Goal: Task Accomplishment & Management: Complete application form

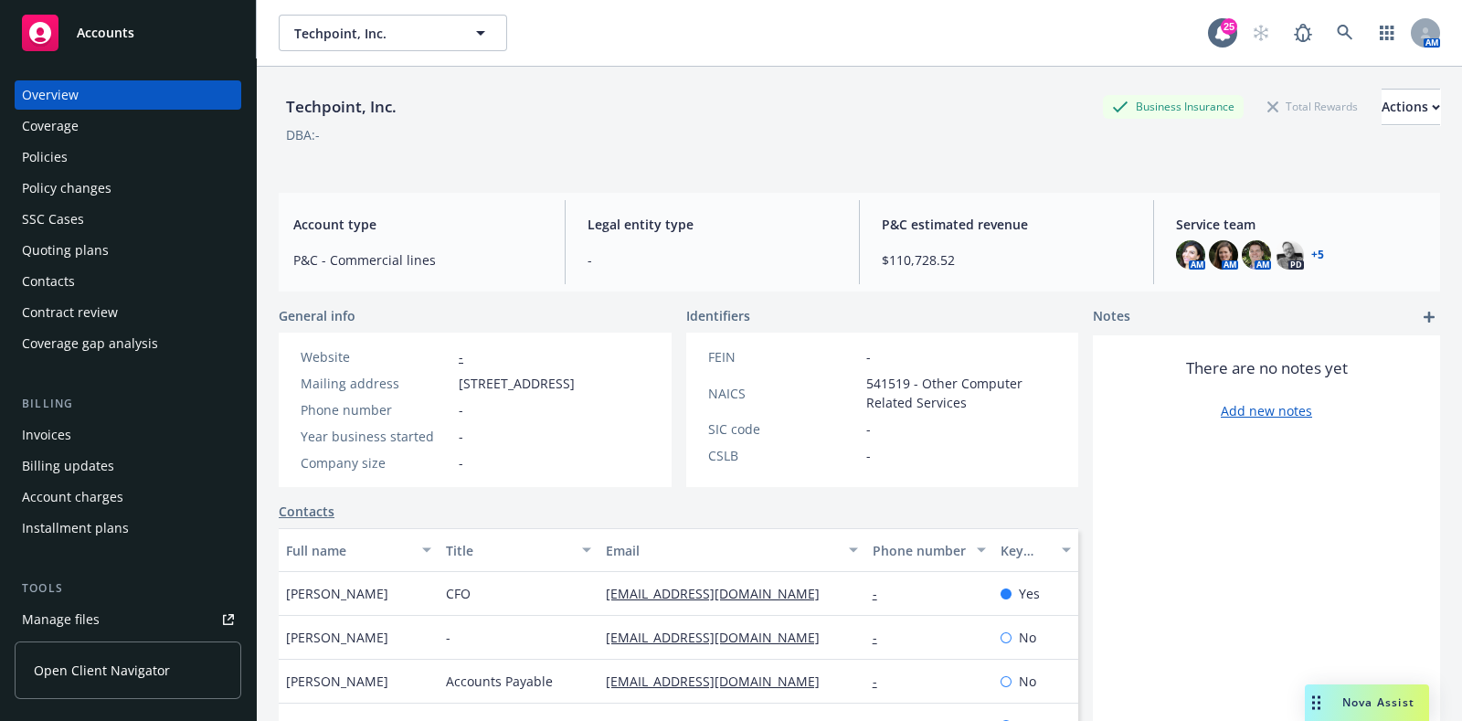
click at [98, 251] on div "Quoting plans" at bounding box center [65, 250] width 87 height 29
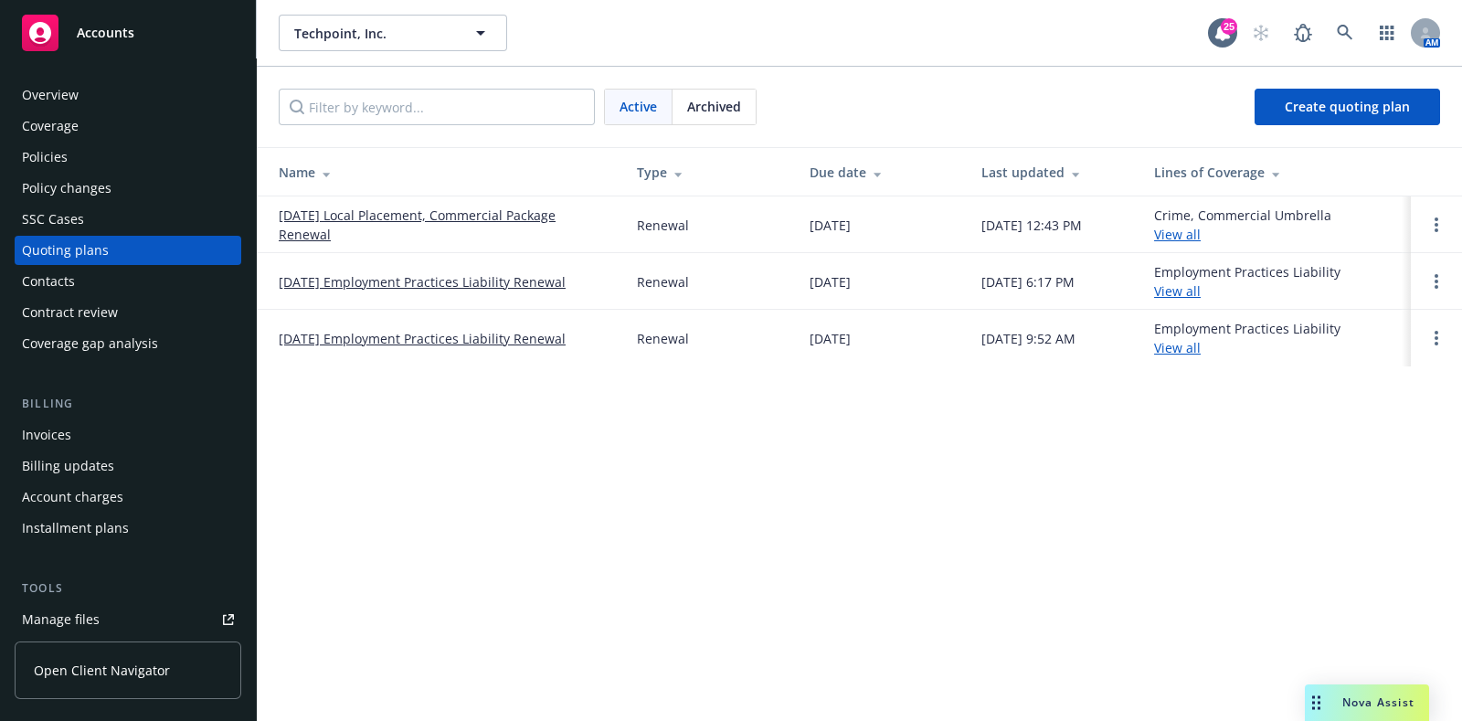
click at [527, 223] on link "8/21/25 Local Placement, Commercial Package Renewal" at bounding box center [443, 225] width 329 height 38
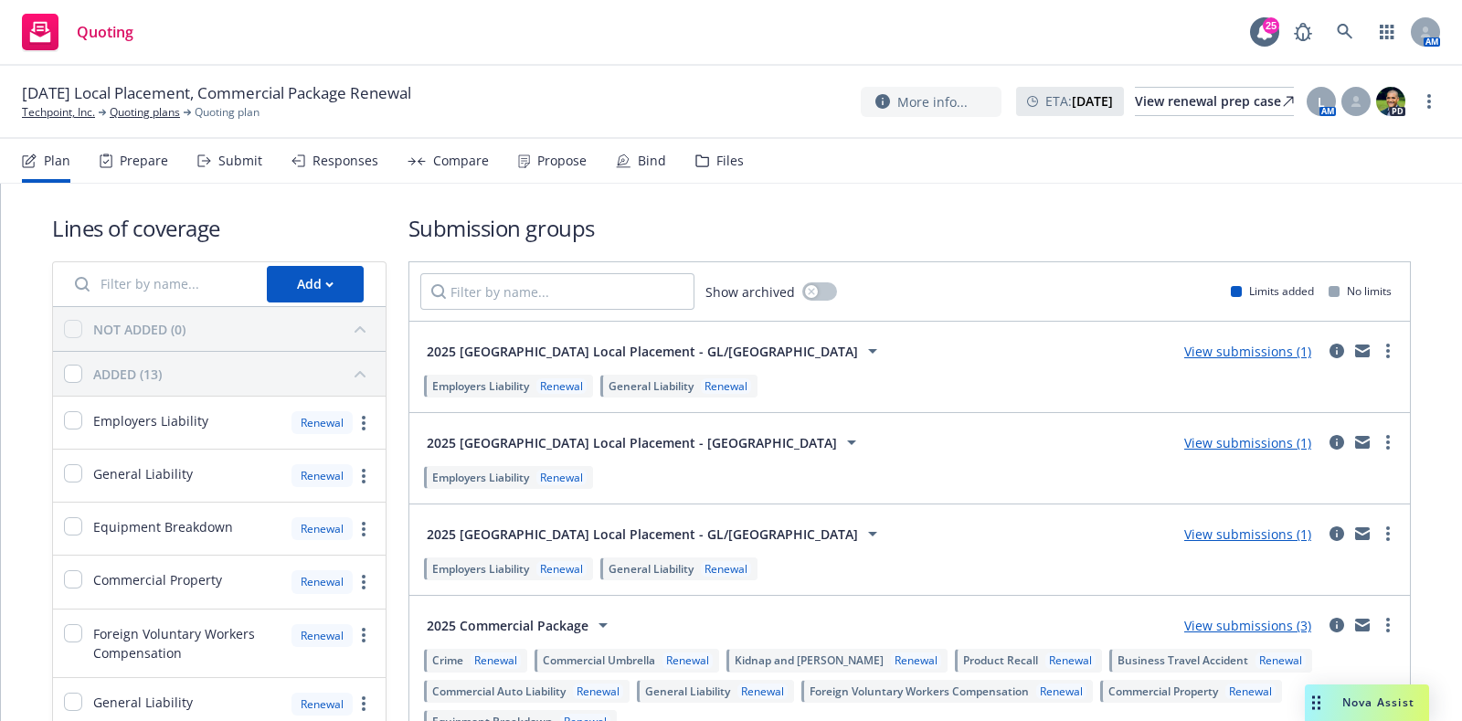
click at [716, 154] on div "Files" at bounding box center [729, 161] width 27 height 15
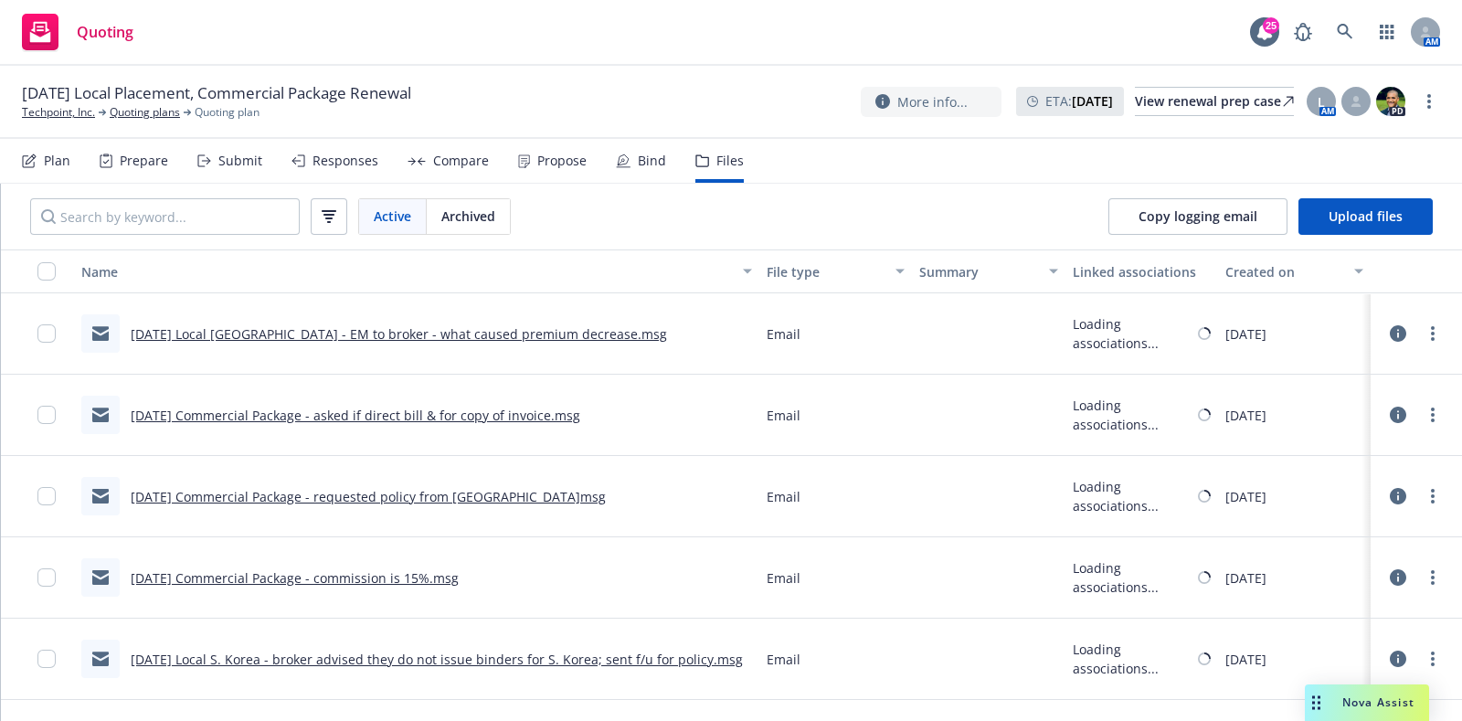
click at [638, 157] on div "Bind" at bounding box center [652, 161] width 28 height 15
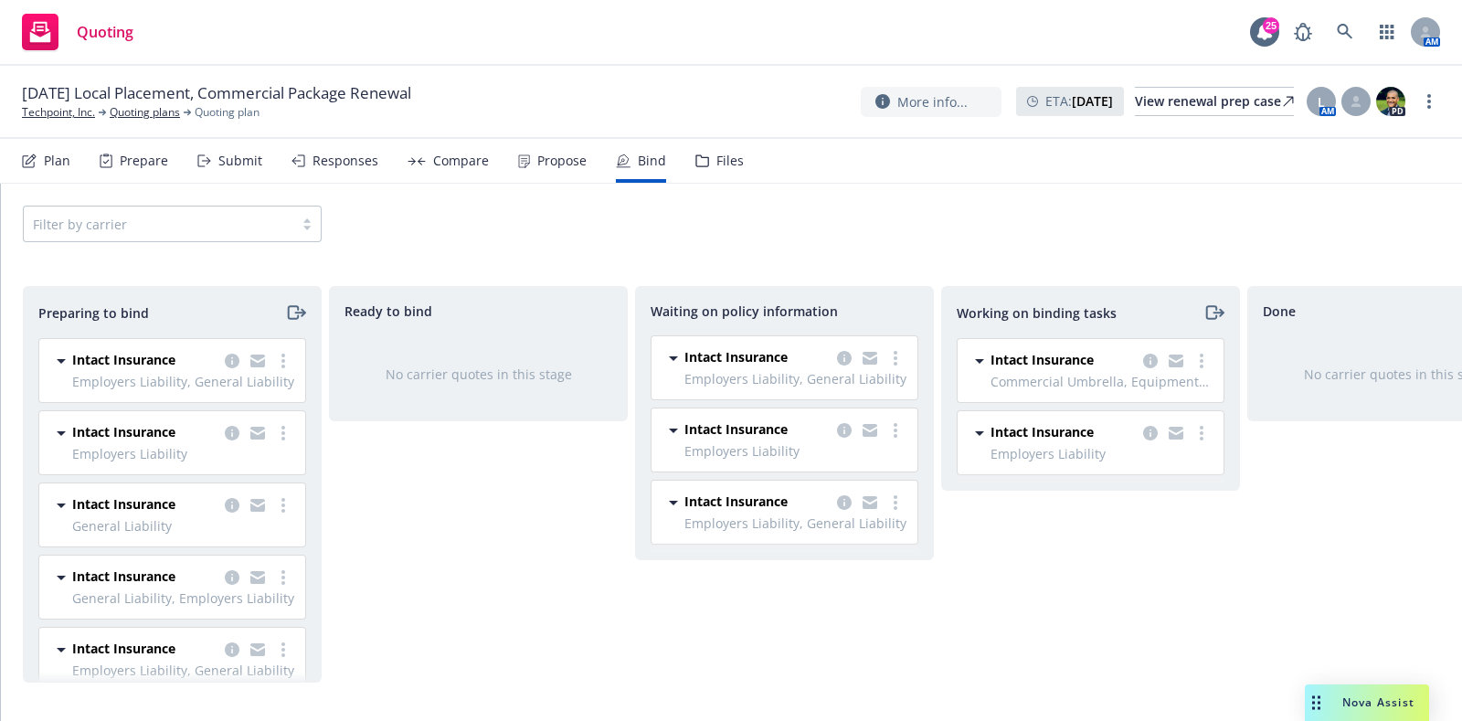
scroll to position [0, 105]
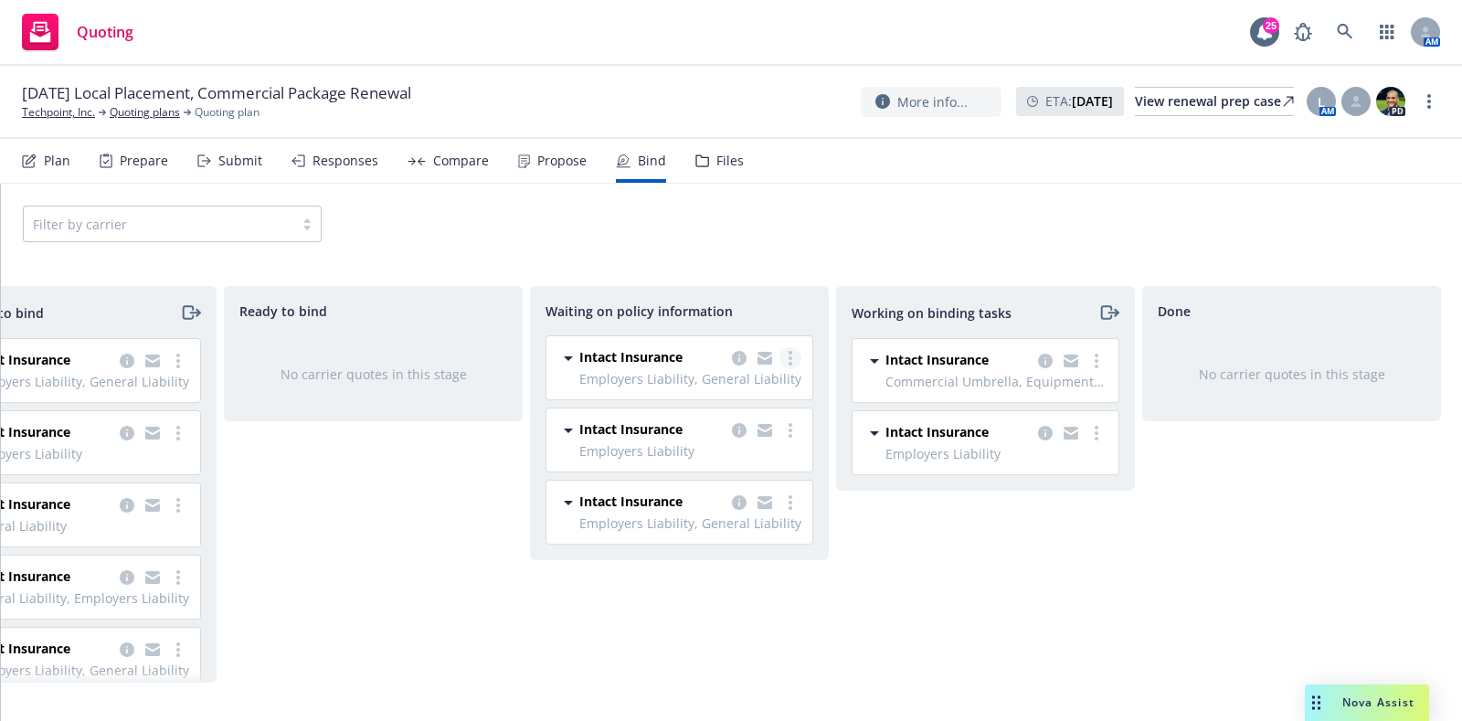
click at [790, 366] on link "more" at bounding box center [791, 358] width 22 height 22
click at [769, 395] on link "Create policies" at bounding box center [717, 395] width 165 height 37
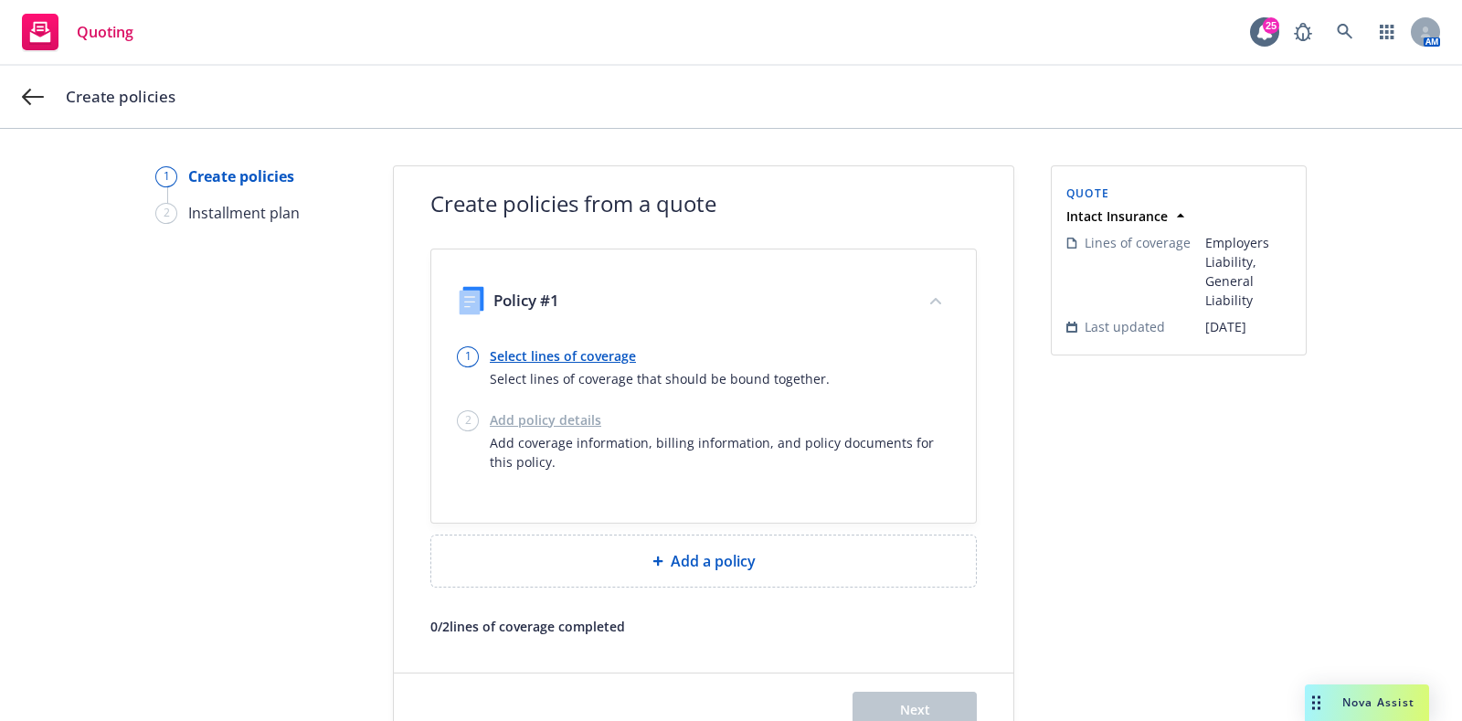
click at [557, 357] on link "Select lines of coverage" at bounding box center [660, 355] width 340 height 19
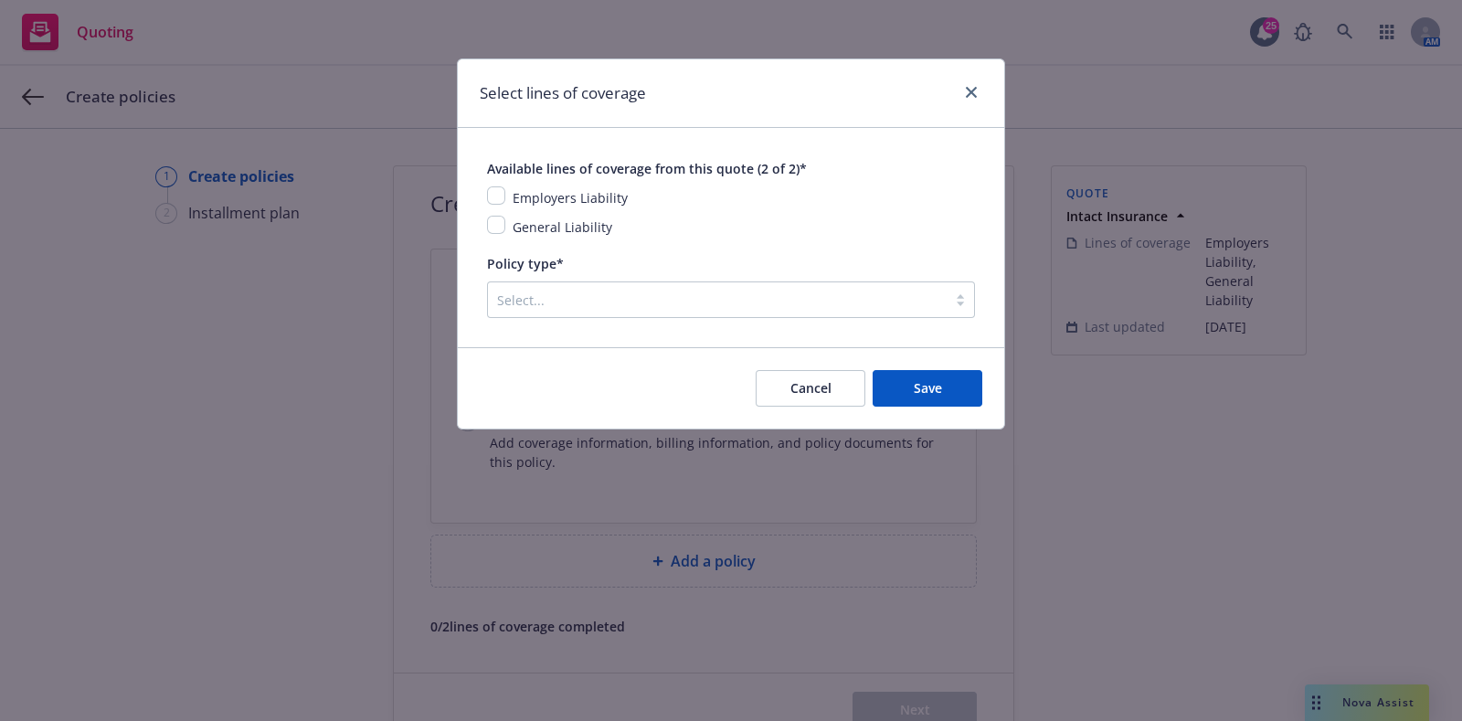
click at [566, 196] on span "Employers Liability" at bounding box center [570, 197] width 115 height 17
click at [571, 217] on label "General Liability" at bounding box center [563, 227] width 100 height 20
click at [576, 232] on span "General Liability" at bounding box center [563, 226] width 100 height 17
click at [551, 218] on span "General Liability" at bounding box center [563, 226] width 100 height 17
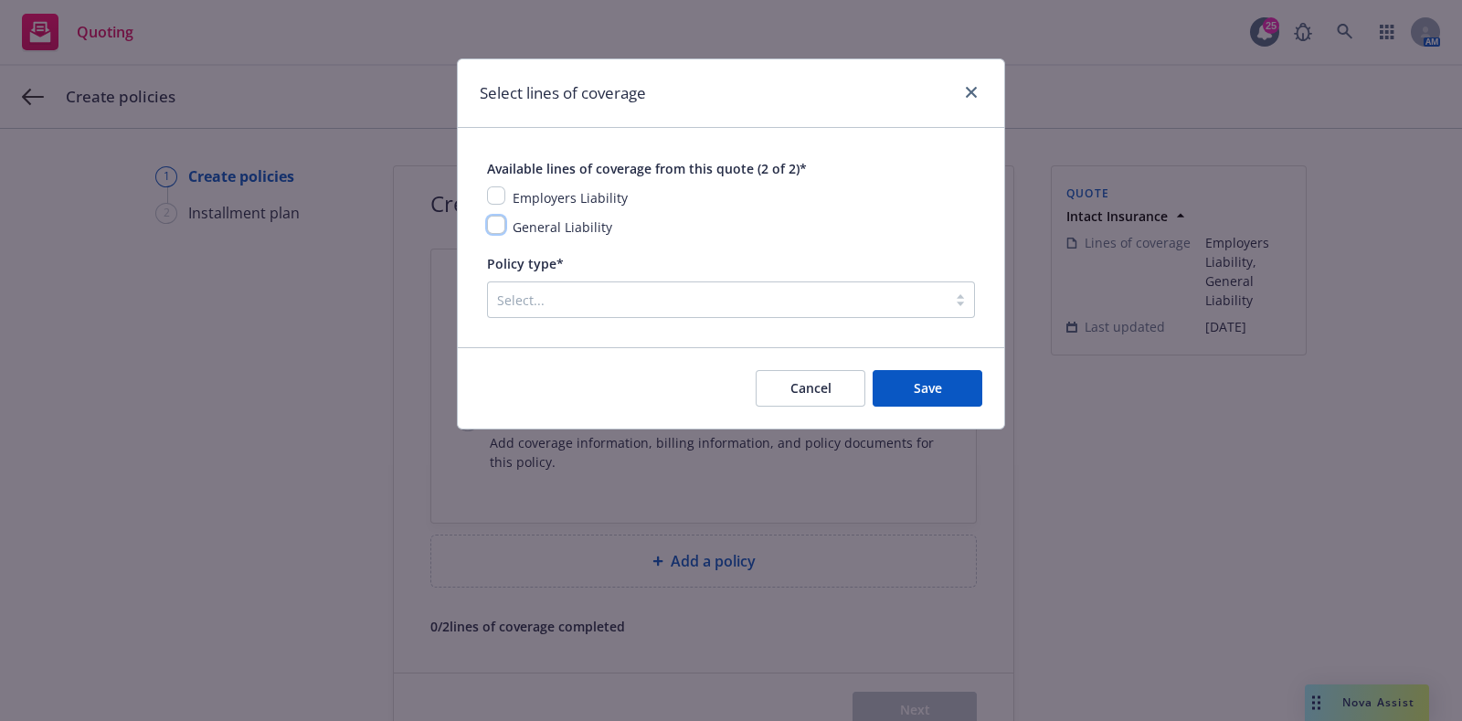
click at [493, 221] on input "checkbox" at bounding box center [496, 225] width 18 height 18
checkbox input "true"
click at [493, 197] on input "checkbox" at bounding box center [496, 195] width 18 height 18
checkbox input "true"
click at [972, 87] on icon "close" at bounding box center [971, 92] width 11 height 11
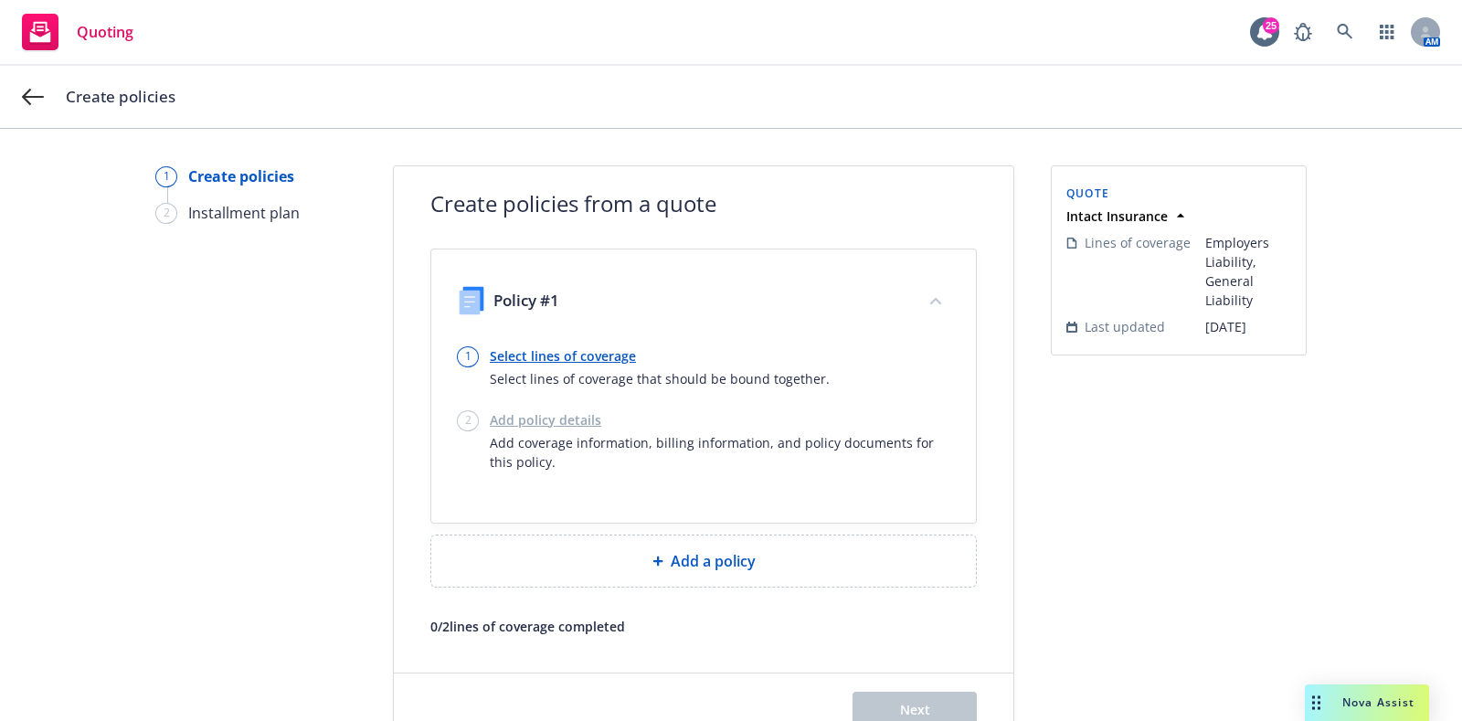
click at [44, 98] on div "Create policies" at bounding box center [731, 97] width 1462 height 62
click at [32, 91] on icon at bounding box center [33, 97] width 22 height 22
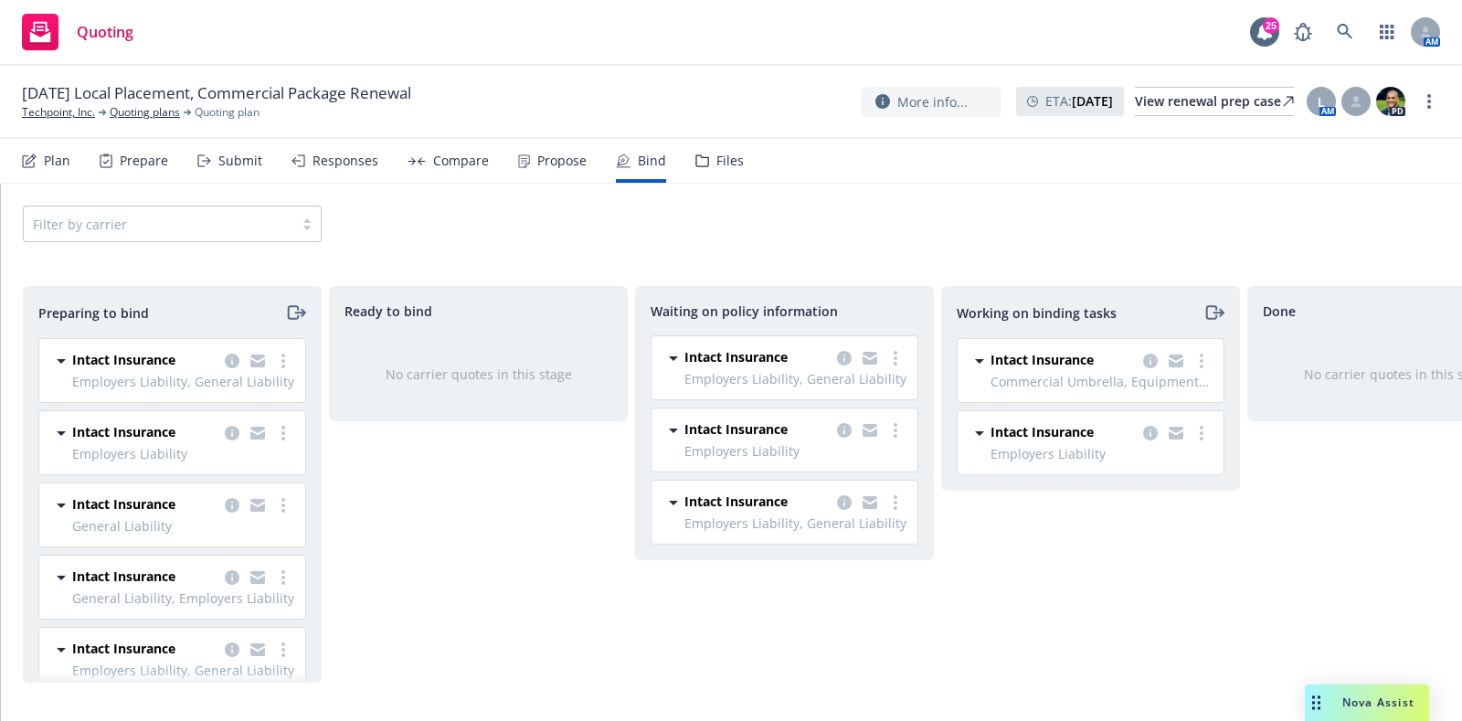
click at [779, 359] on span "Intact Insurance" at bounding box center [735, 356] width 103 height 19
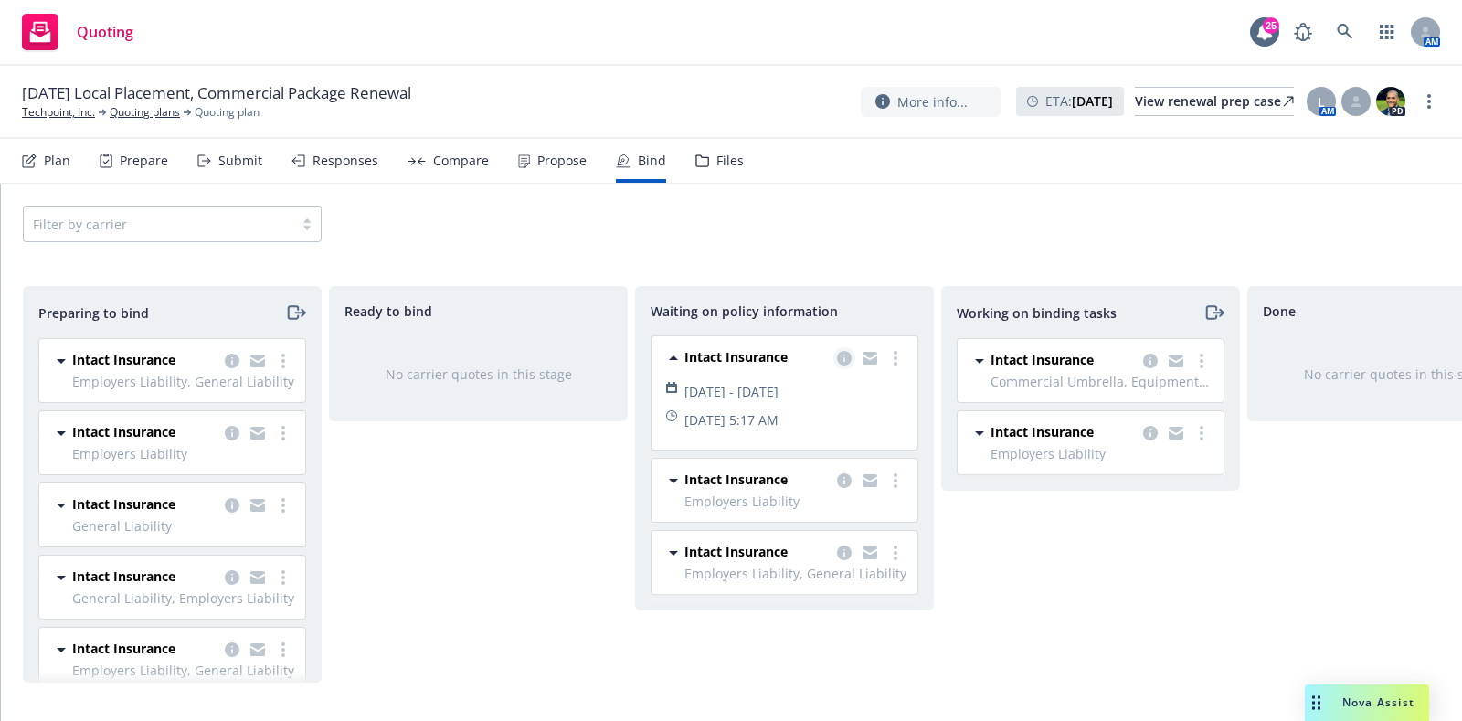
click at [841, 366] on link "copy logging email" at bounding box center [844, 358] width 22 height 22
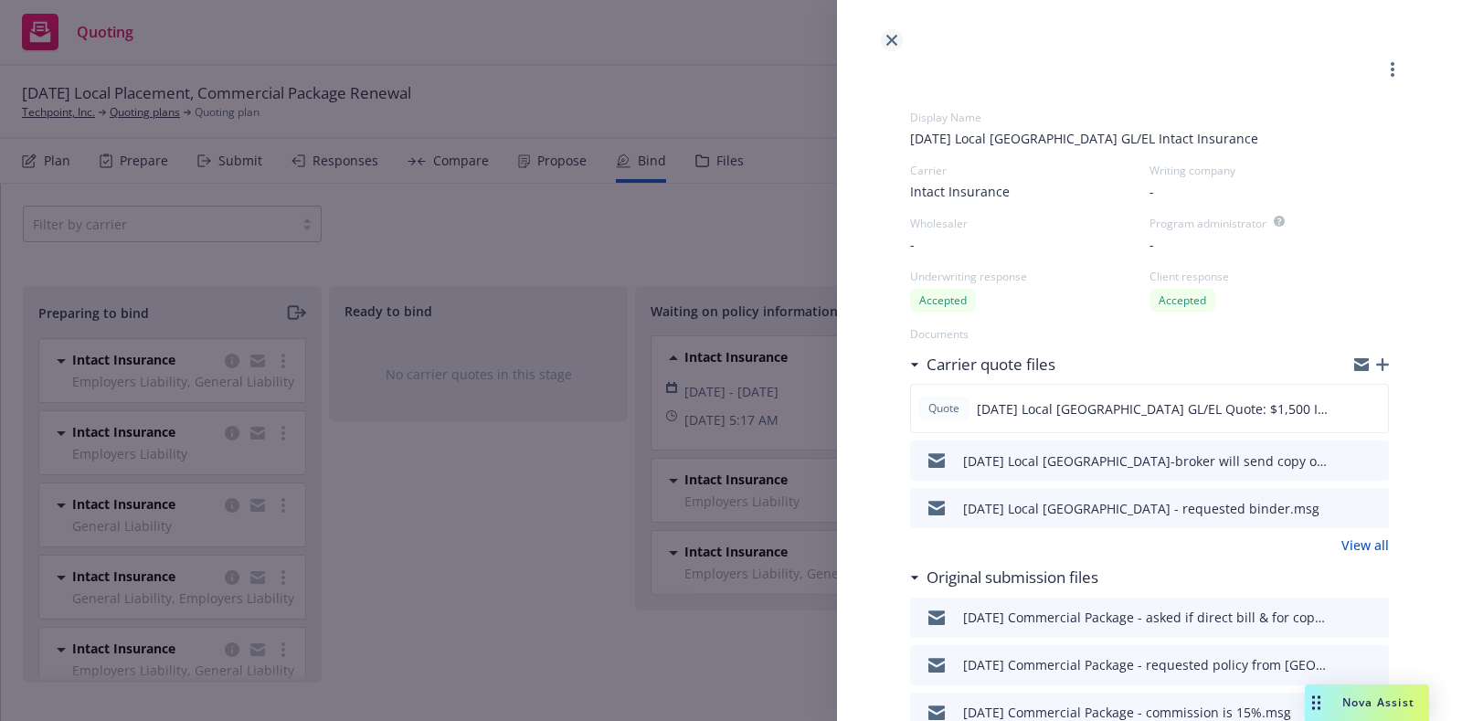
click at [892, 35] on icon "close" at bounding box center [891, 40] width 11 height 11
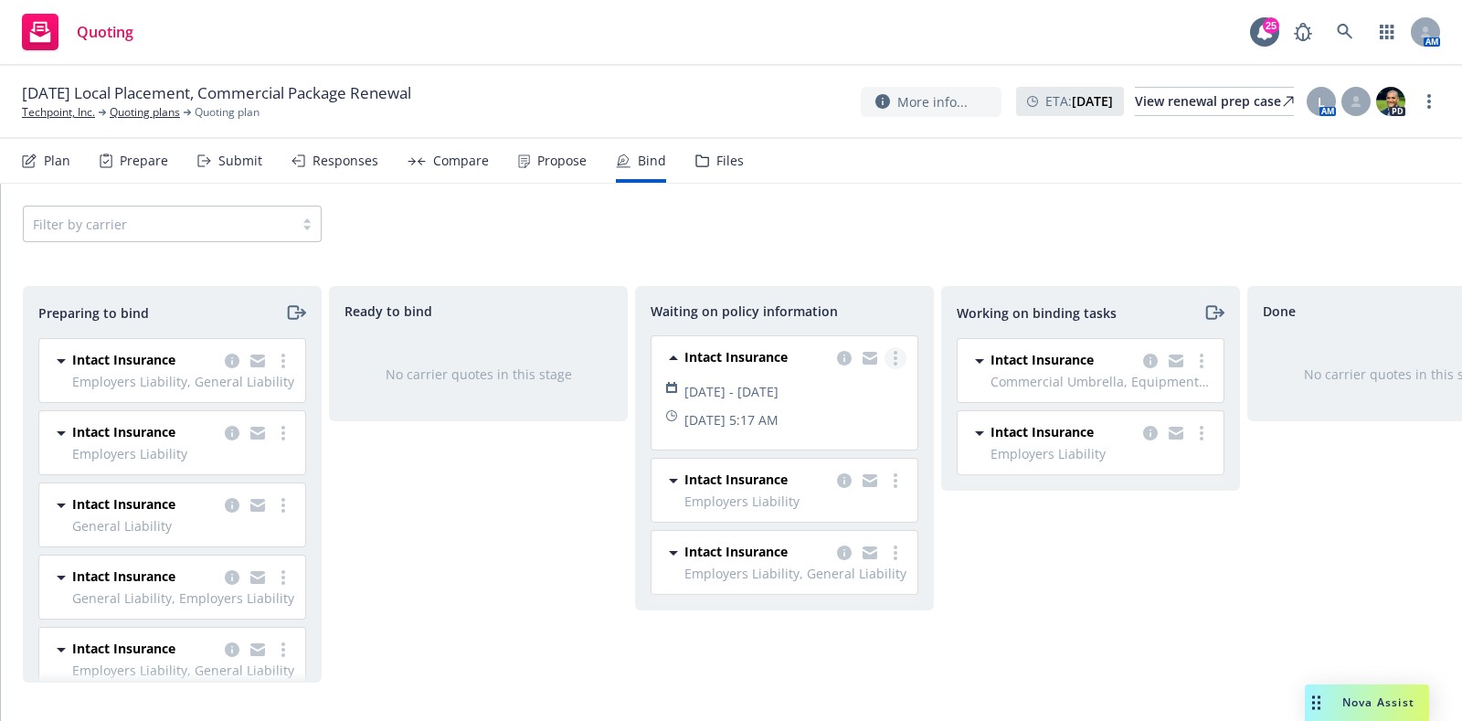
click at [899, 351] on link "more" at bounding box center [896, 358] width 22 height 22
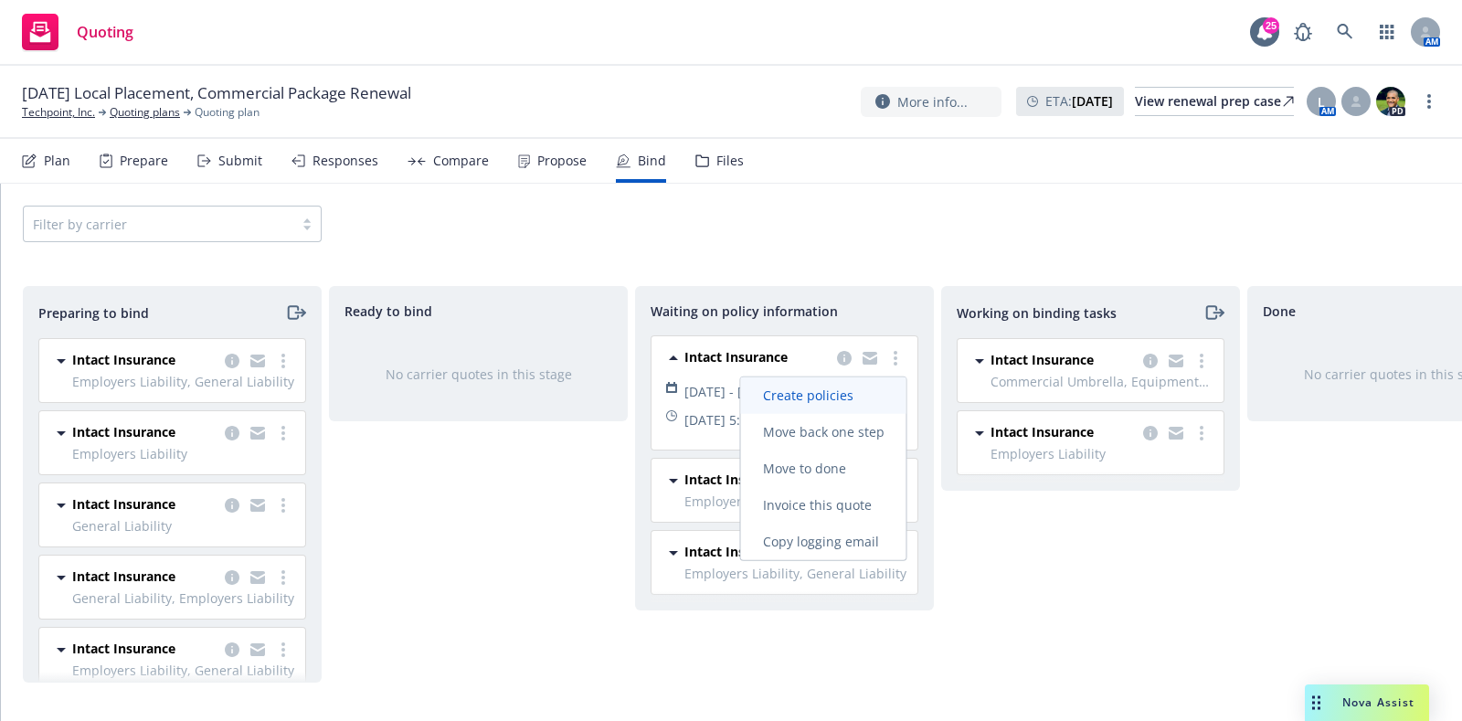
click at [836, 404] on link "Create policies" at bounding box center [823, 395] width 165 height 37
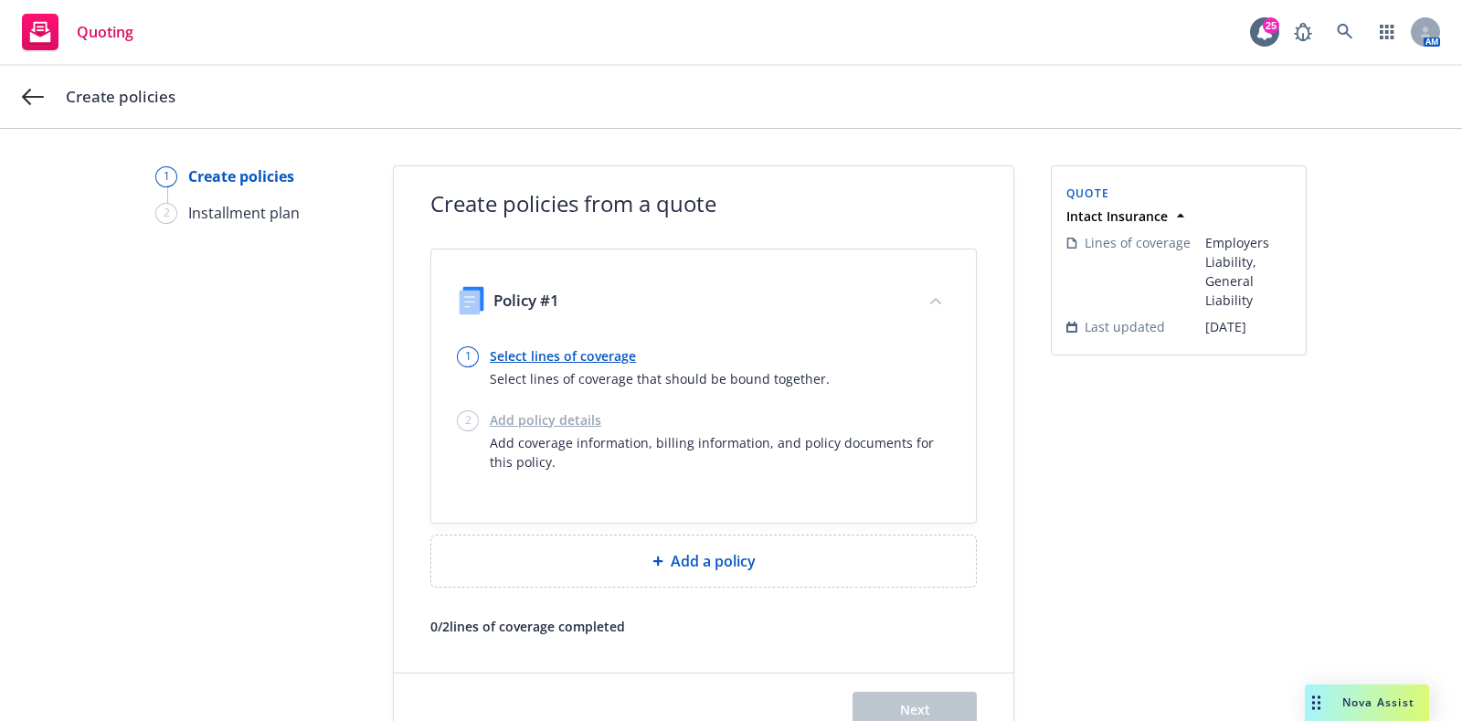
click at [594, 358] on link "Select lines of coverage" at bounding box center [660, 355] width 340 height 19
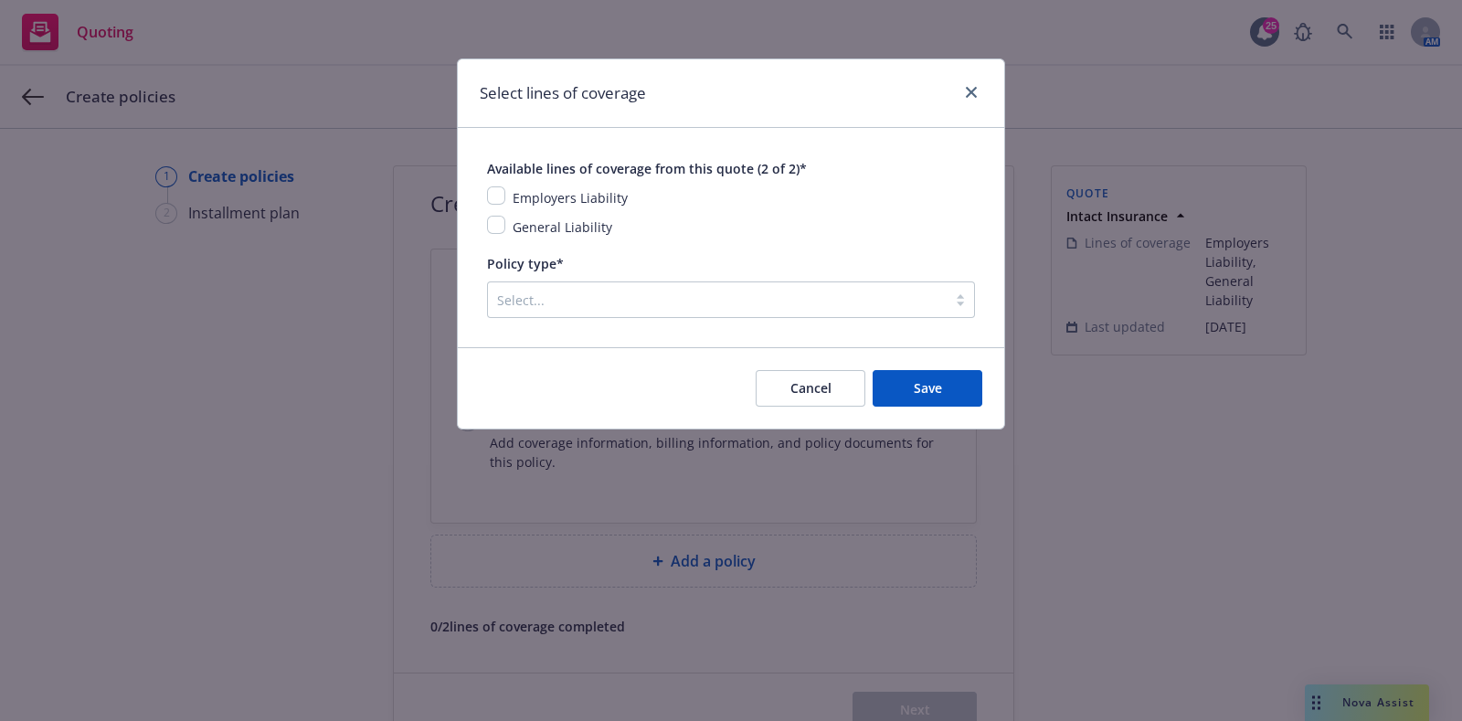
click at [527, 194] on span "Employers Liability" at bounding box center [570, 197] width 115 height 17
click at [493, 195] on input "checkbox" at bounding box center [496, 195] width 18 height 18
checkbox input "true"
click at [500, 221] on input "checkbox" at bounding box center [496, 225] width 18 height 18
checkbox input "true"
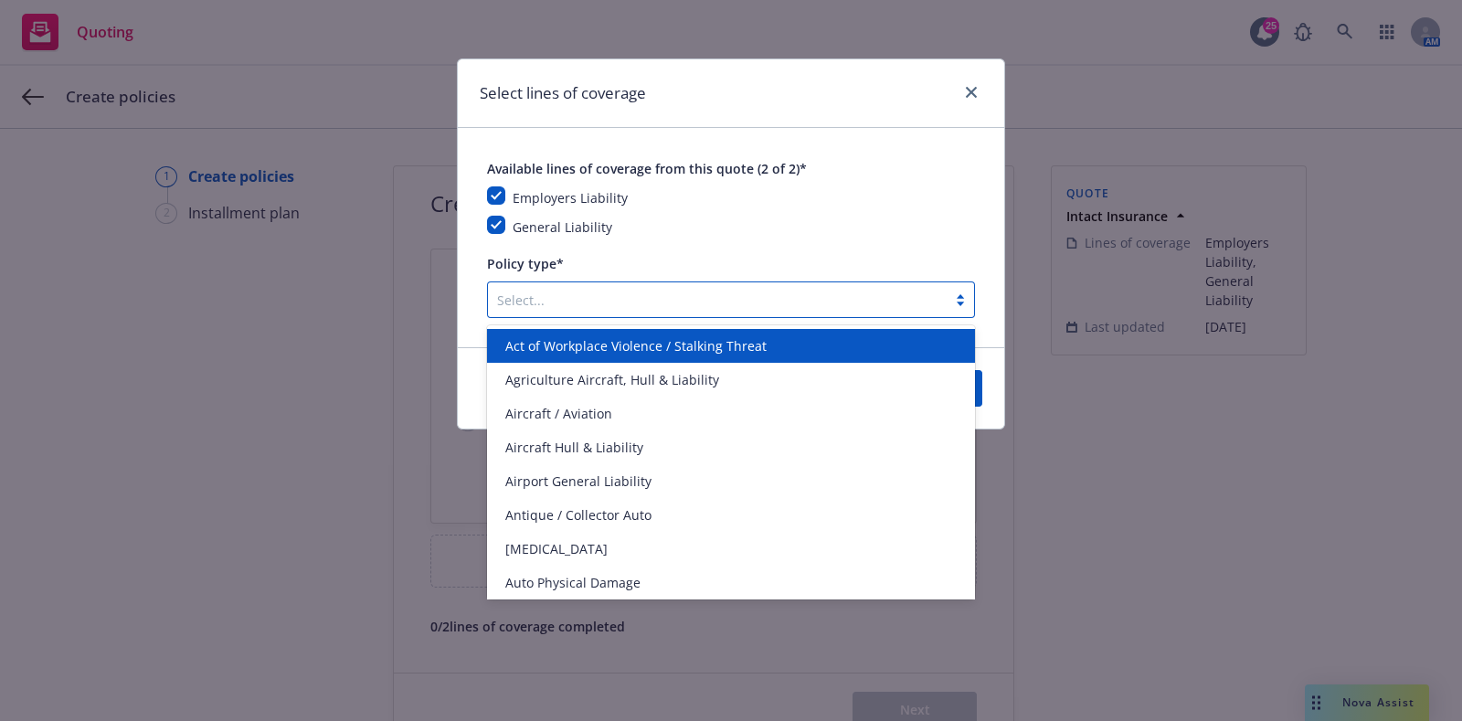
click at [545, 307] on div at bounding box center [717, 300] width 440 height 22
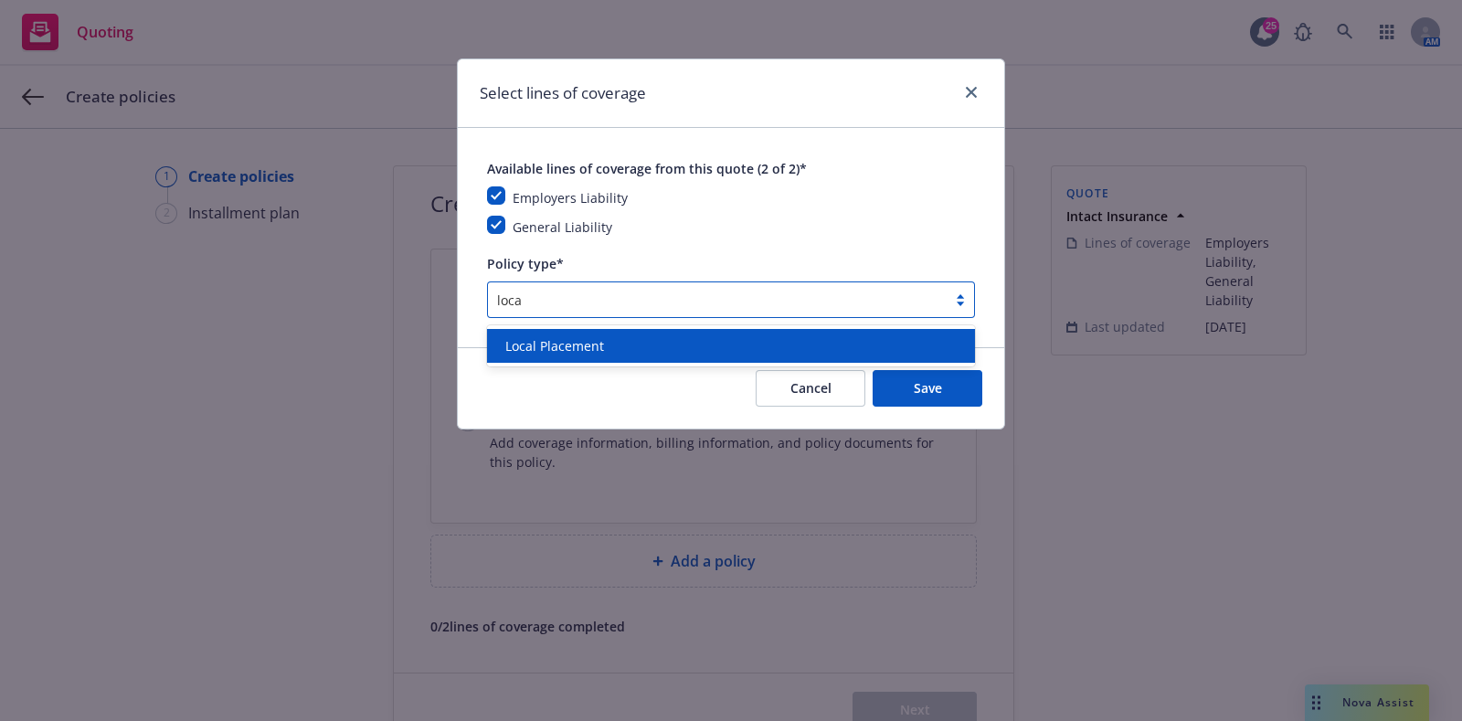
type input "local"
click at [552, 340] on span "Local Placement" at bounding box center [554, 345] width 99 height 19
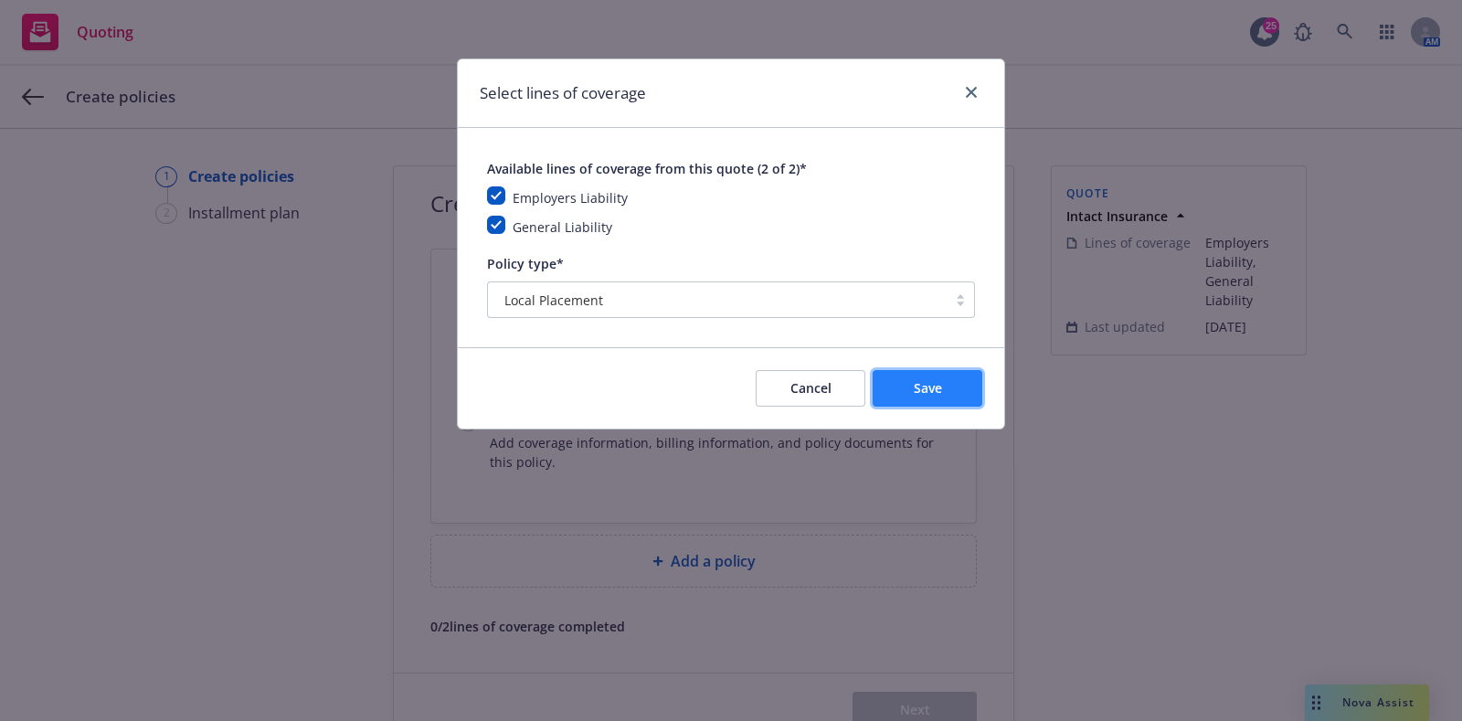
click at [902, 372] on button "Save" at bounding box center [928, 388] width 110 height 37
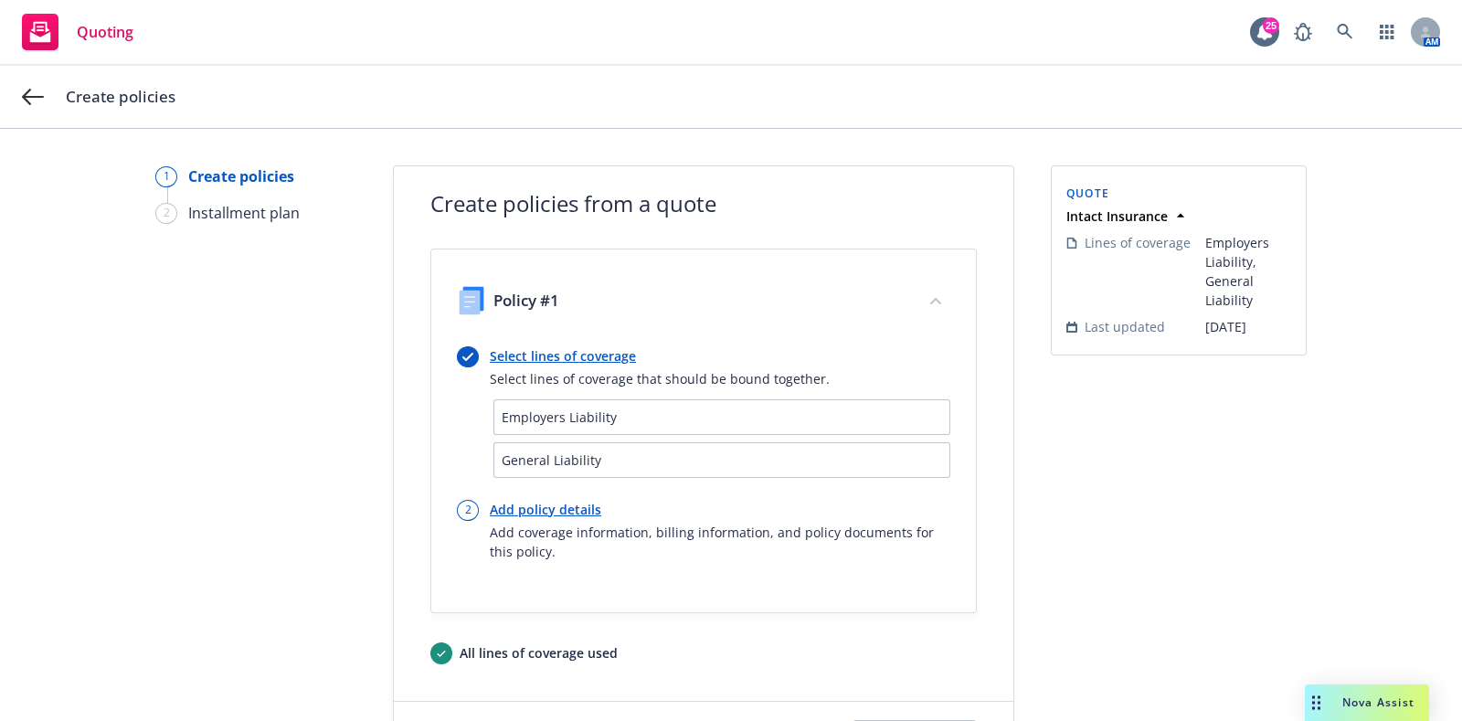
scroll to position [89, 0]
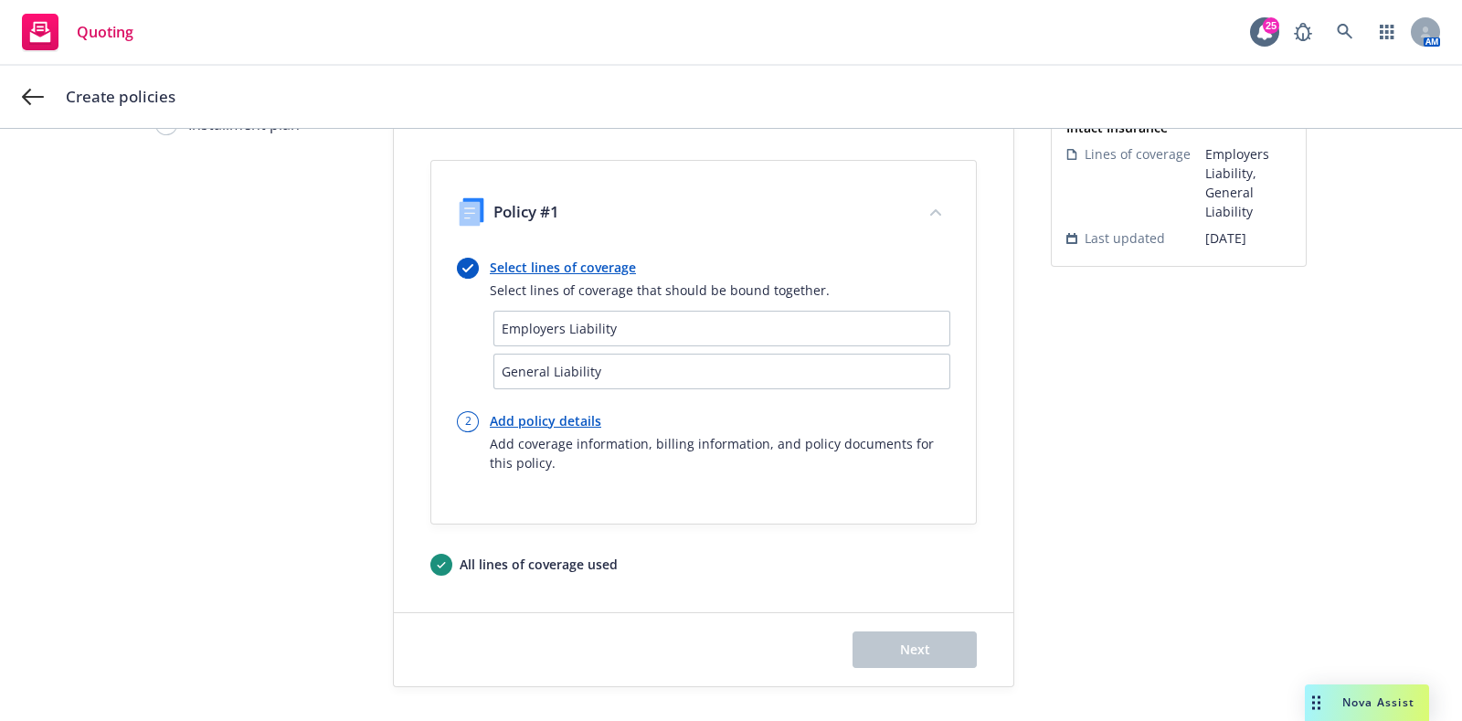
click at [553, 421] on link "Add policy details" at bounding box center [720, 420] width 461 height 19
select select "12"
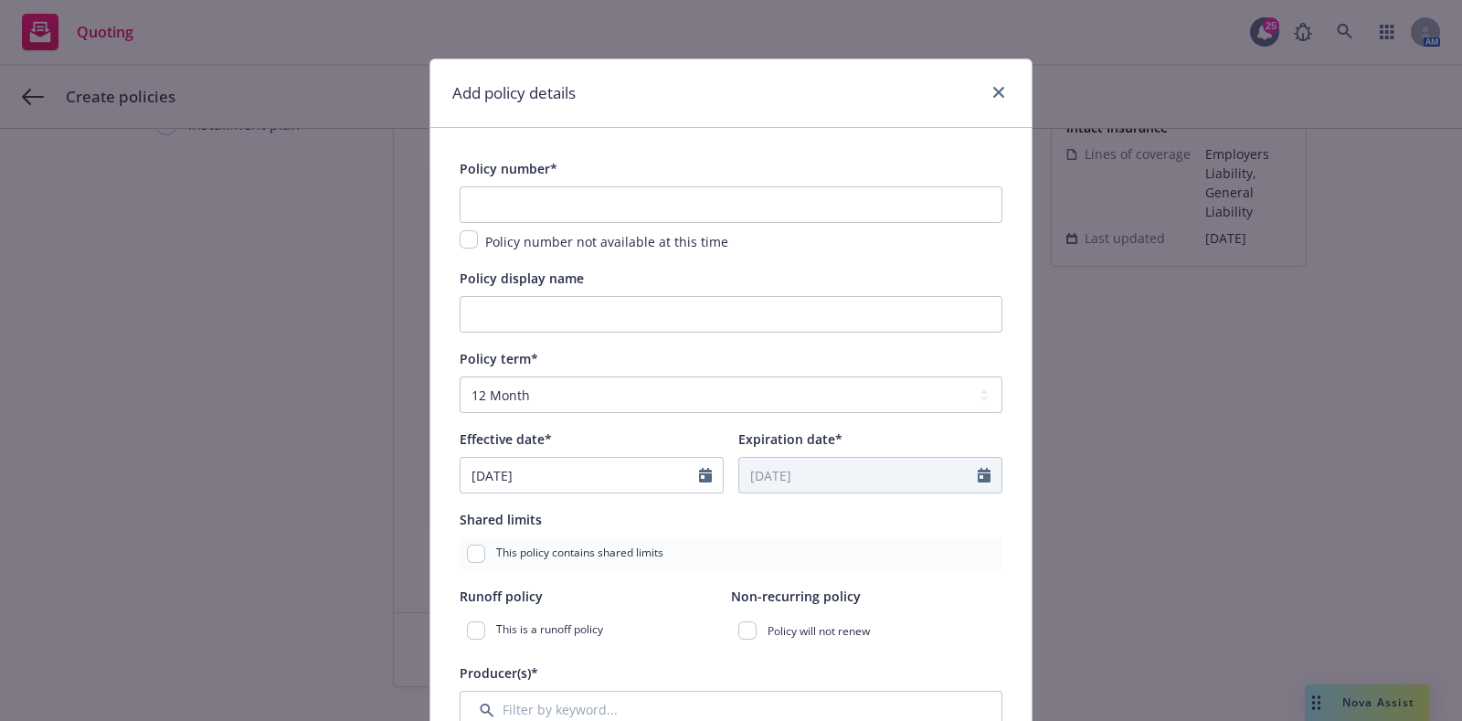
click at [485, 237] on span "Policy number not available at this time" at bounding box center [606, 241] width 243 height 17
click at [466, 235] on input "checkbox" at bounding box center [469, 239] width 18 height 18
checkbox input "true"
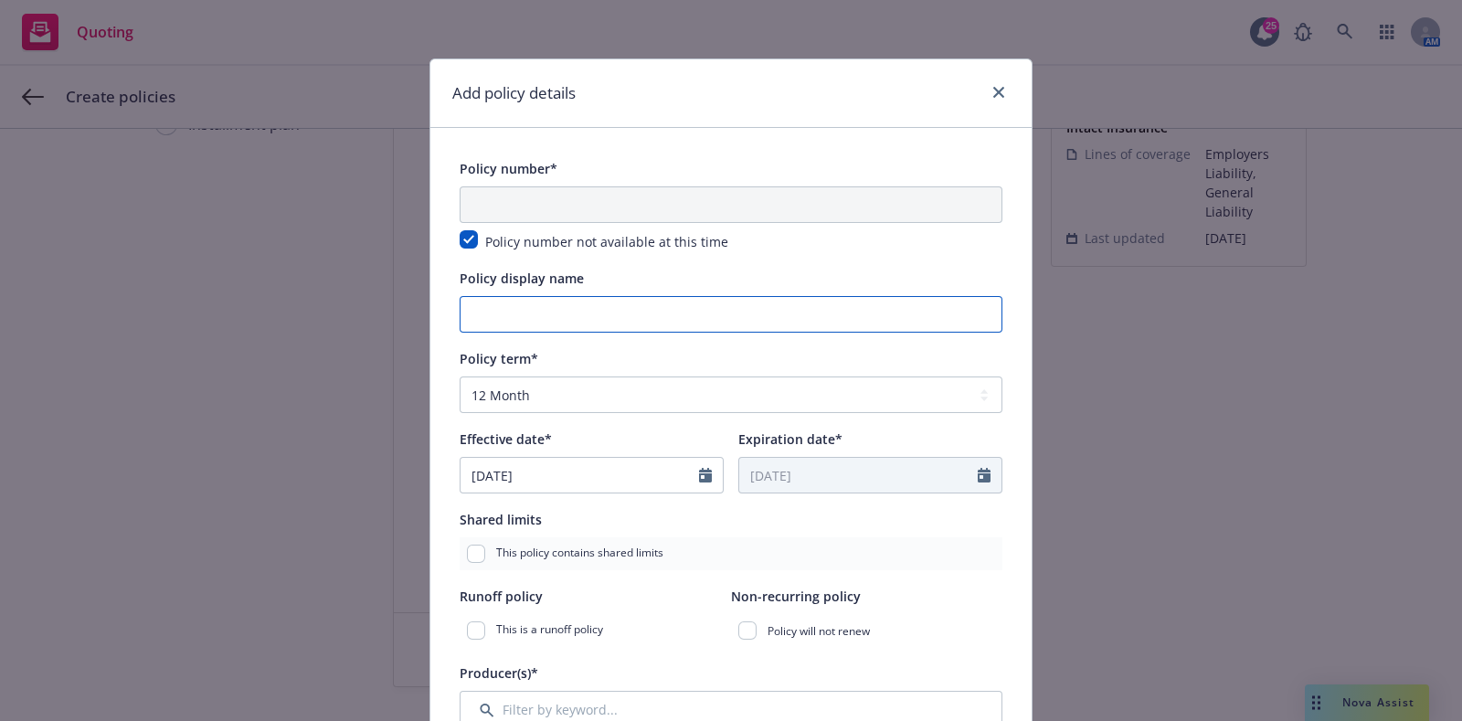
click at [510, 316] on input "Policy display name" at bounding box center [731, 314] width 543 height 37
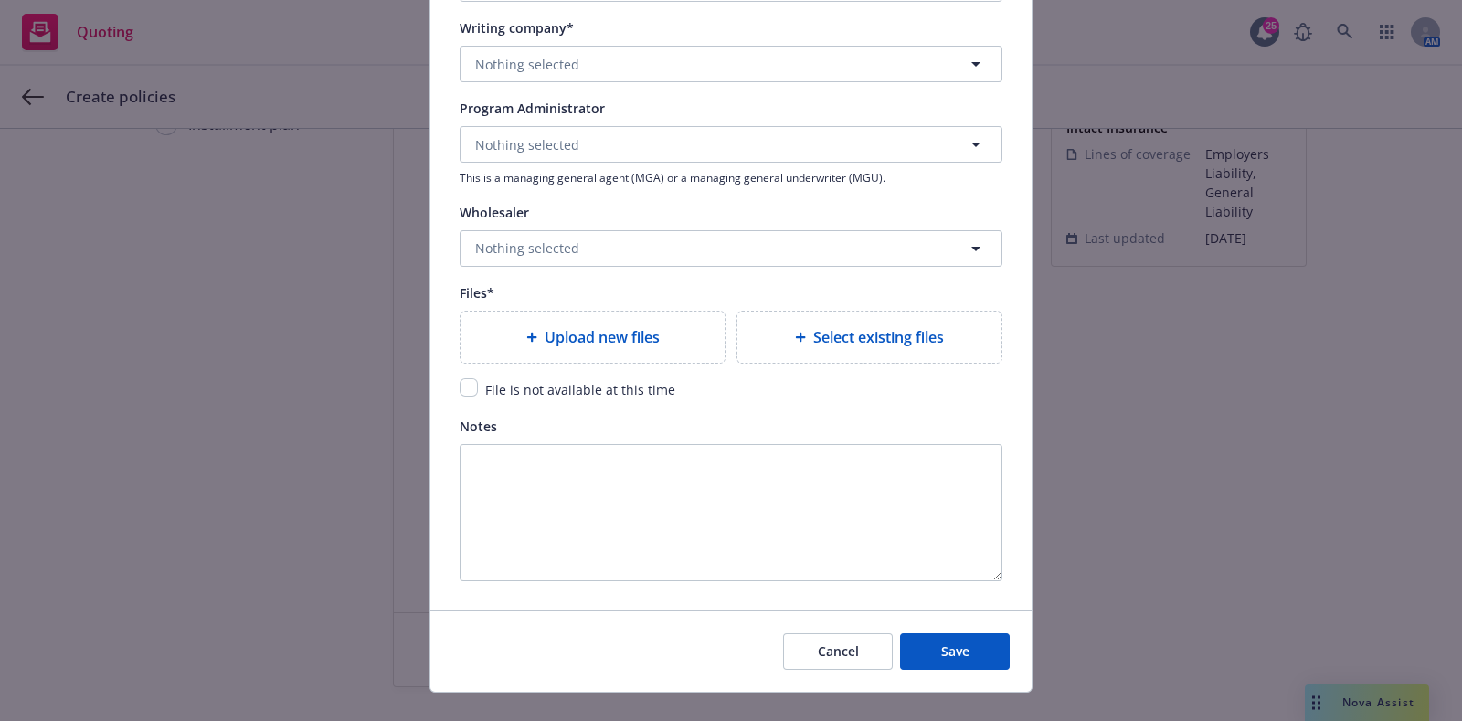
scroll to position [2115, 0]
type input "Local Placement - [GEOGRAPHIC_DATA] GL/[GEOGRAPHIC_DATA]"
click at [555, 398] on span "File is not available at this time" at bounding box center [580, 391] width 190 height 17
click at [460, 388] on input "checkbox" at bounding box center [469, 389] width 18 height 18
checkbox input "true"
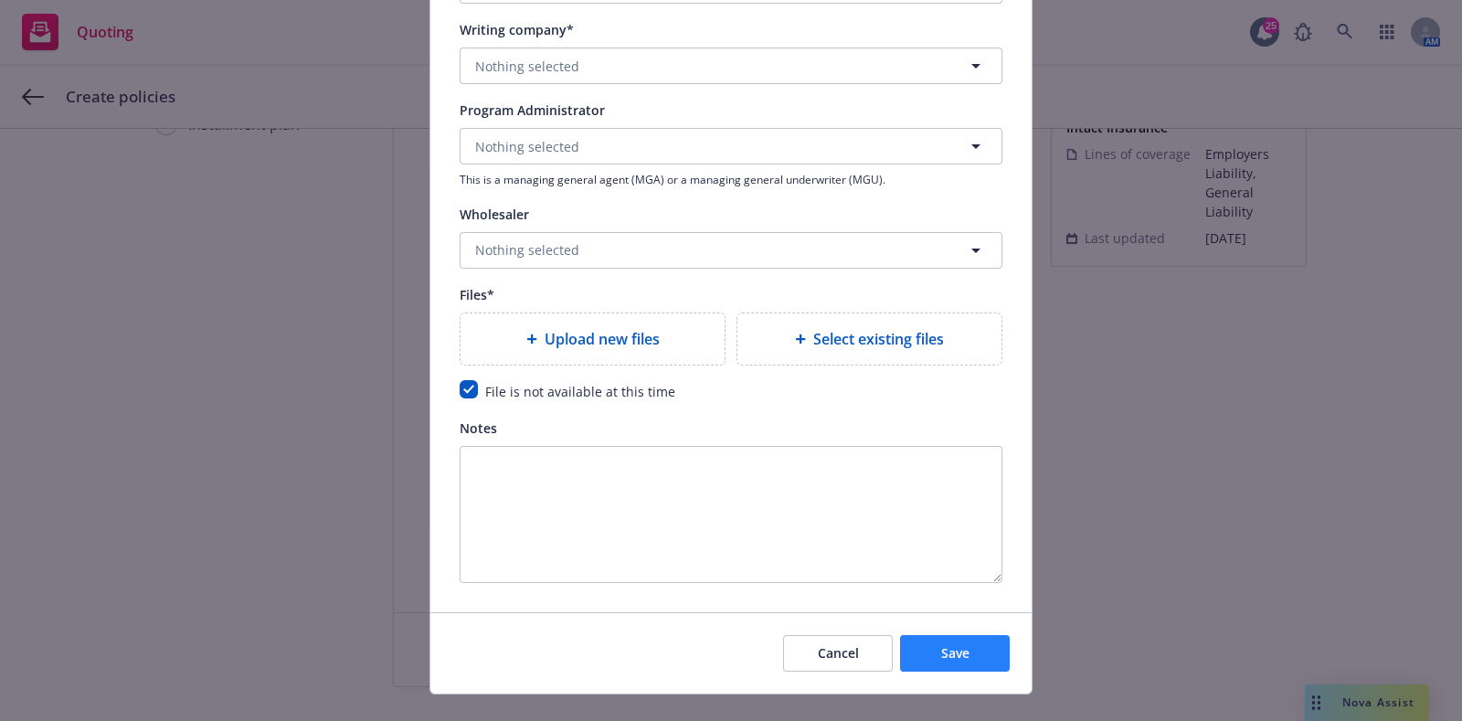
click at [1001, 655] on div "Cancel Save" at bounding box center [730, 652] width 601 height 81
click at [1001, 655] on button "Save" at bounding box center [955, 653] width 110 height 37
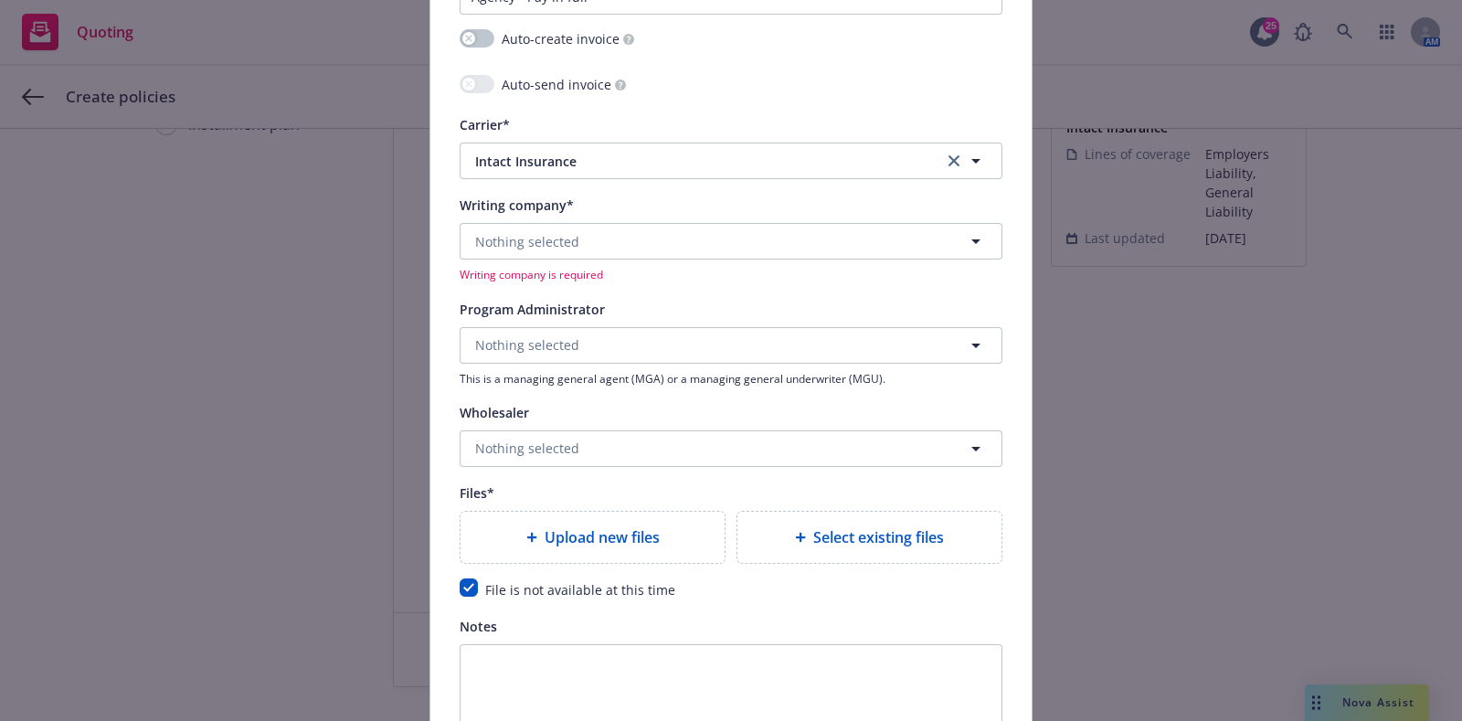
scroll to position [1938, 0]
click at [594, 260] on div "Nothing selected Writing company is required" at bounding box center [731, 253] width 543 height 59
click at [589, 246] on button "Nothing selected" at bounding box center [731, 242] width 543 height 37
type input "f"
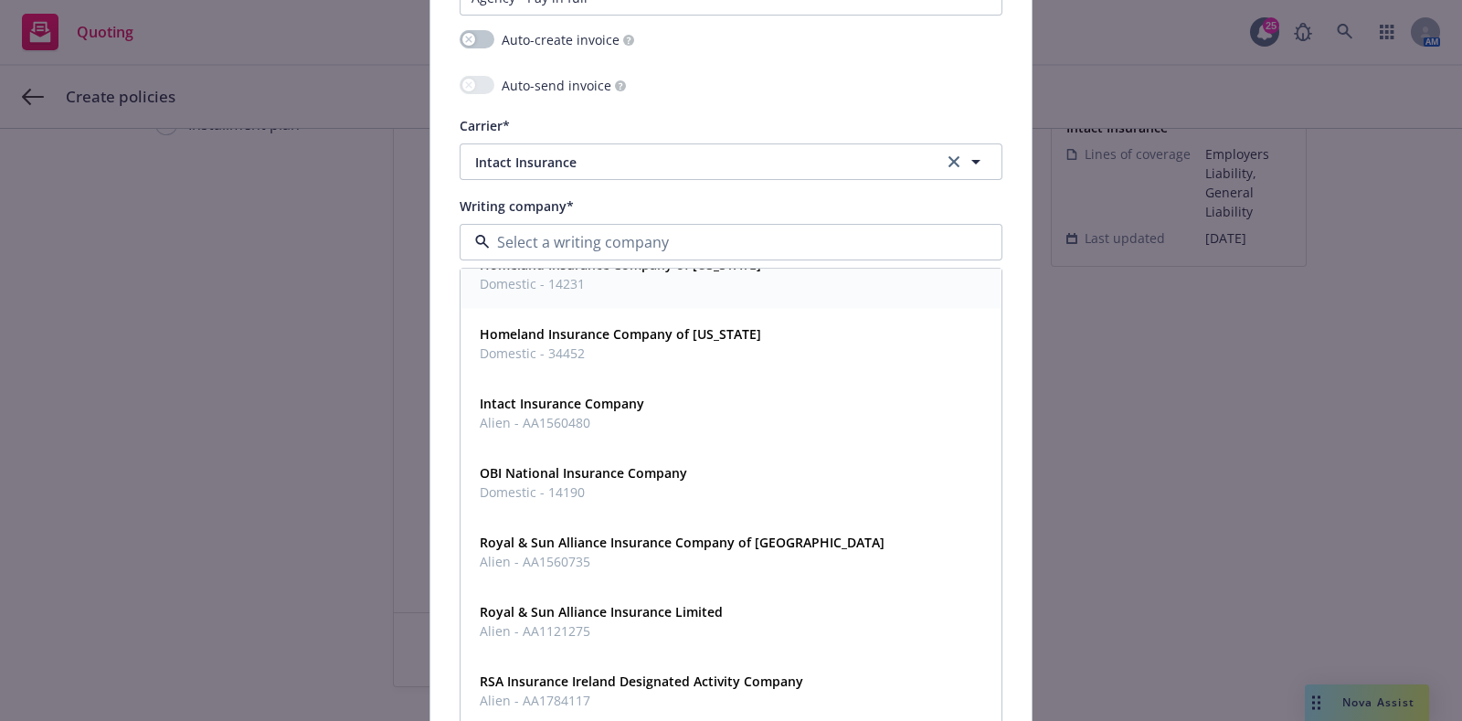
scroll to position [0, 0]
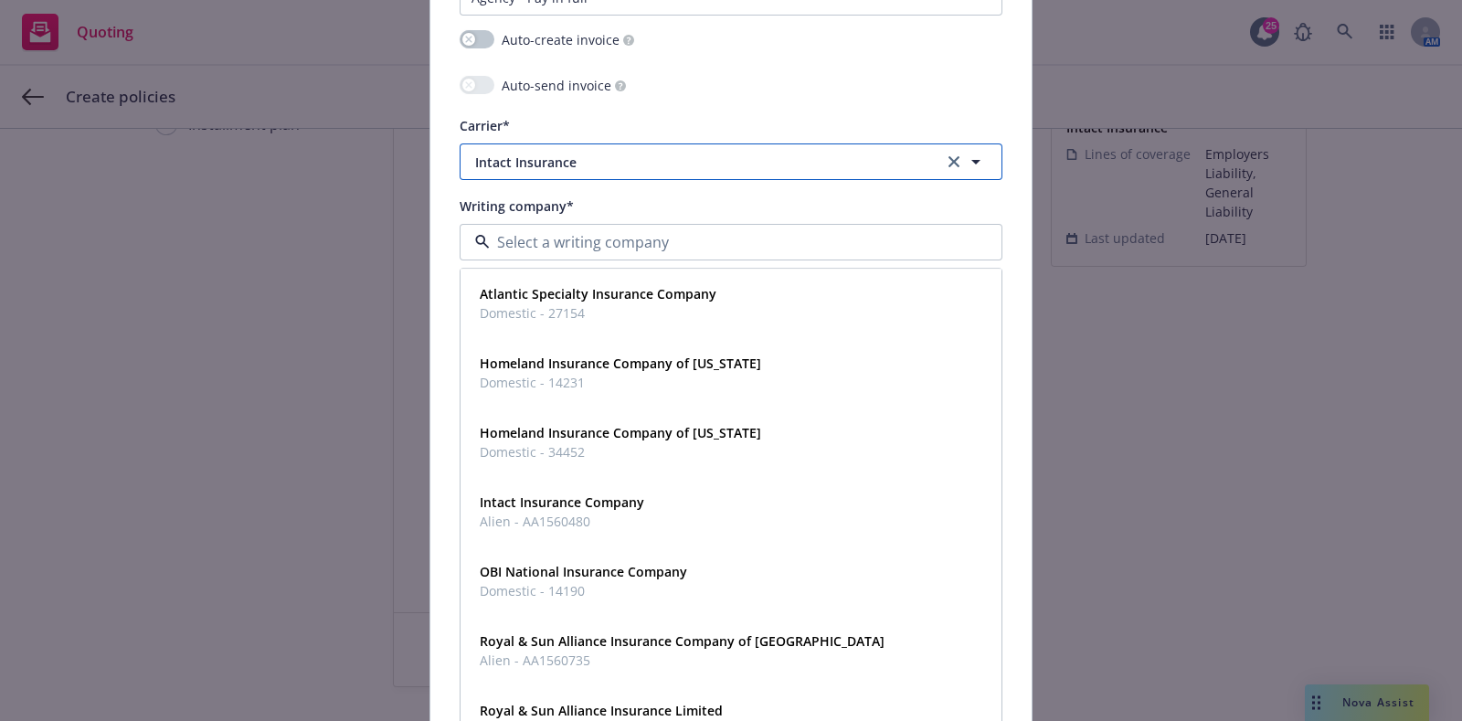
click at [608, 175] on button "Intact Insurance" at bounding box center [731, 161] width 543 height 37
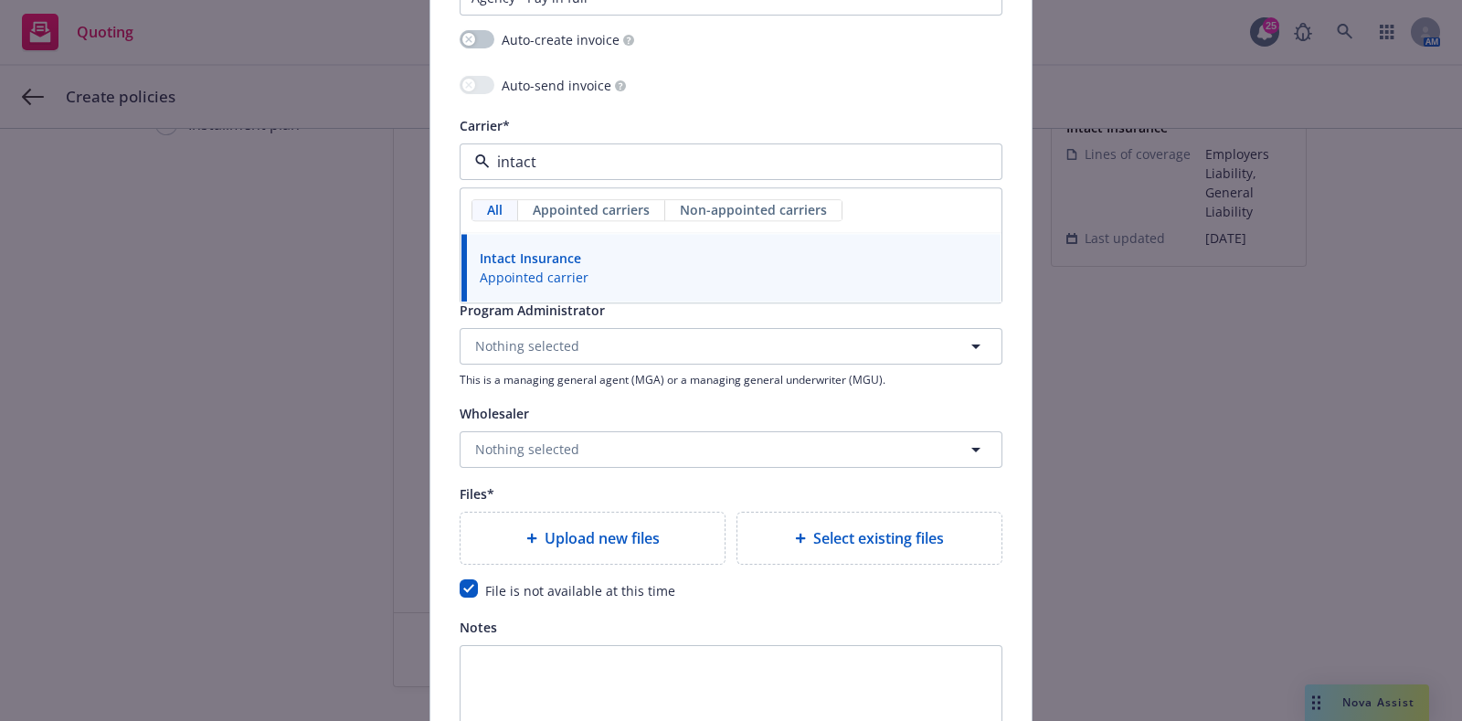
click at [790, 260] on div "Intact Insurance Appointed carrier" at bounding box center [730, 269] width 517 height 46
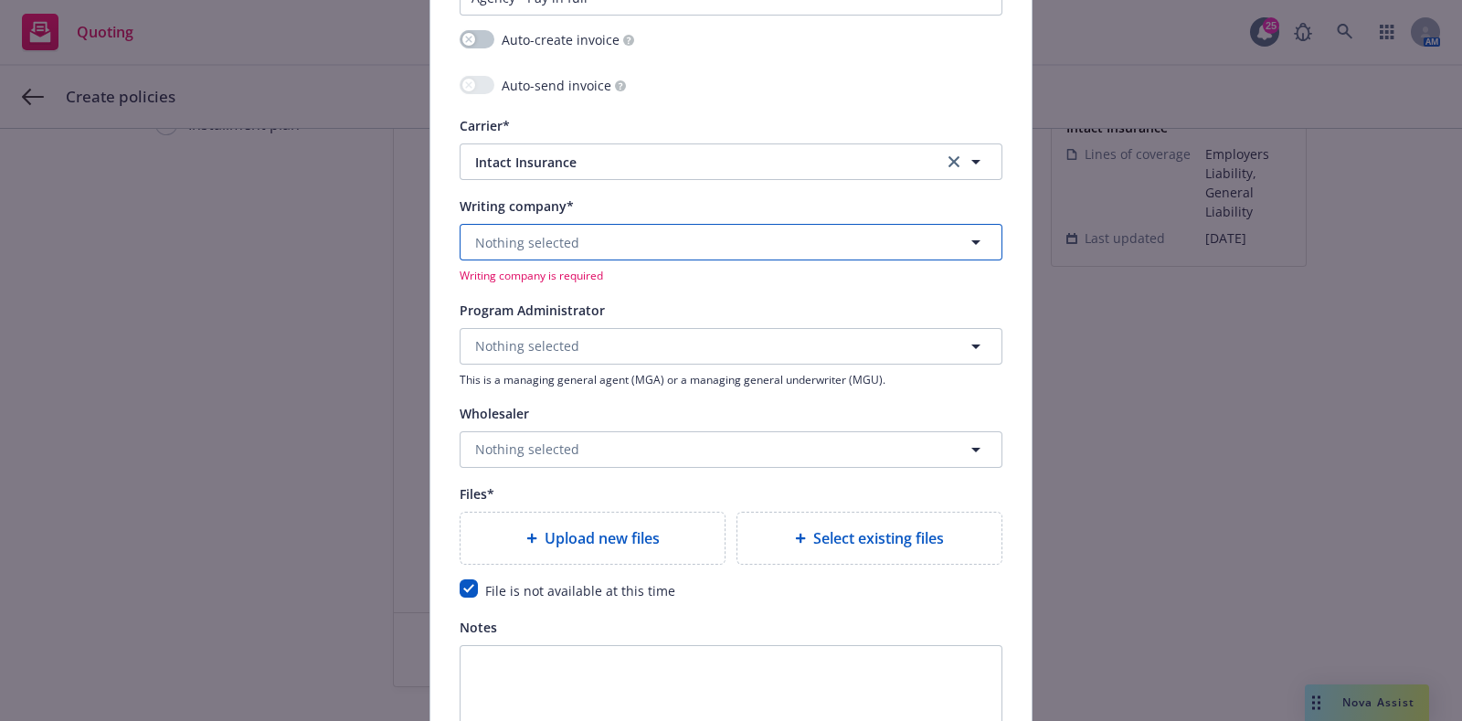
click at [675, 243] on button "Nothing selected" at bounding box center [731, 242] width 543 height 37
click at [544, 224] on button "Nothing selected" at bounding box center [731, 242] width 543 height 37
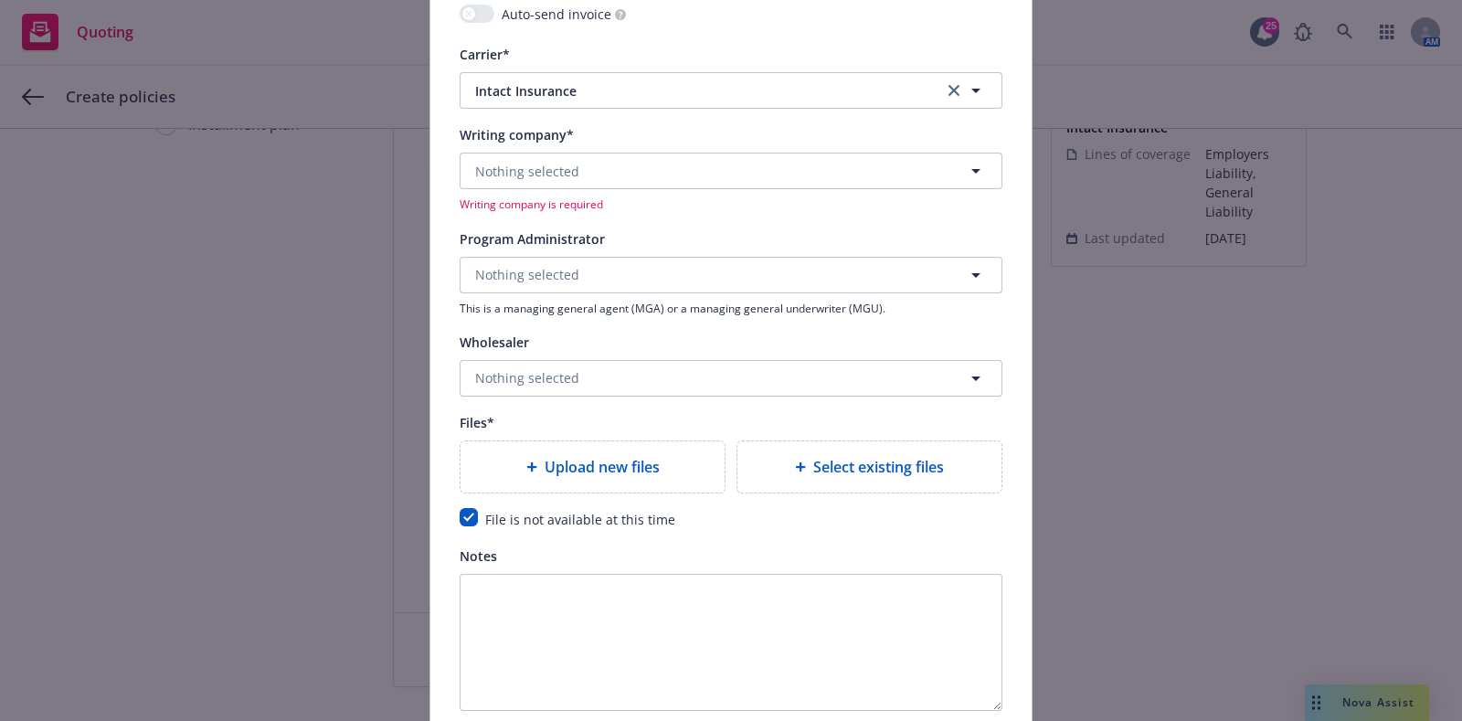
scroll to position [2006, 0]
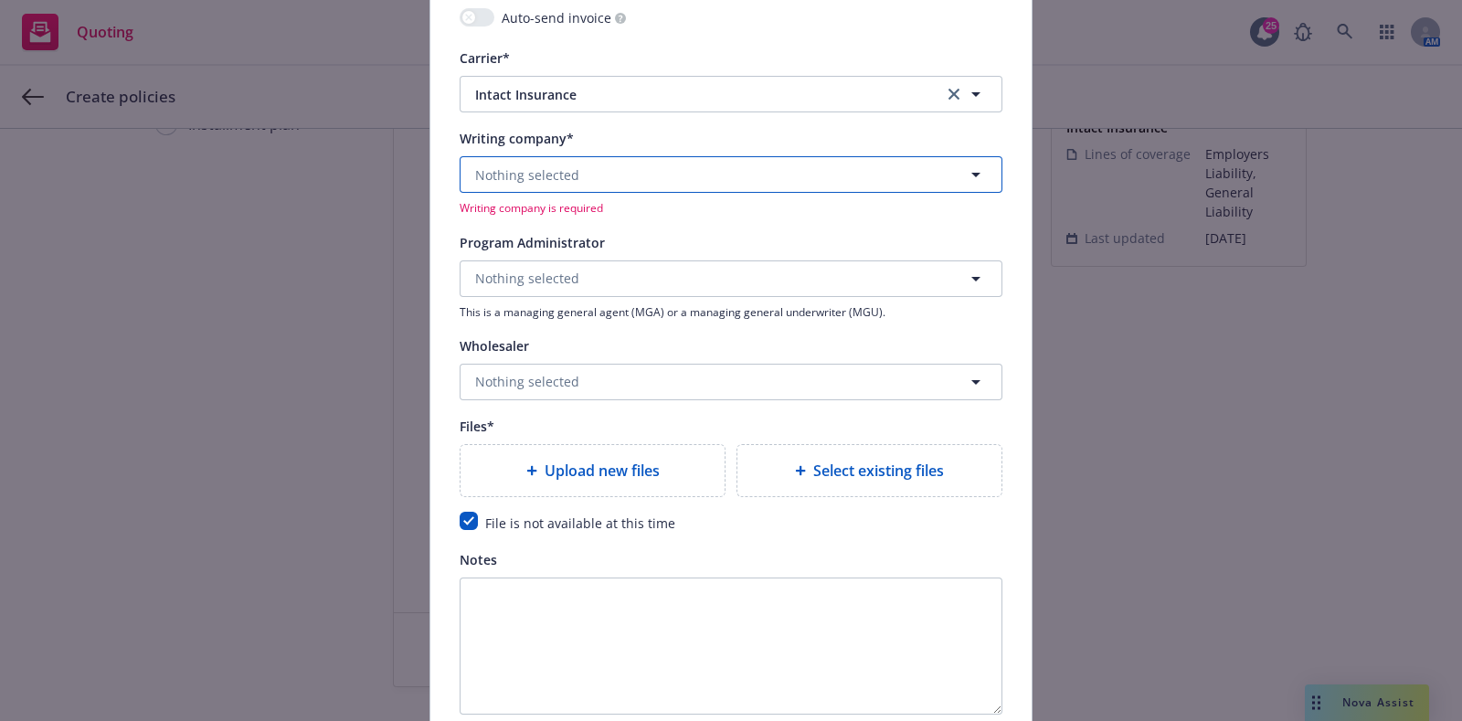
click at [567, 166] on button "Nothing selected" at bounding box center [731, 174] width 543 height 37
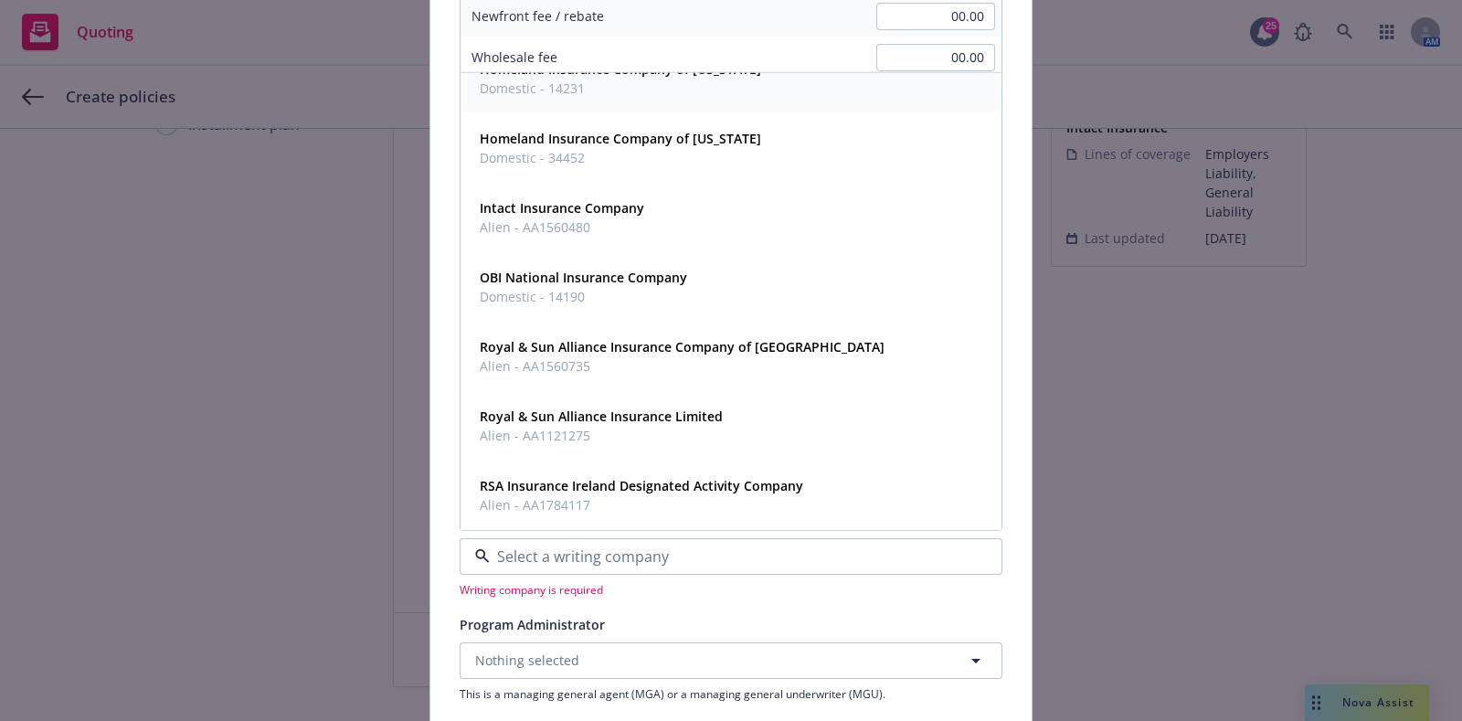
scroll to position [0, 0]
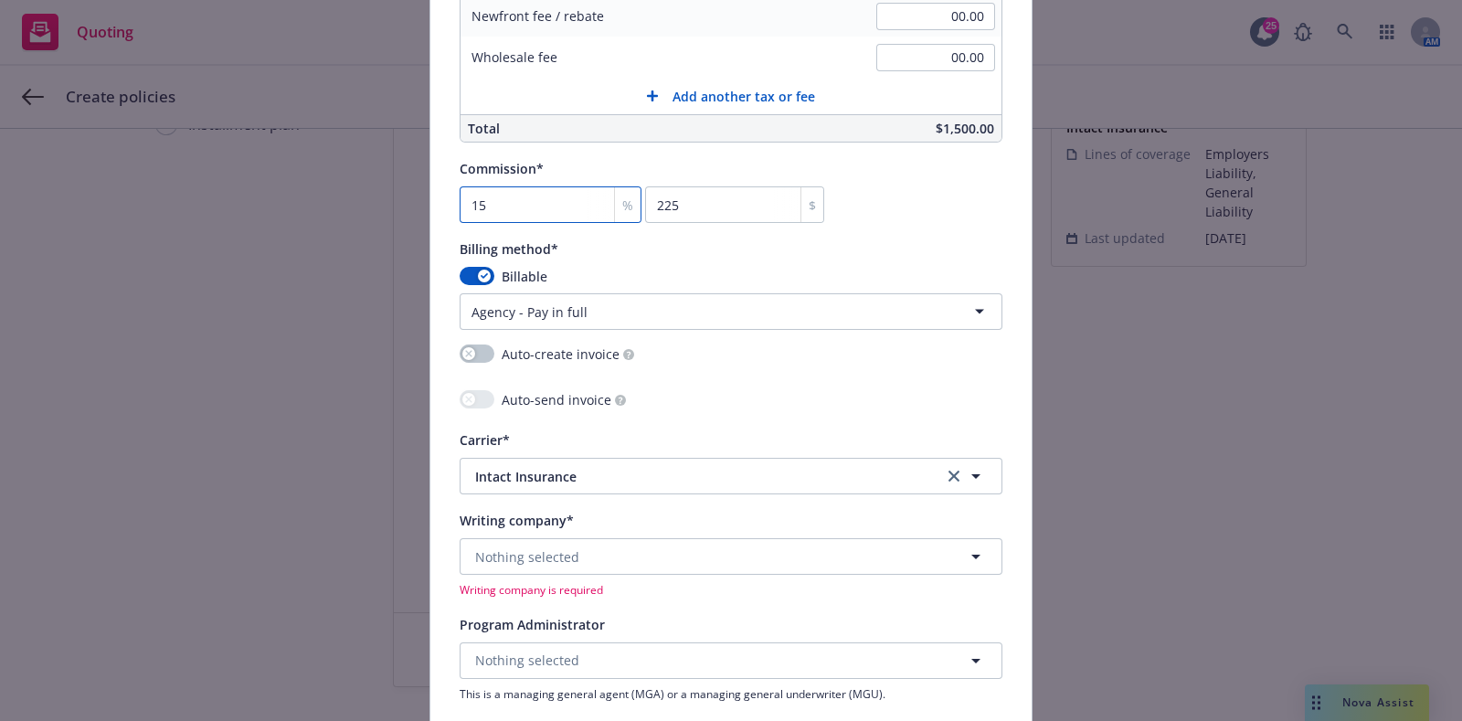
click at [557, 196] on input "15" at bounding box center [551, 204] width 182 height 37
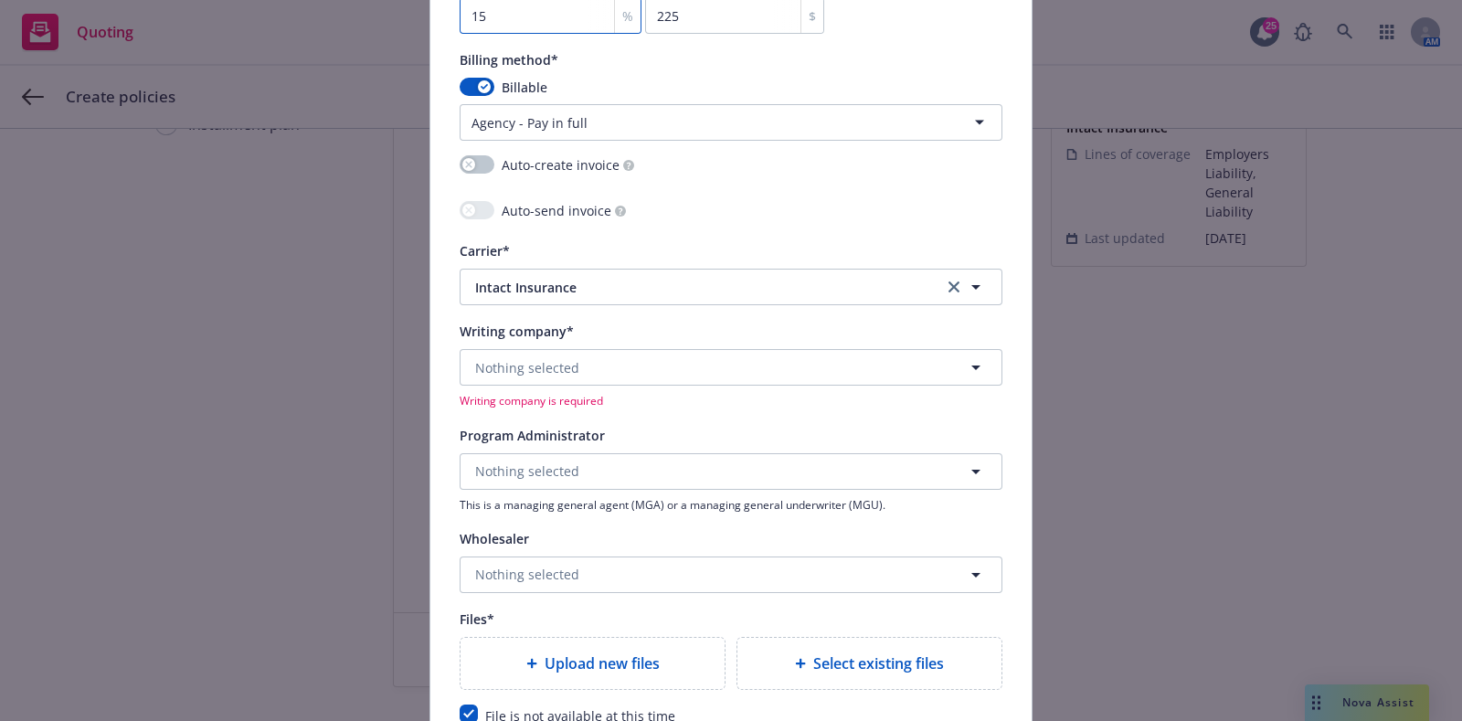
scroll to position [1813, 0]
click at [631, 280] on span "Intact Insurance" at bounding box center [695, 287] width 440 height 19
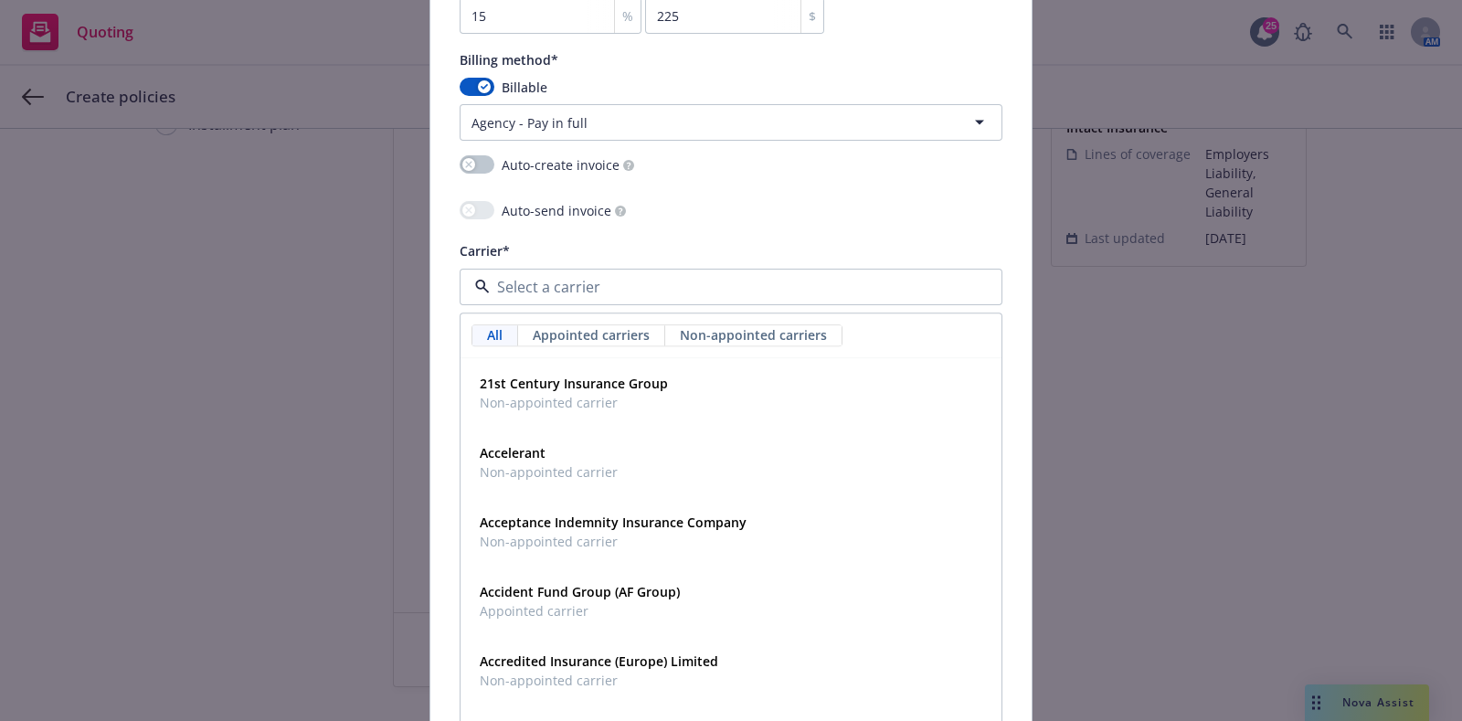
type input "f"
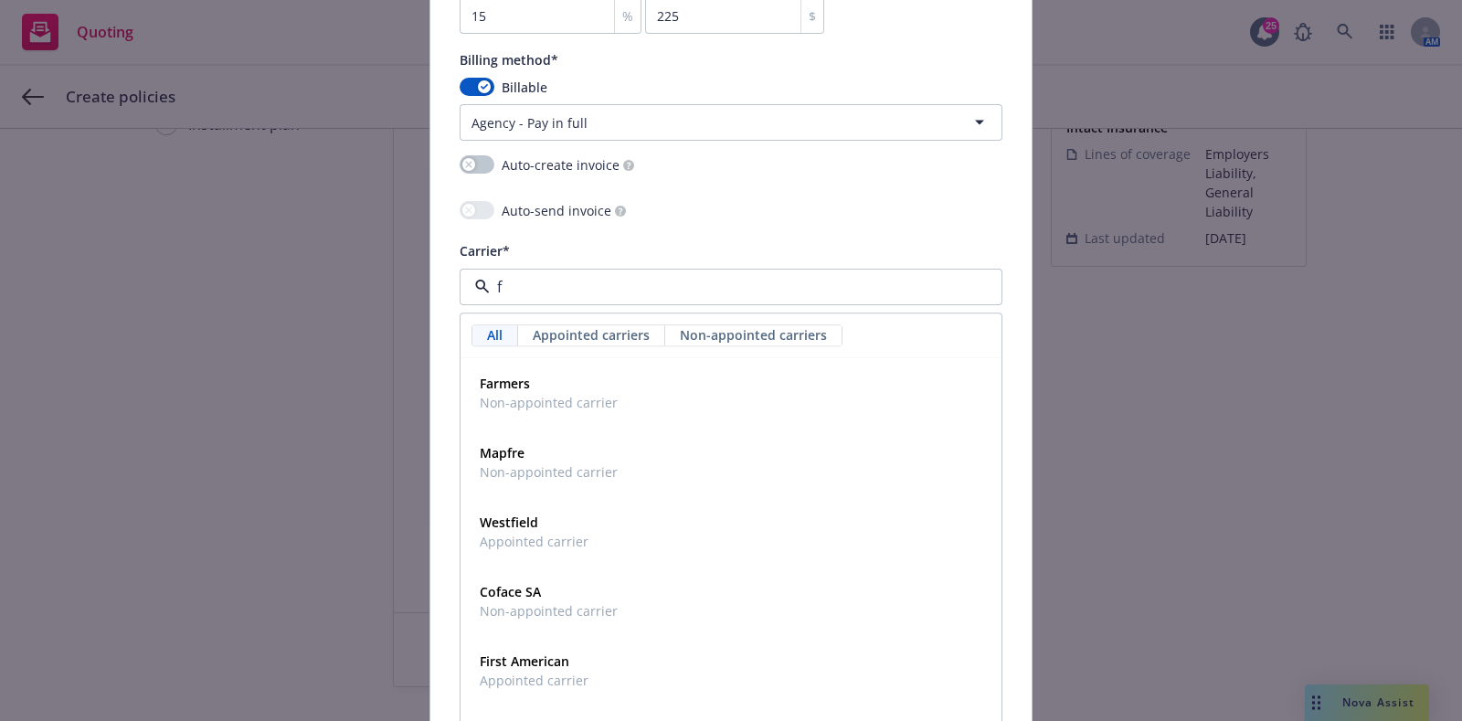
click at [631, 280] on input "f" at bounding box center [727, 287] width 475 height 22
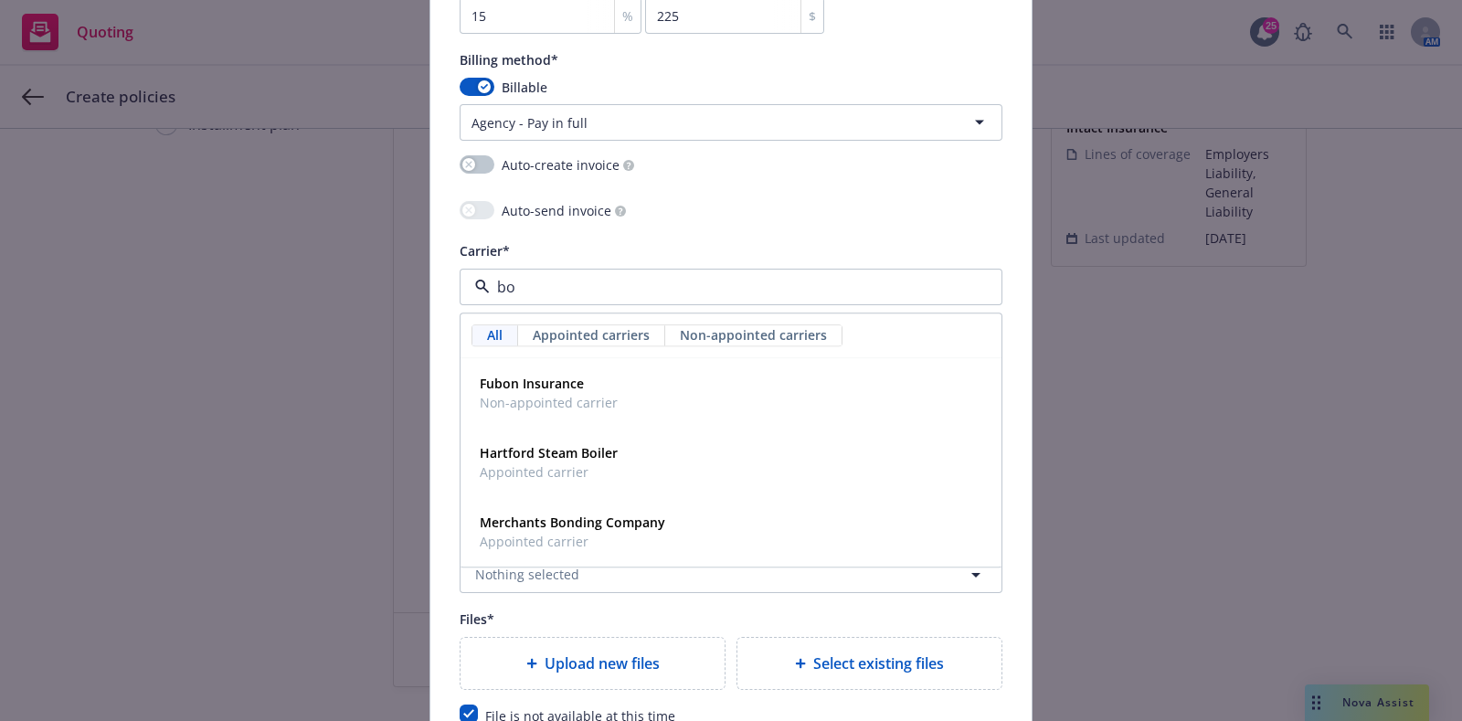
type input "b"
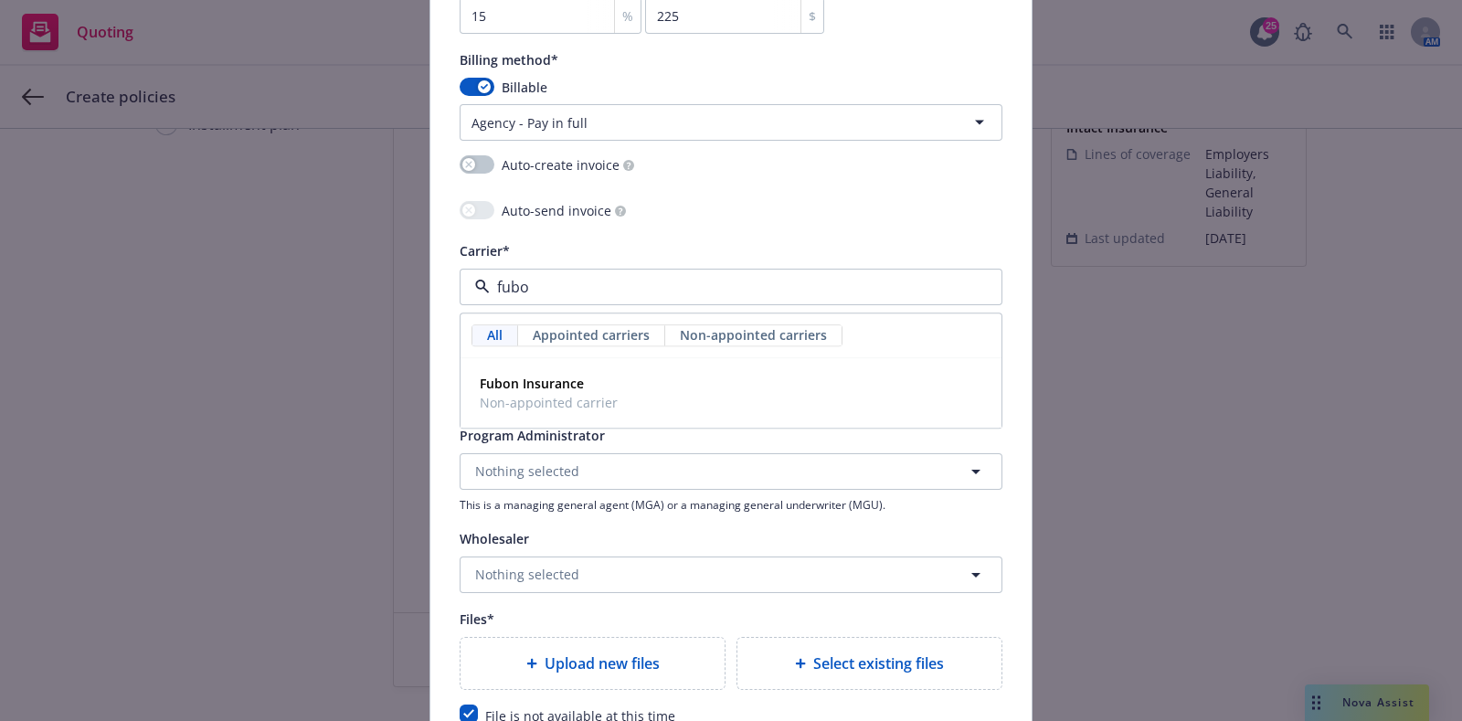
type input "fubon"
click at [567, 371] on div "Fubon Insurance Non-appointed carrier" at bounding box center [546, 394] width 149 height 46
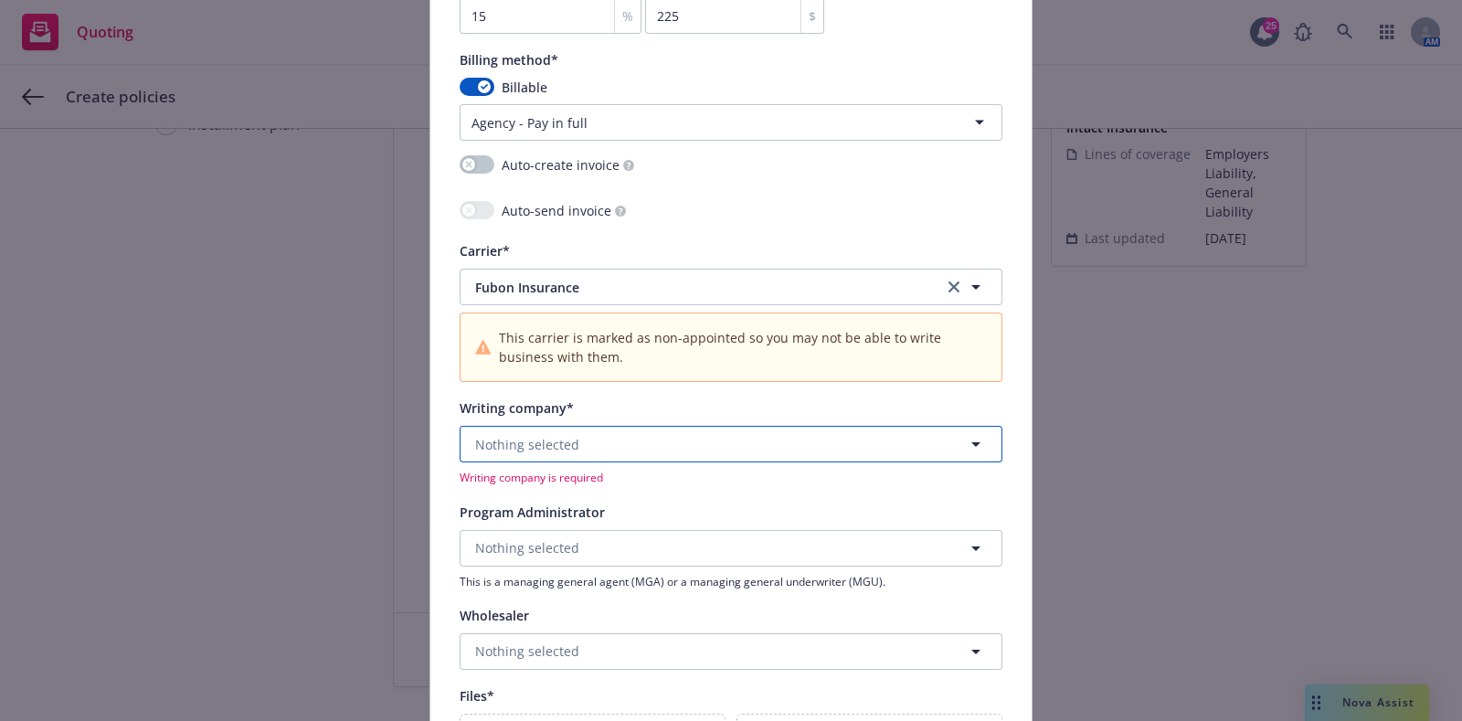
click at [605, 436] on button "Nothing selected" at bounding box center [731, 444] width 543 height 37
click at [610, 483] on div "Fubon Insurance Co., Ltd. Alien - AA5280027" at bounding box center [557, 506] width 171 height 46
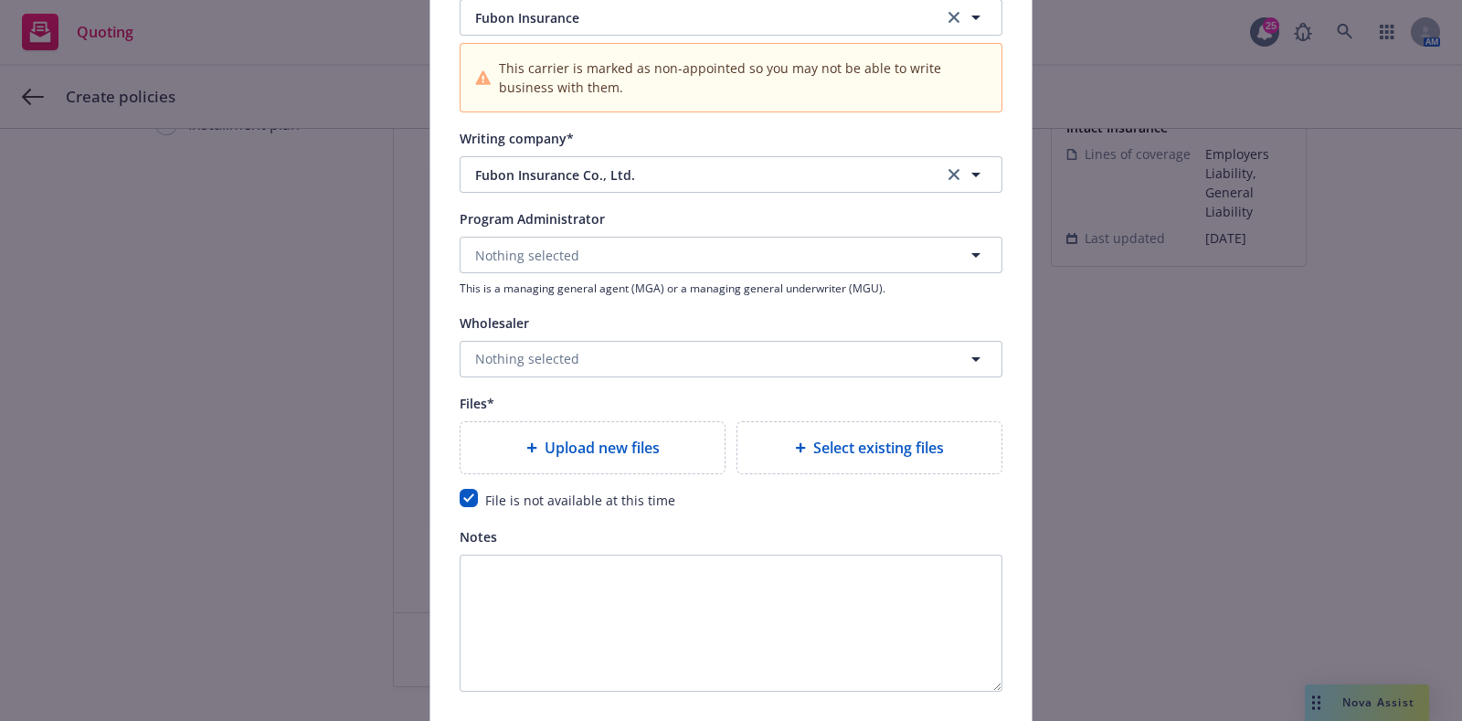
scroll to position [2084, 0]
click at [583, 253] on button "Nothing selected" at bounding box center [731, 254] width 543 height 37
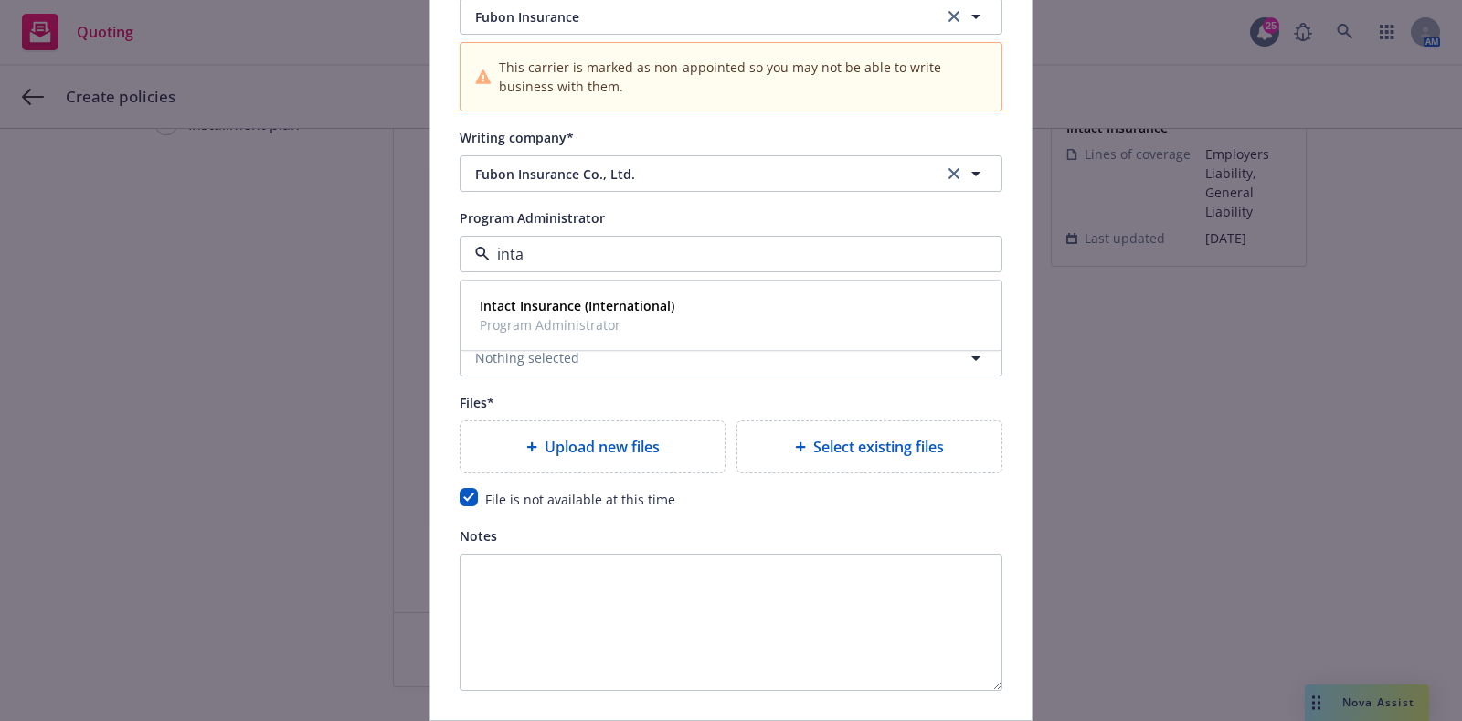
type input "intac"
click at [584, 309] on strong "Intact Insurance (International)" at bounding box center [577, 306] width 195 height 17
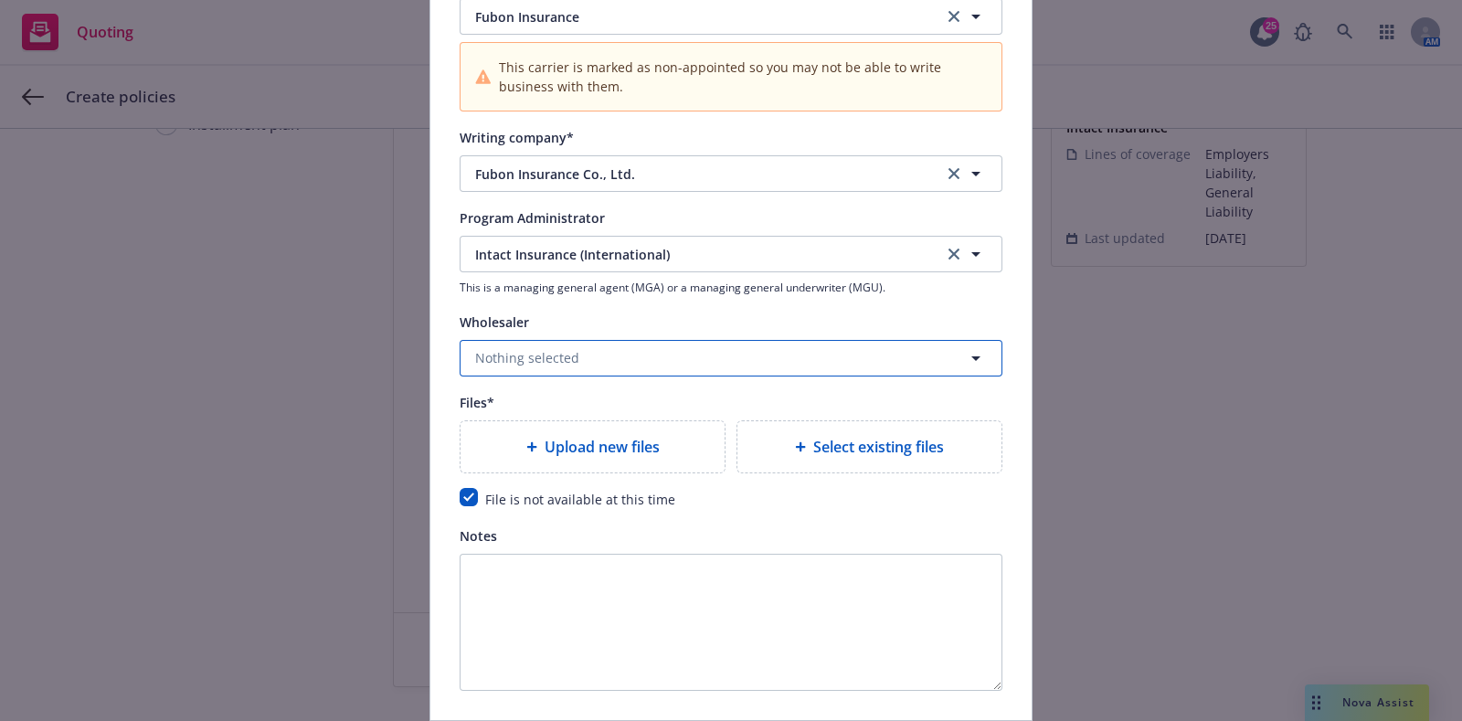
click at [584, 344] on button "Nothing selected" at bounding box center [731, 358] width 543 height 37
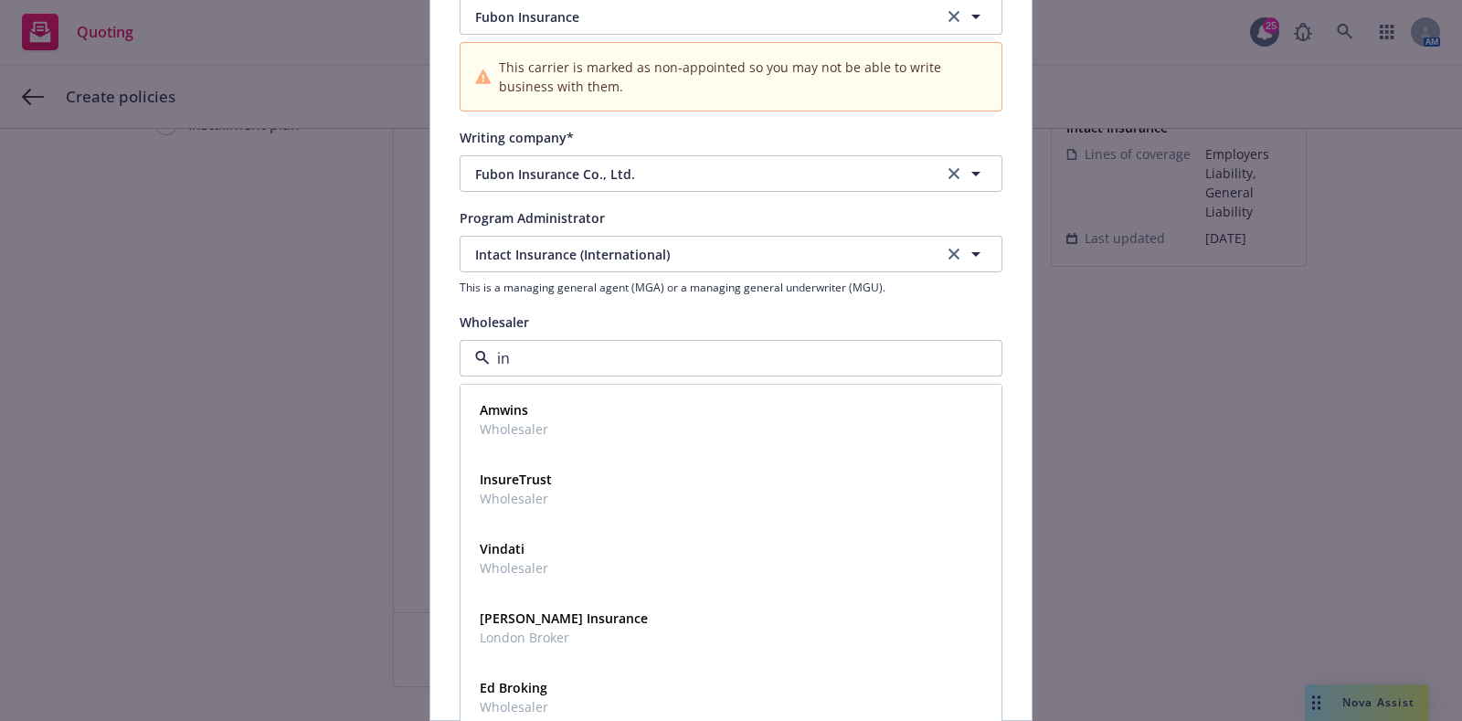
type input "i"
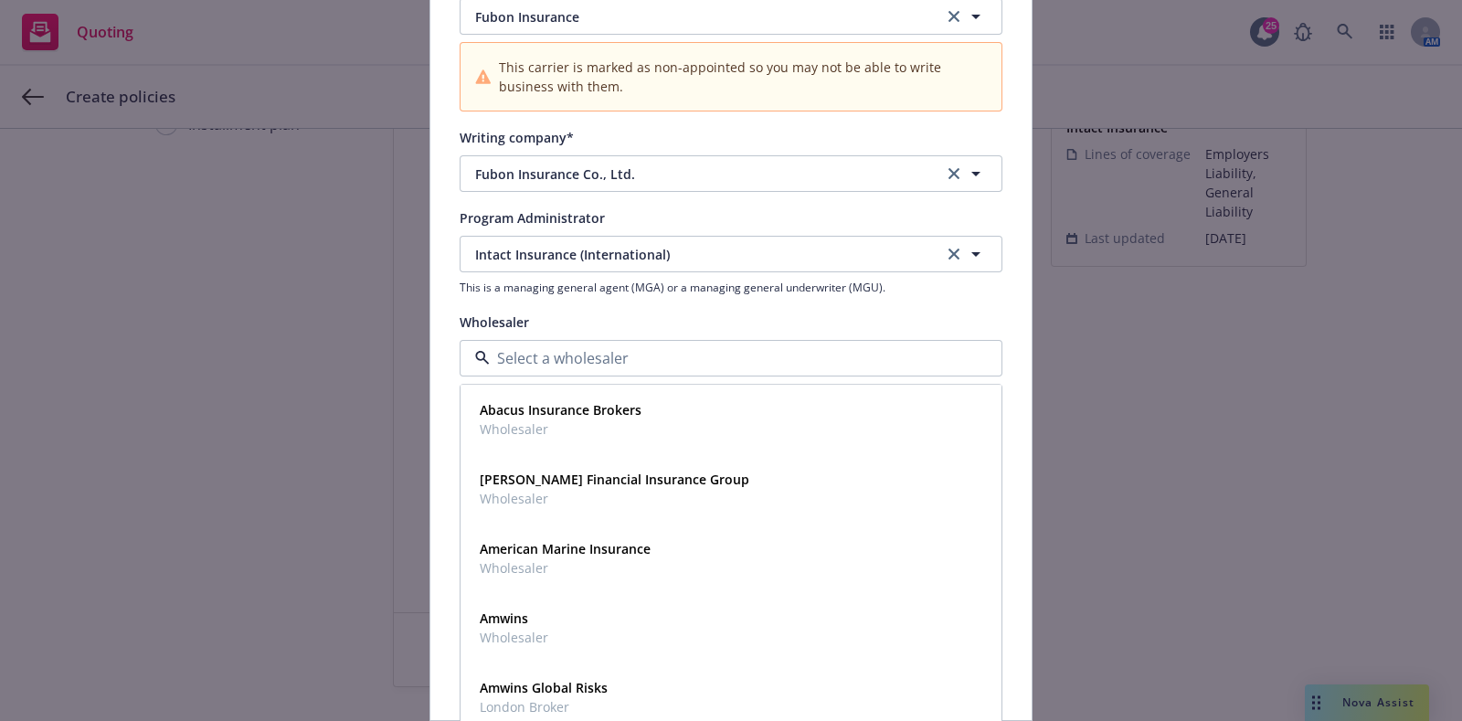
click at [594, 317] on div "Wholesaler" at bounding box center [731, 322] width 543 height 22
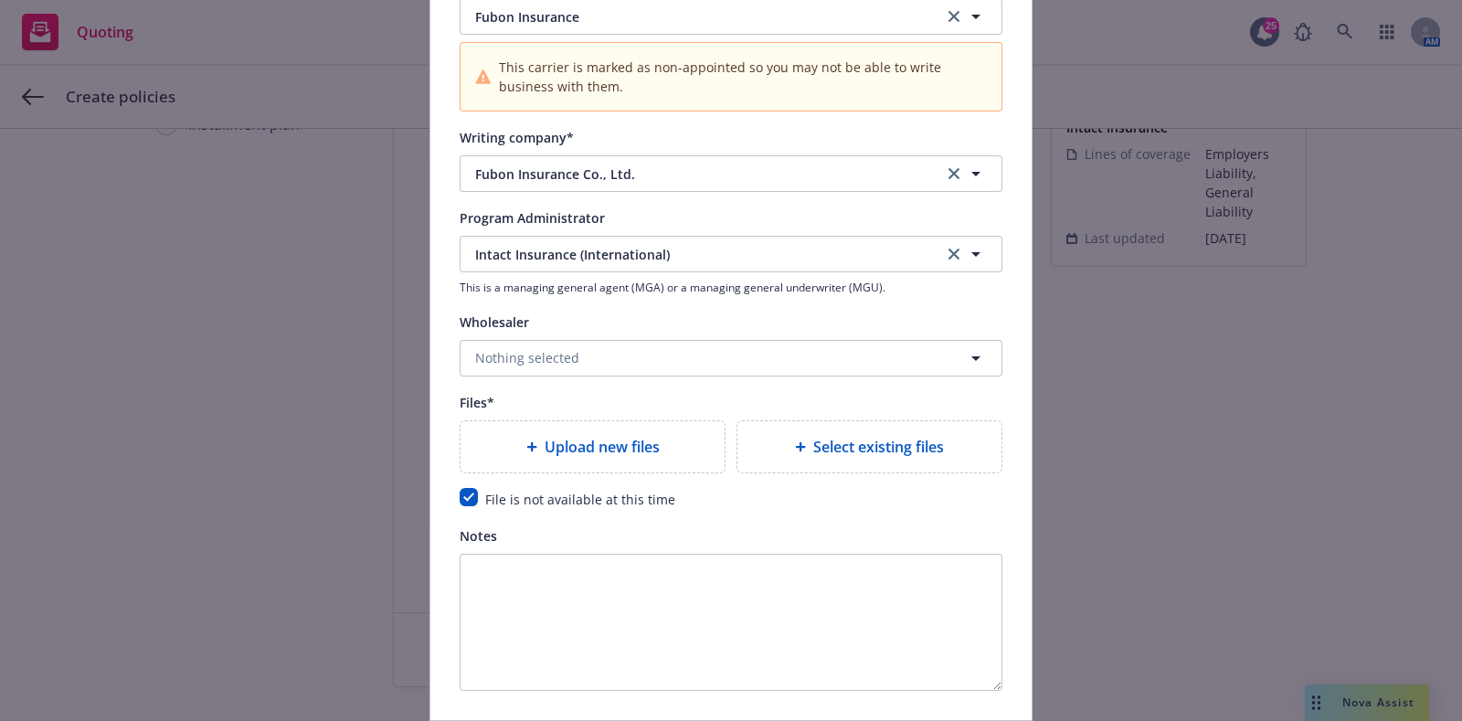
scroll to position [2221, 0]
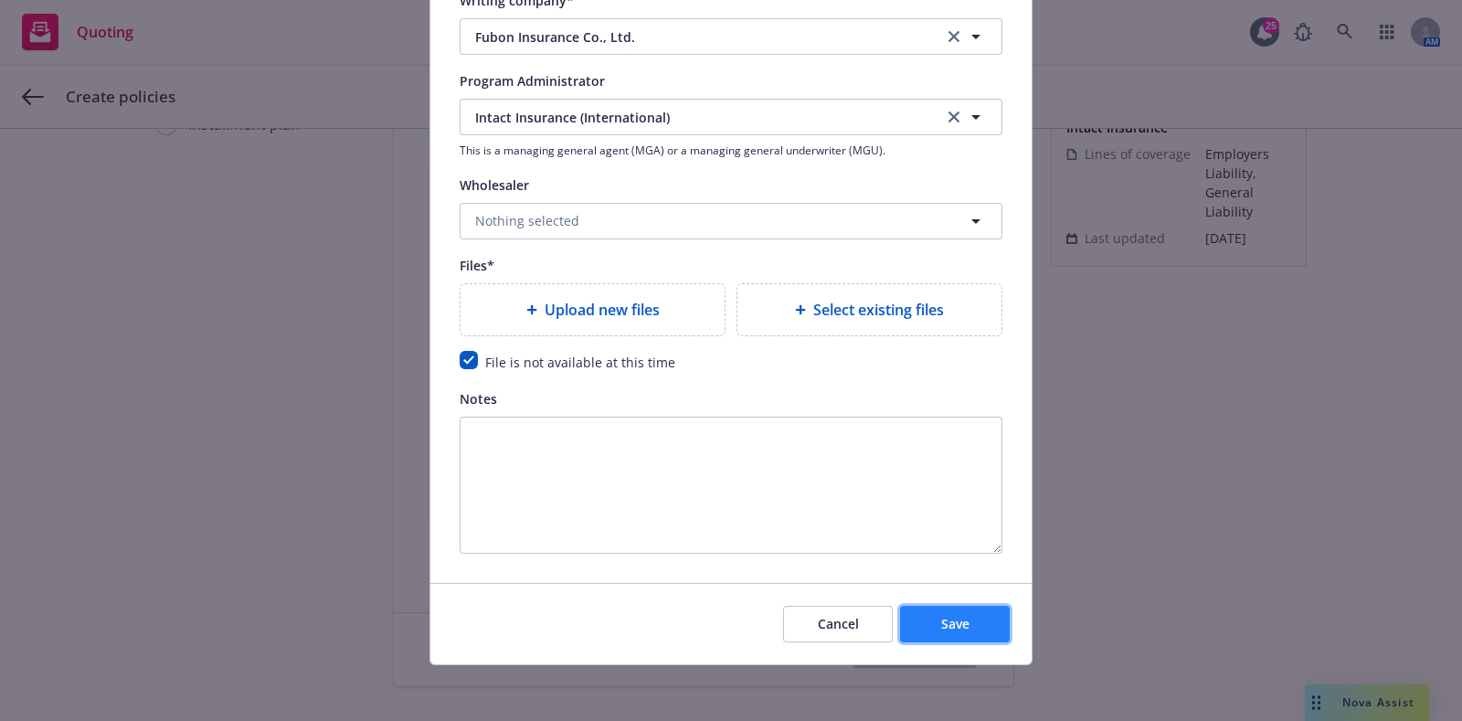
click at [941, 615] on span "Save" at bounding box center [955, 623] width 28 height 17
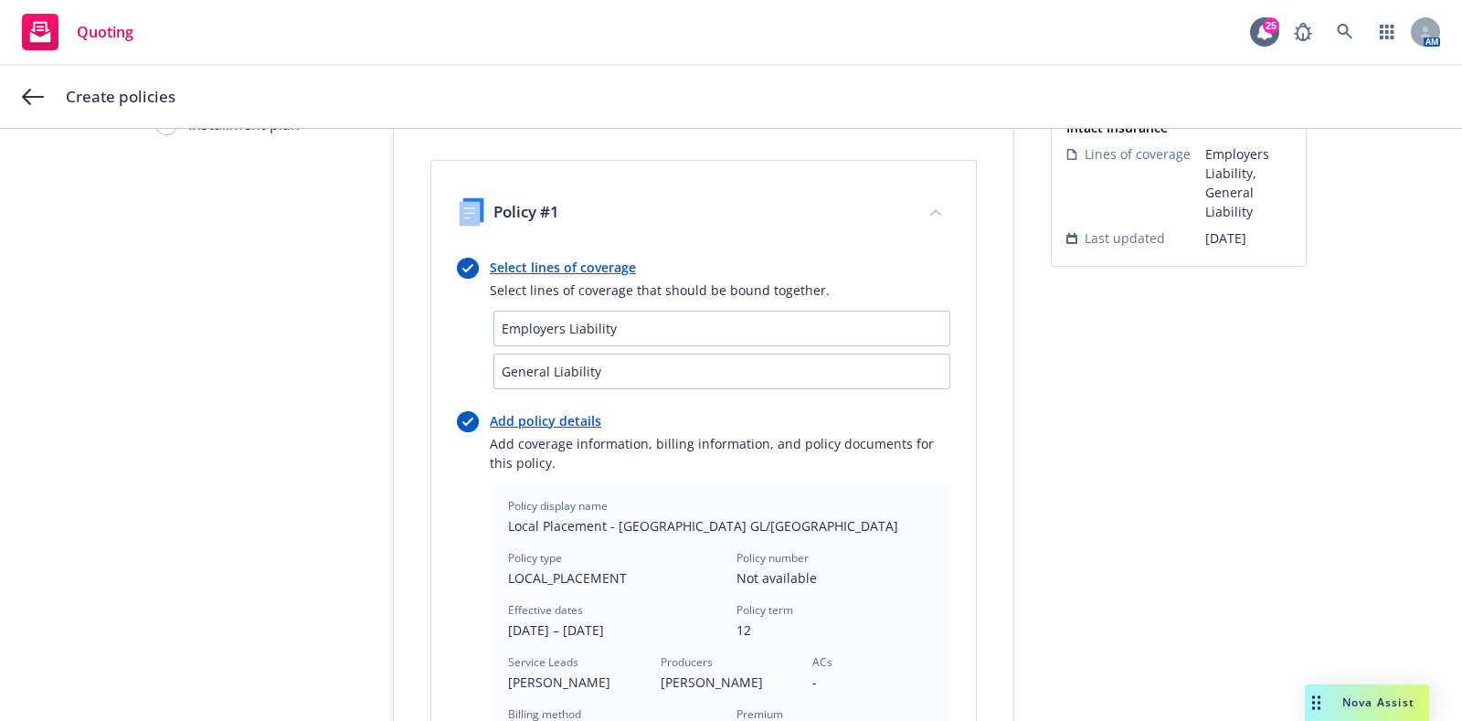
scroll to position [583, 0]
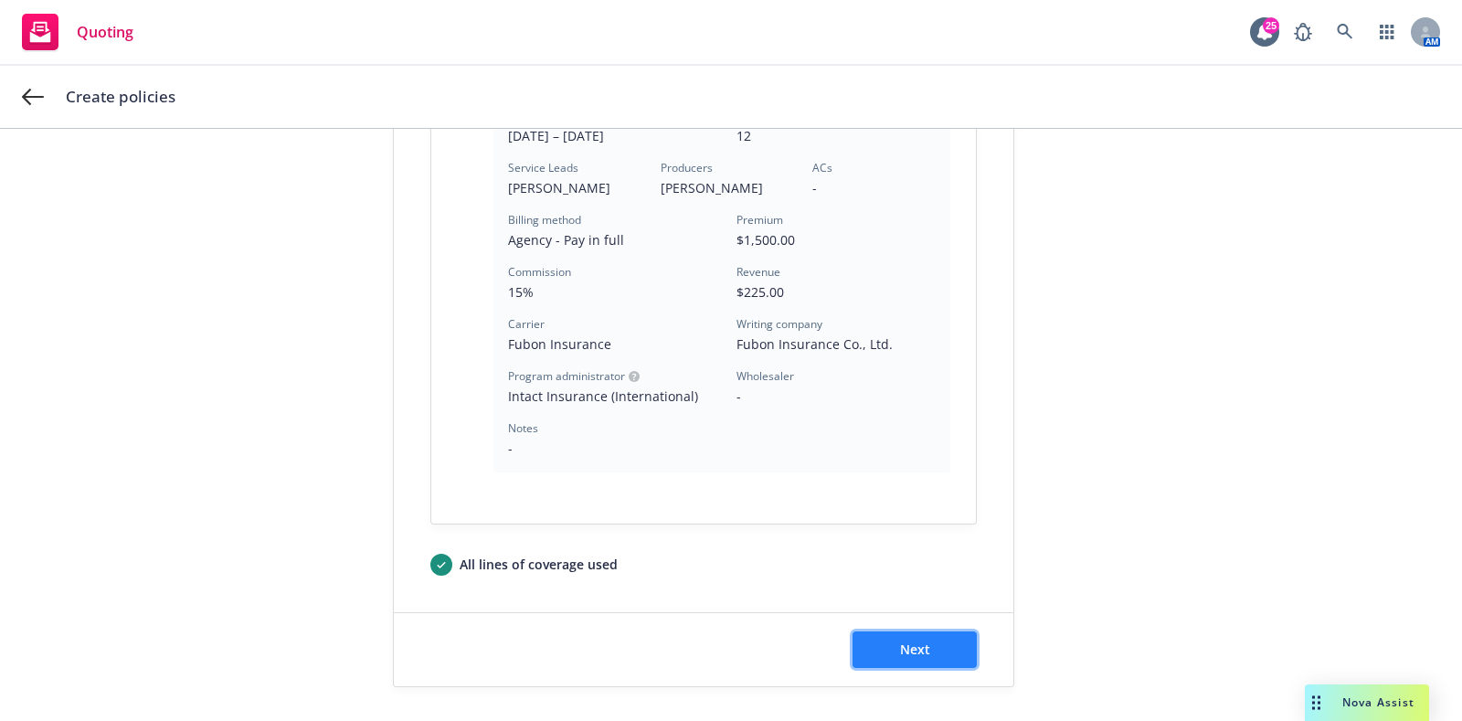
click at [882, 642] on button "Next" at bounding box center [915, 649] width 124 height 37
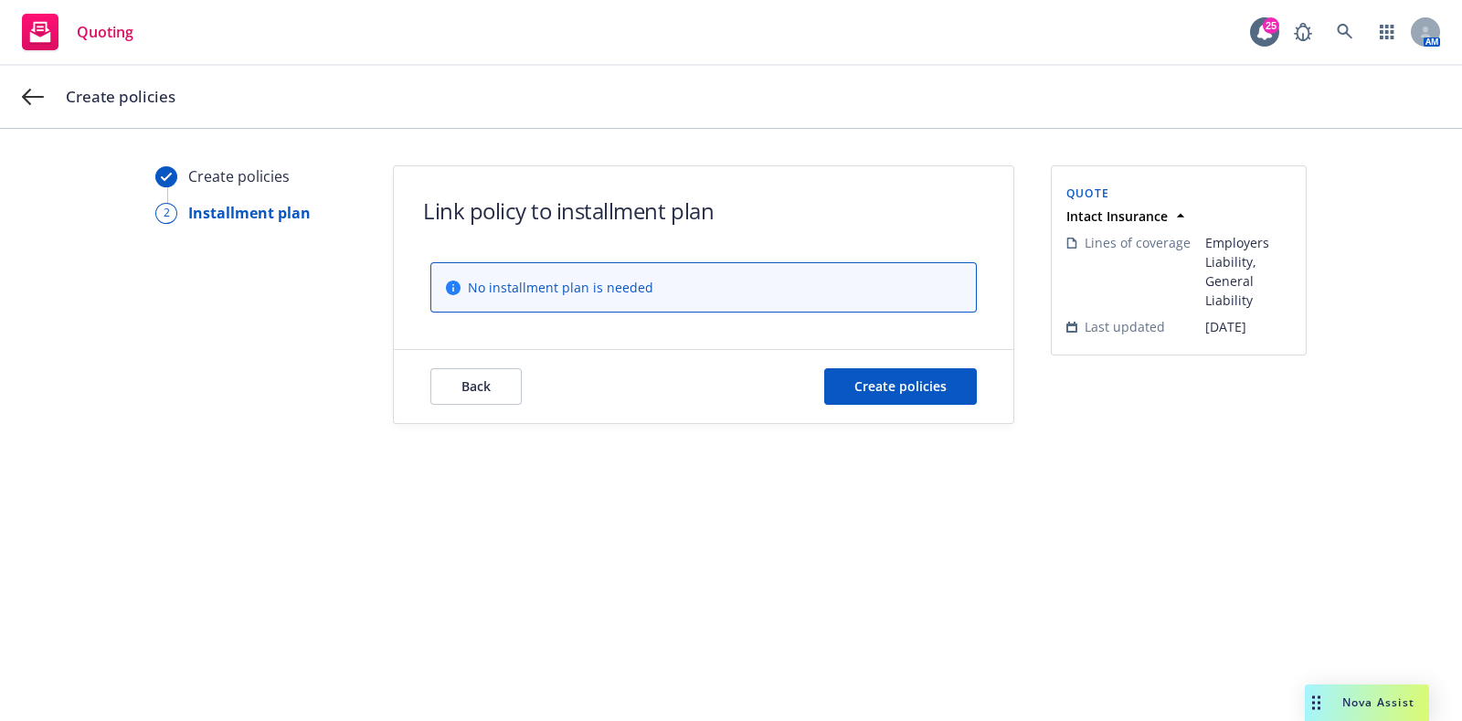
scroll to position [0, 0]
click at [885, 392] on span "Create policies" at bounding box center [900, 385] width 92 height 17
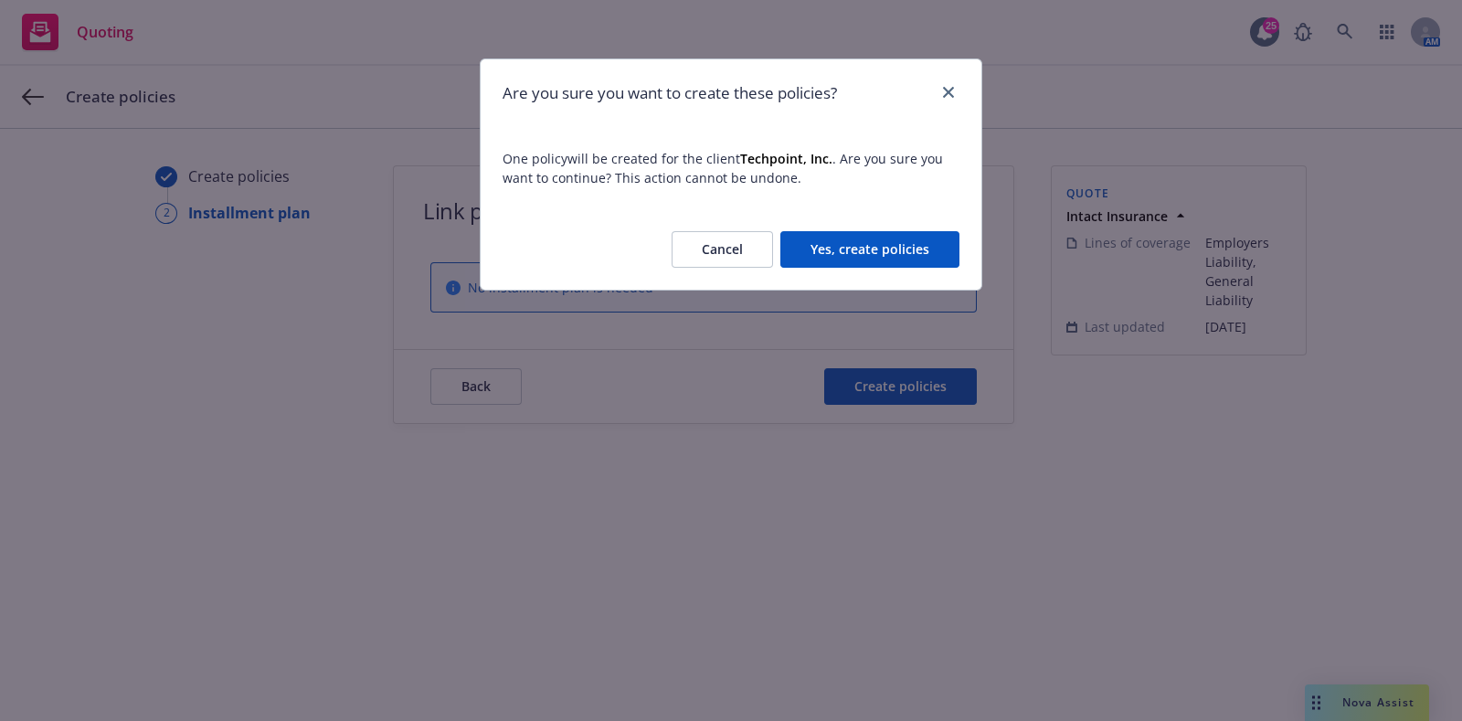
click at [845, 253] on button "Yes, create policies" at bounding box center [869, 249] width 179 height 37
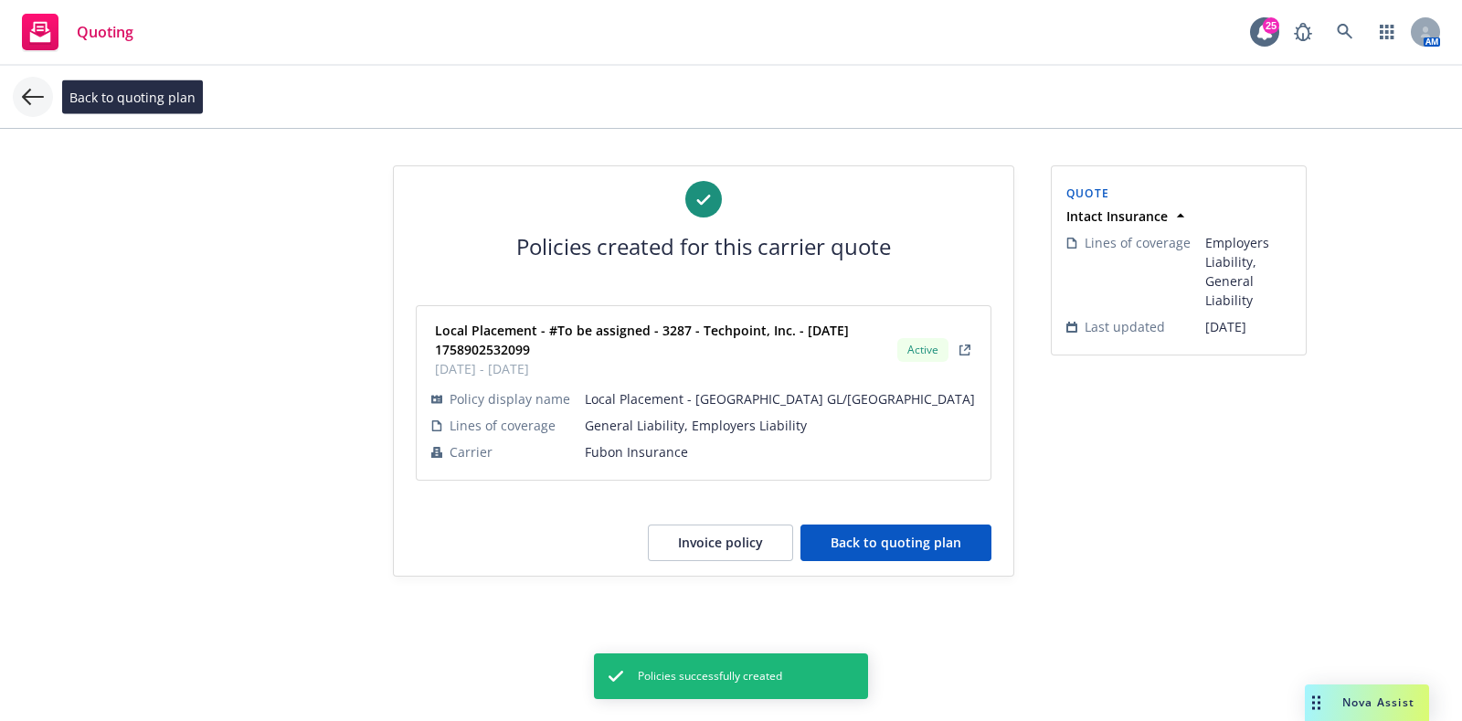
click at [23, 93] on icon at bounding box center [33, 97] width 22 height 22
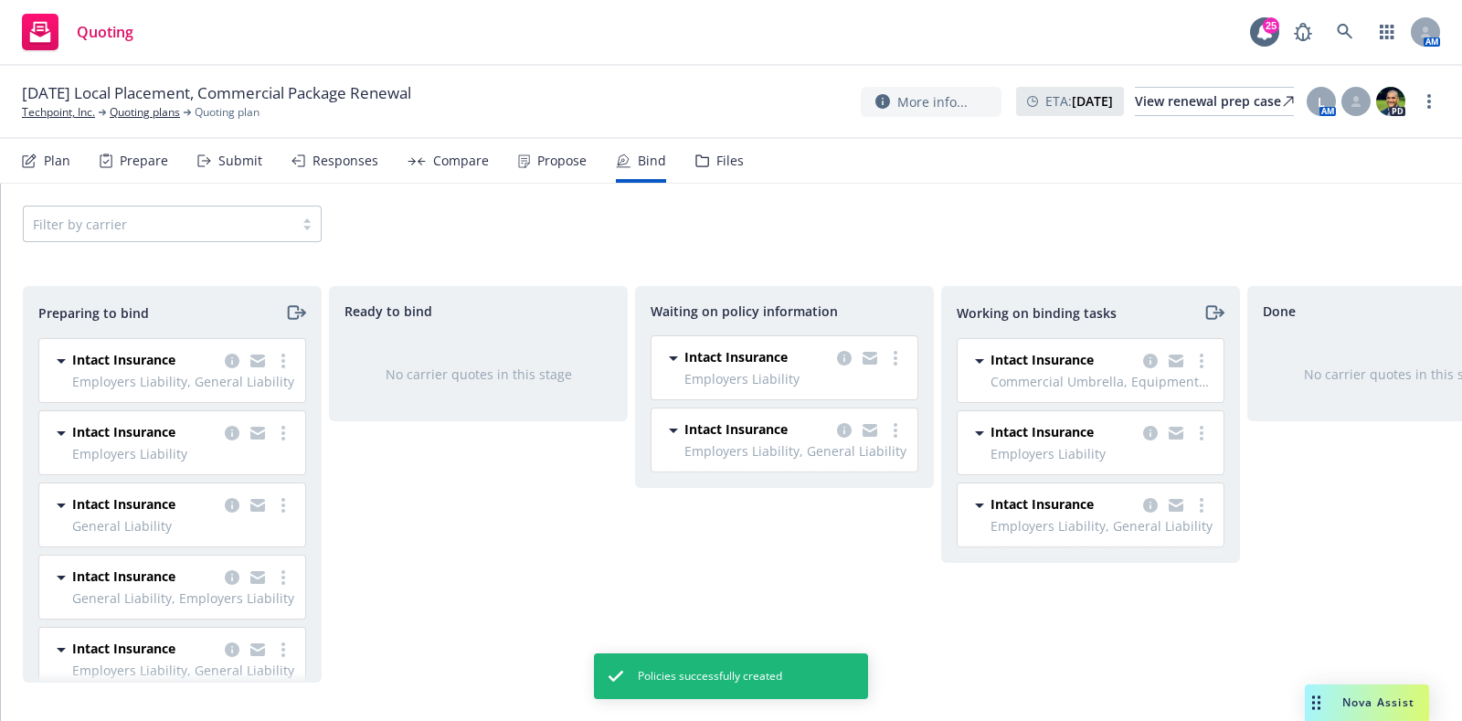
click at [909, 354] on div "Intact Insurance Employers Liability [DATE] - [DATE] [DATE] 12:09 PM" at bounding box center [785, 367] width 266 height 63
click at [891, 348] on link "more" at bounding box center [896, 358] width 22 height 22
click at [844, 396] on span "Create policies" at bounding box center [808, 395] width 134 height 17
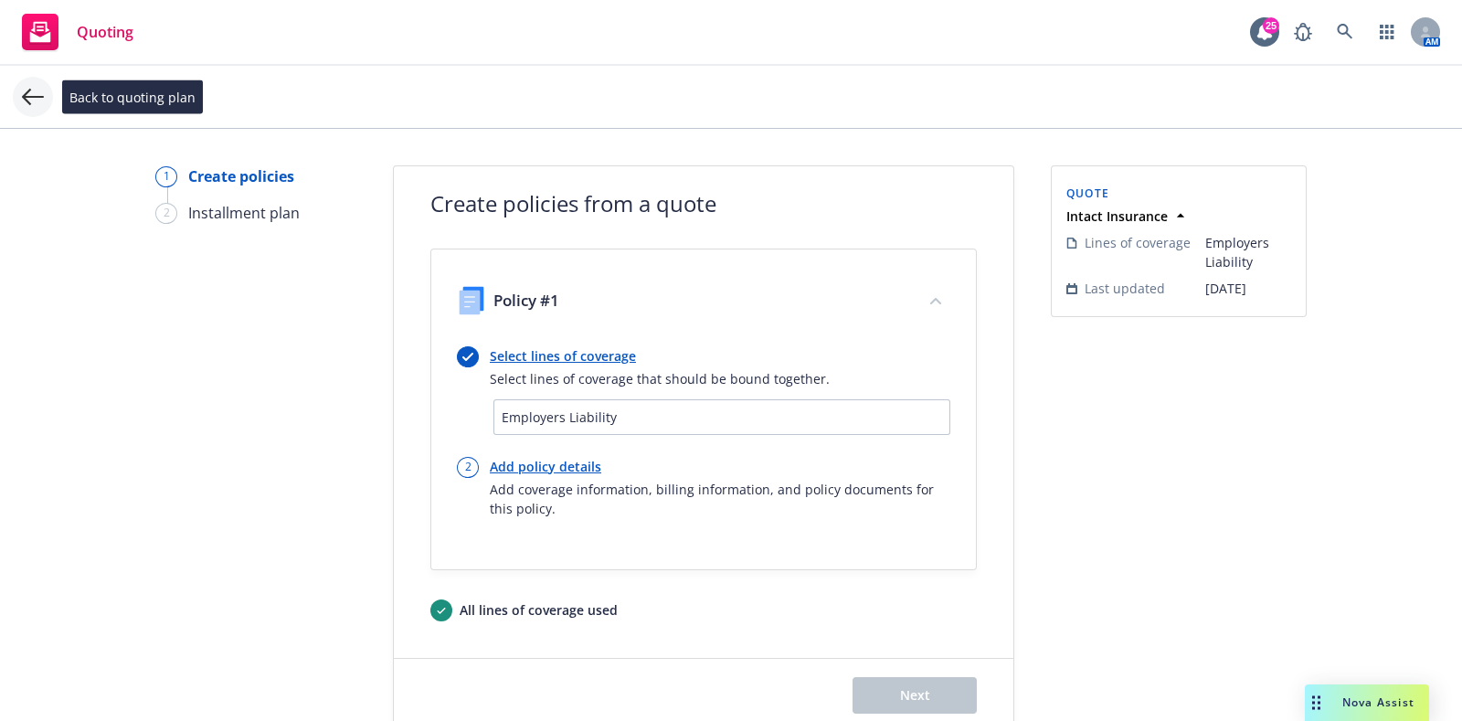
click at [33, 98] on icon at bounding box center [33, 97] width 22 height 22
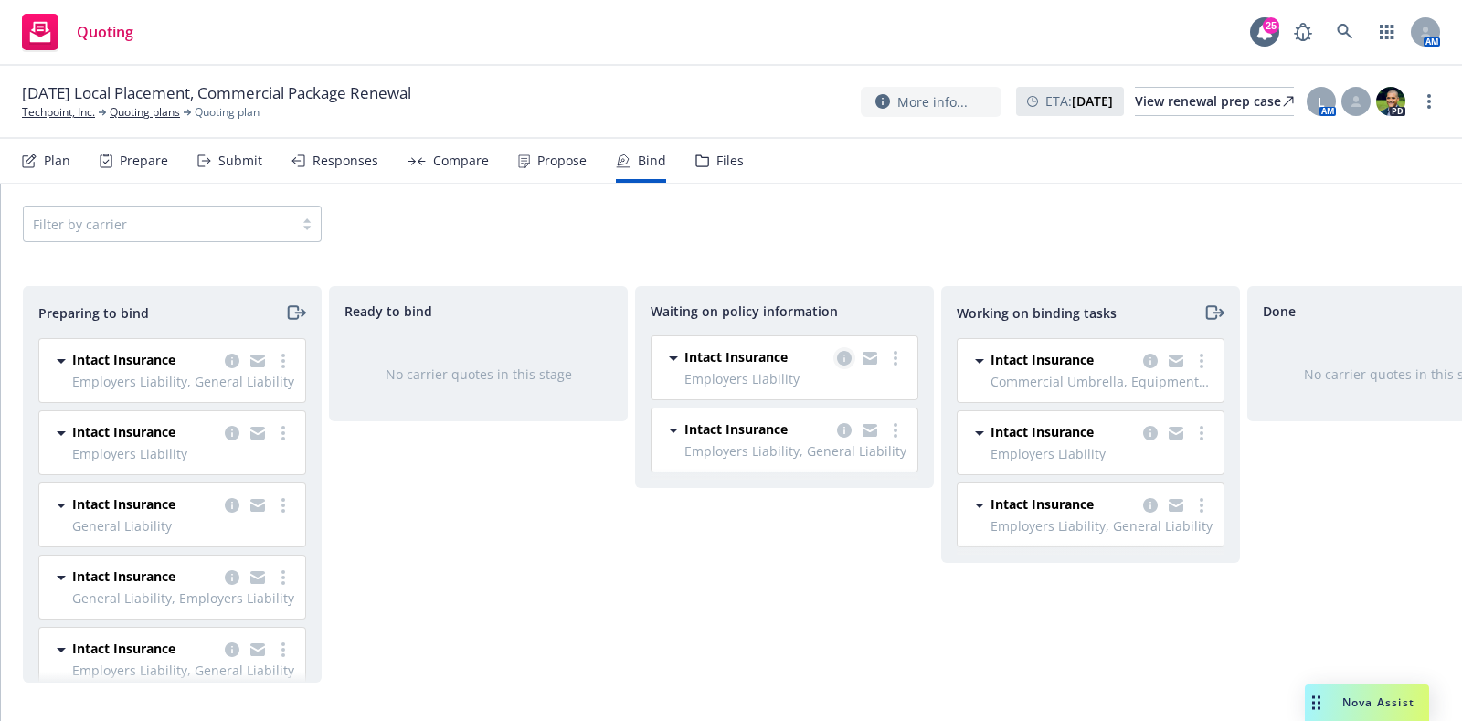
click at [841, 352] on icon "copy logging email" at bounding box center [844, 358] width 15 height 15
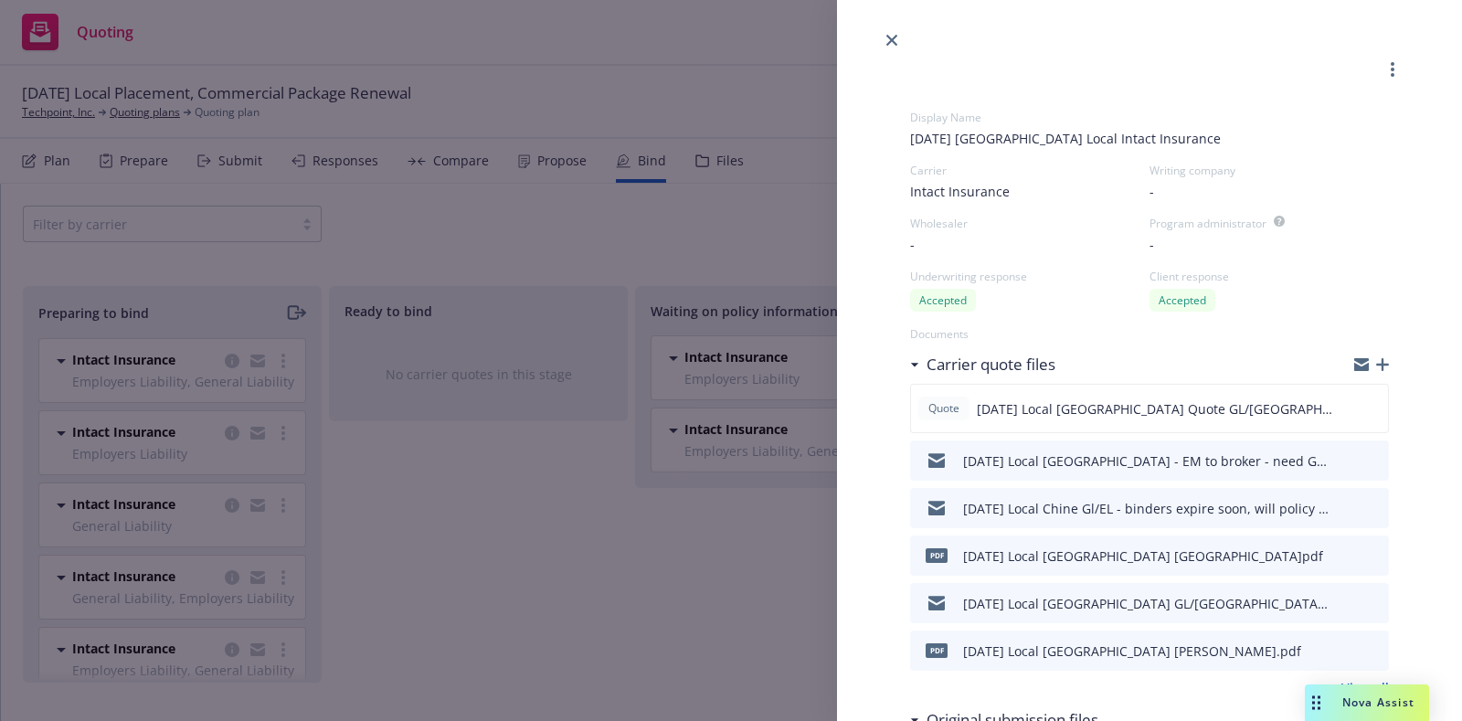
click at [879, 29] on div at bounding box center [1149, 25] width 625 height 51
click at [887, 42] on icon "close" at bounding box center [891, 40] width 11 height 11
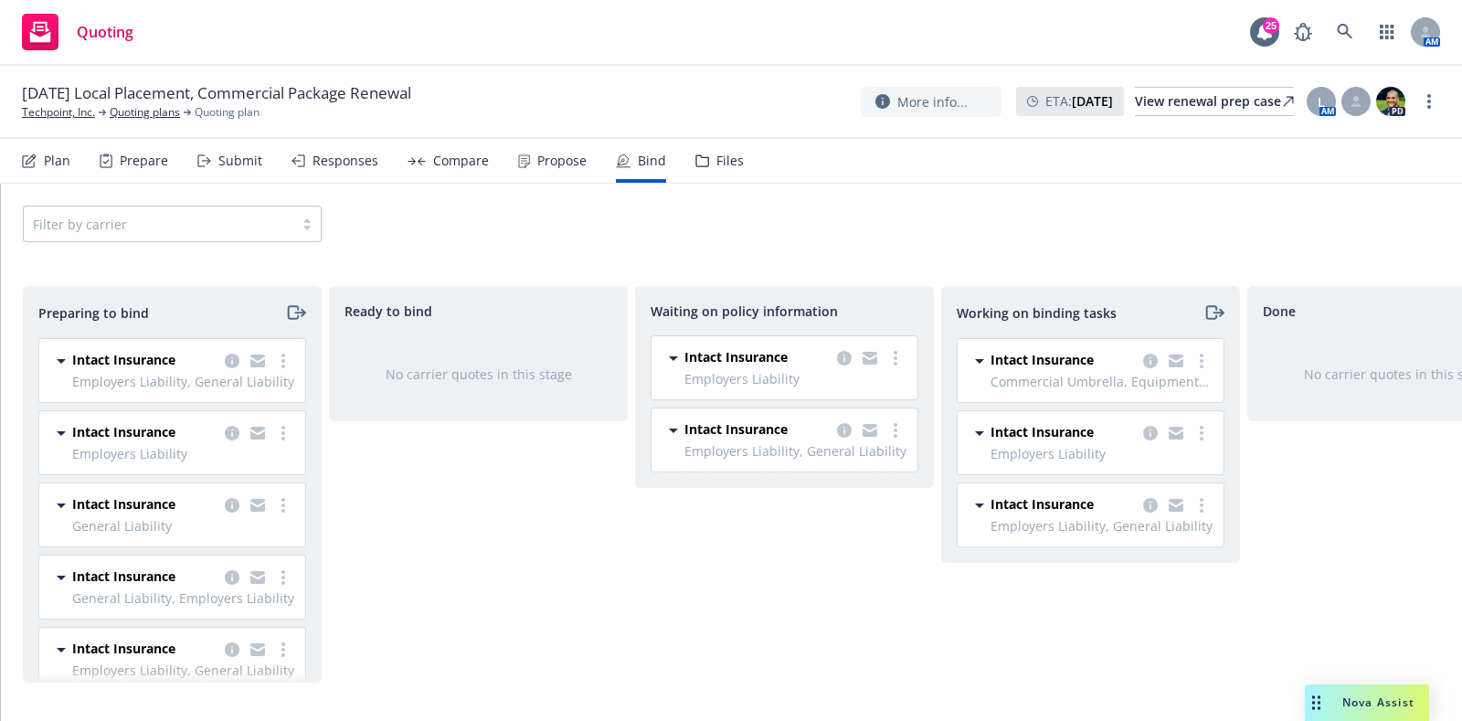
scroll to position [39, 0]
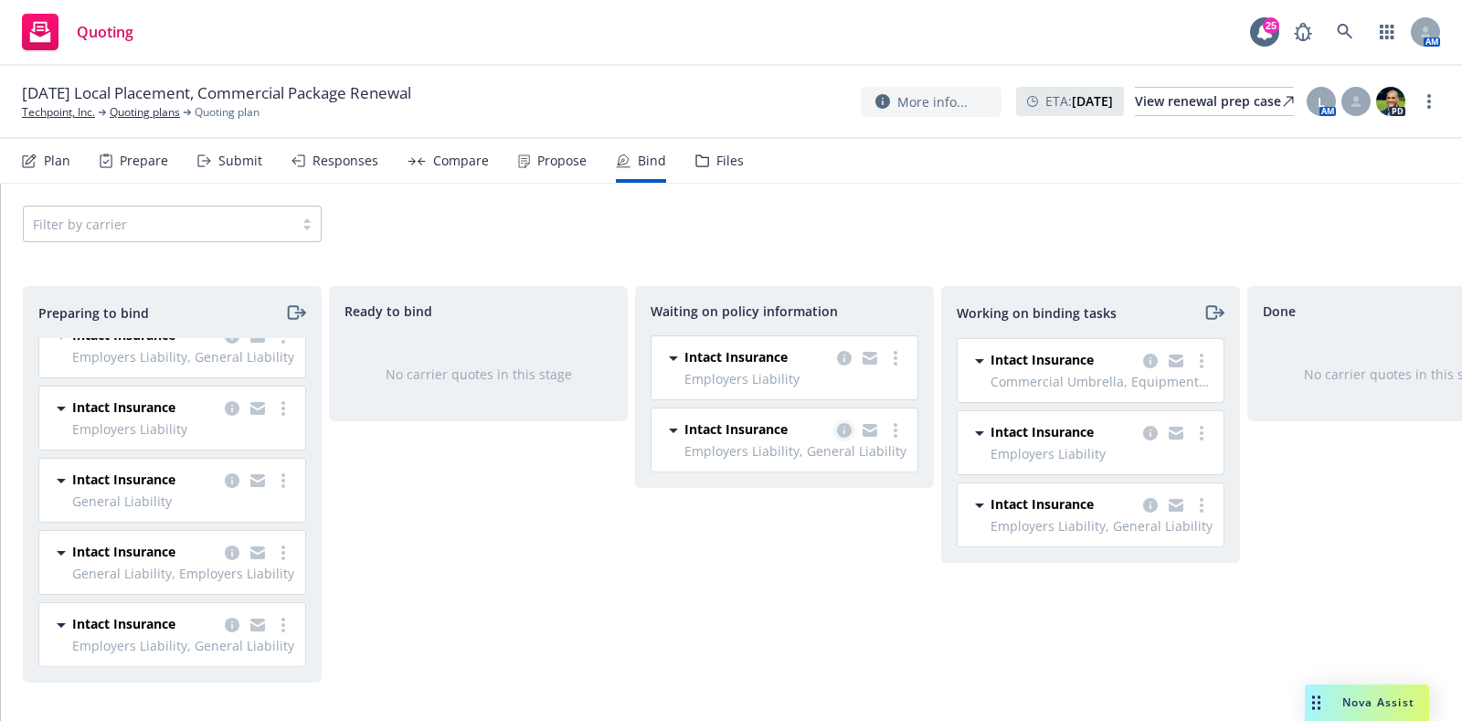
click at [837, 431] on icon "copy logging email" at bounding box center [844, 430] width 15 height 15
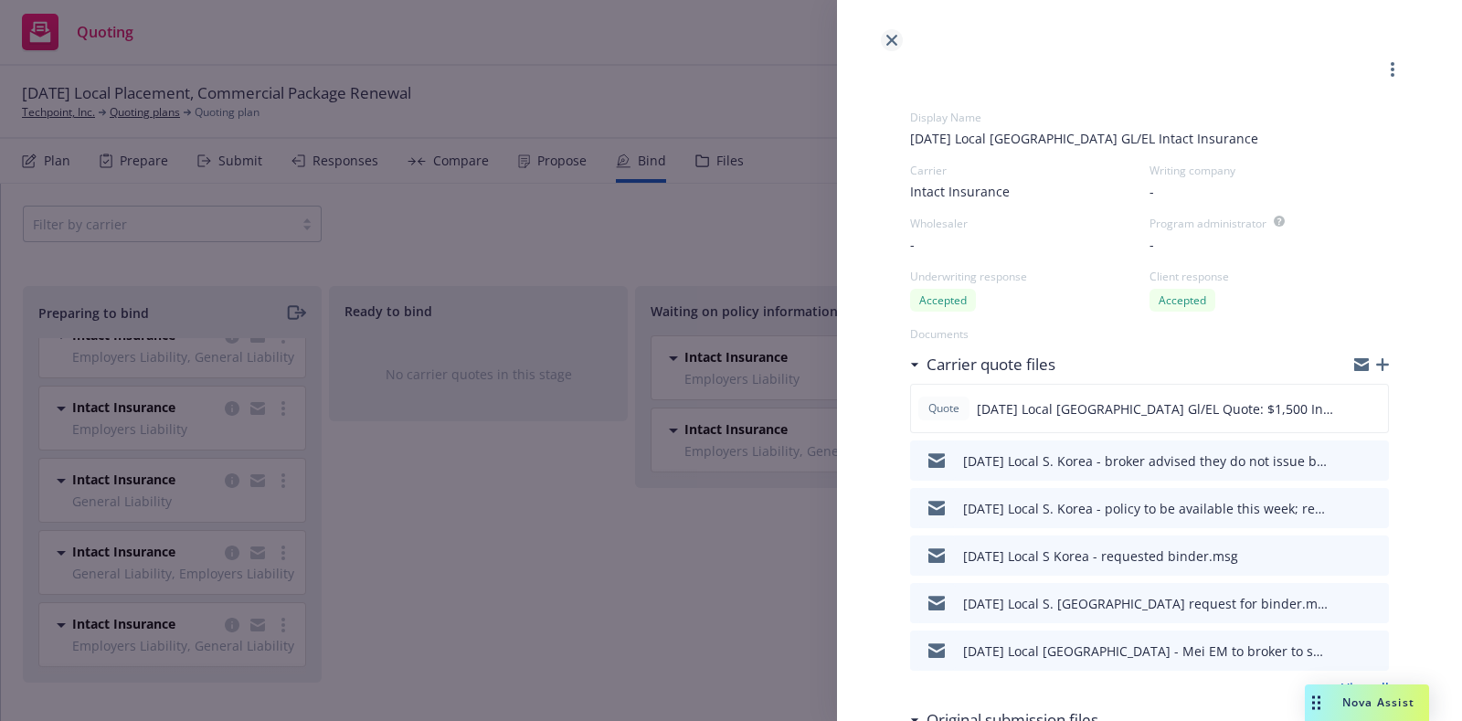
click at [898, 39] on link "close" at bounding box center [892, 40] width 22 height 22
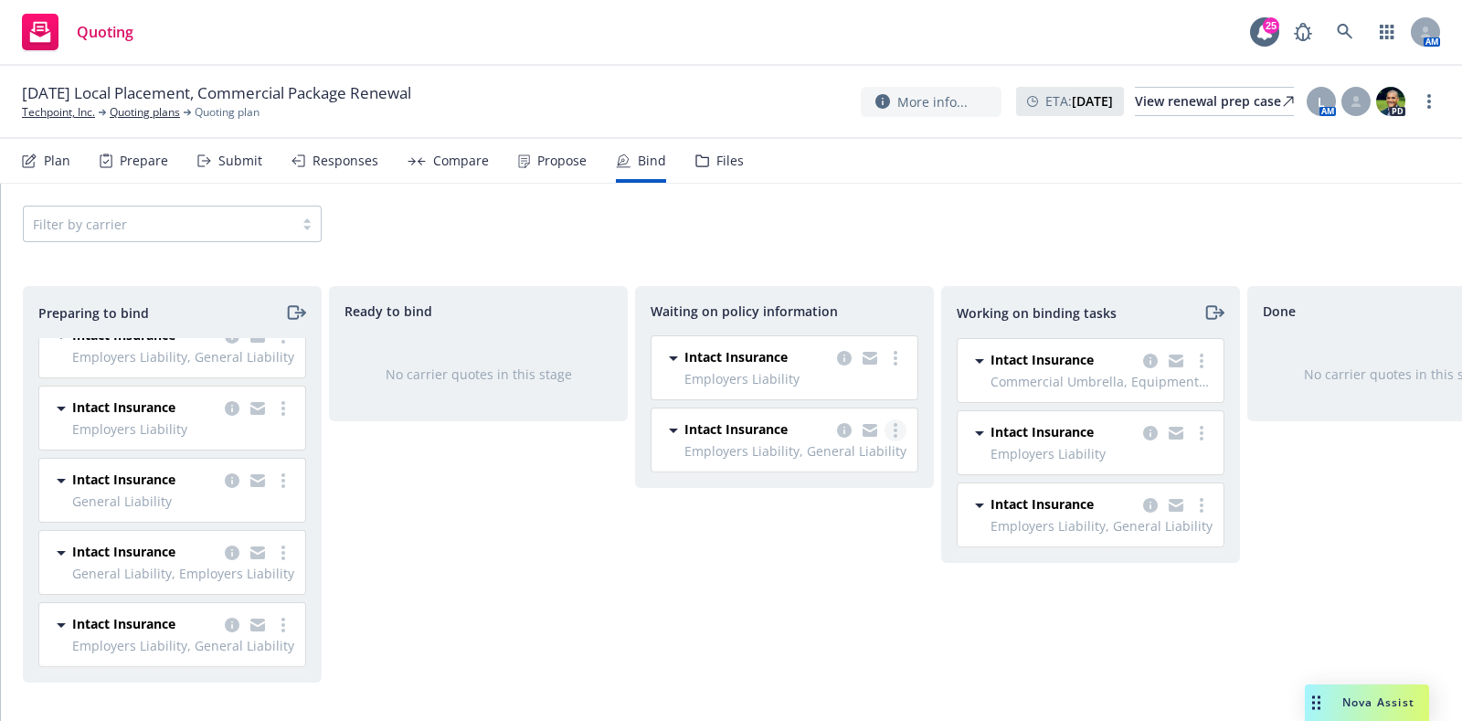
click at [892, 427] on link "more" at bounding box center [896, 430] width 22 height 22
click at [807, 472] on span "Create policies" at bounding box center [808, 466] width 134 height 17
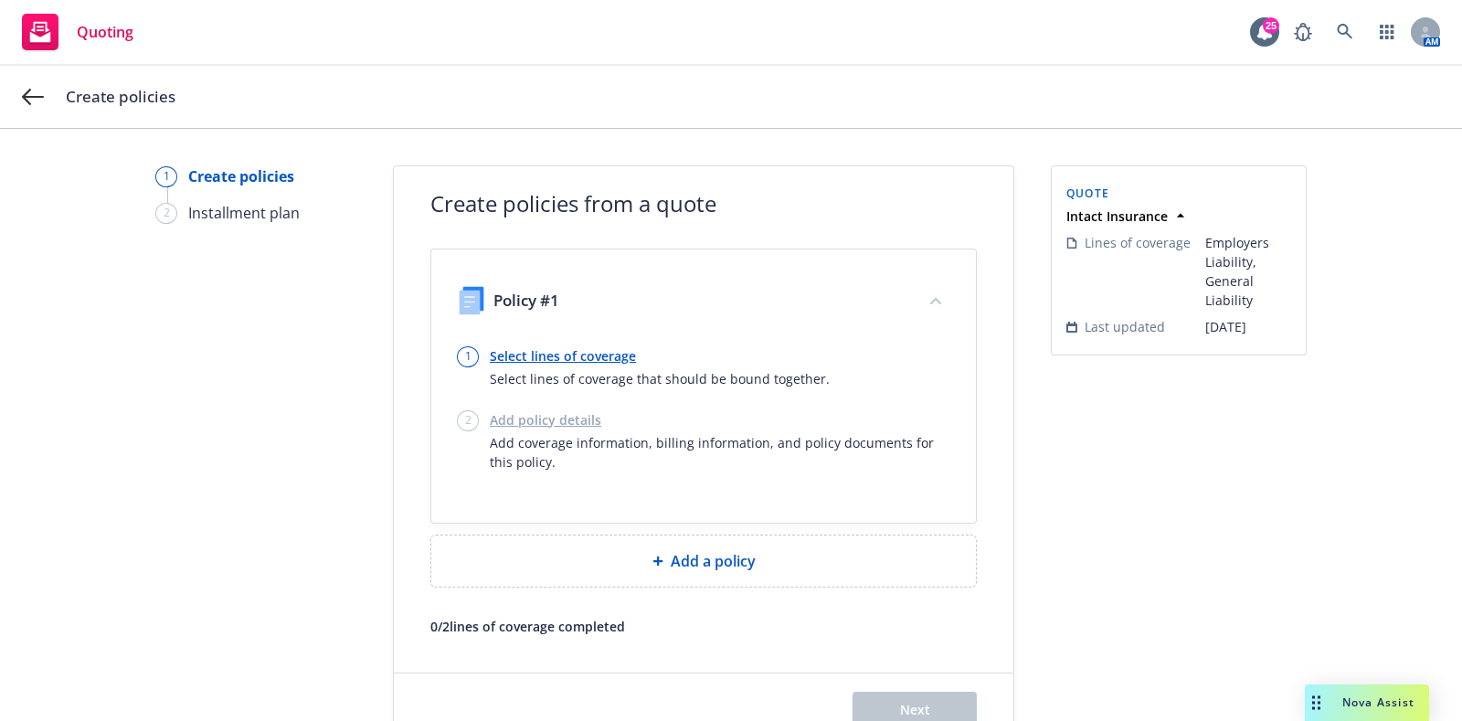
click at [633, 353] on link "Select lines of coverage" at bounding box center [660, 355] width 340 height 19
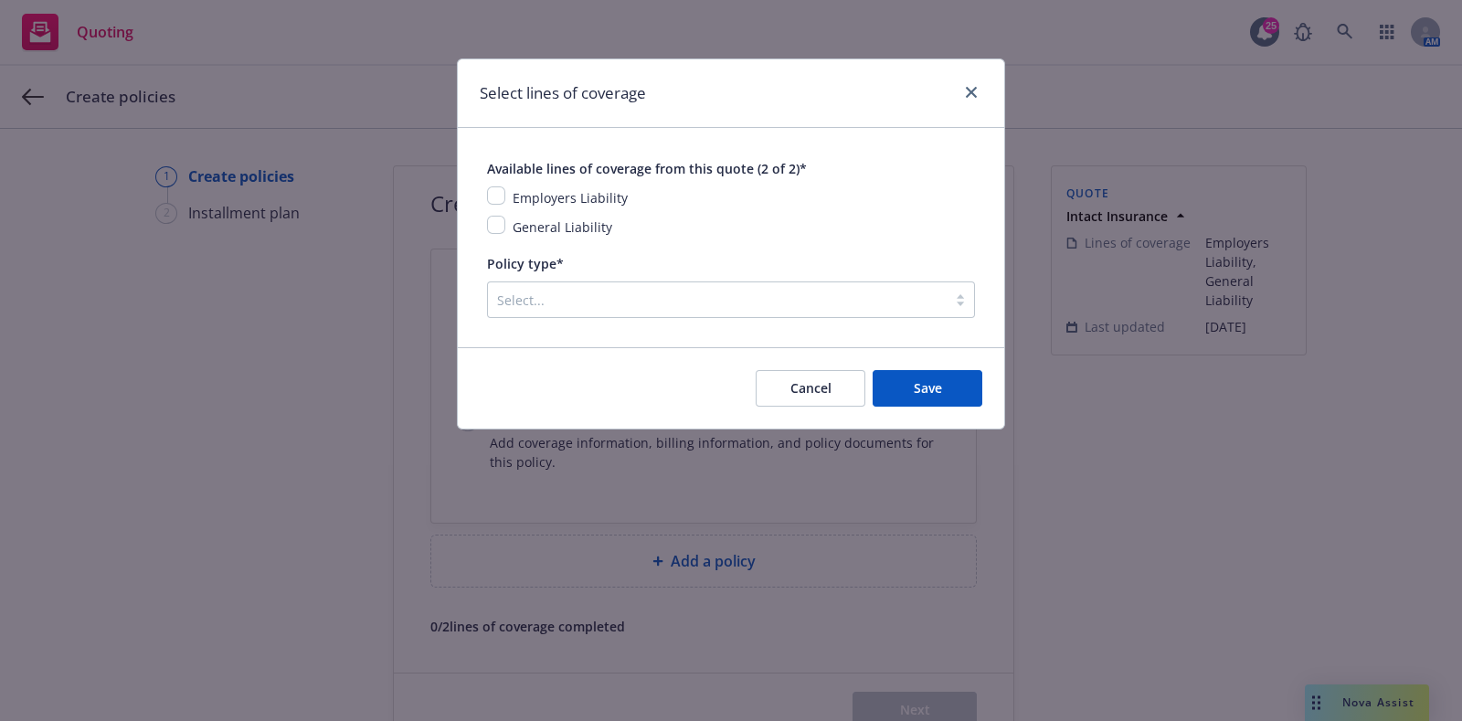
click at [585, 202] on span "Employers Liability" at bounding box center [570, 197] width 115 height 17
click at [491, 197] on div "Available lines of coverage from this quote (2 of 2)* Employers Liability Gener…" at bounding box center [731, 237] width 546 height 219
click at [491, 197] on input "checkbox" at bounding box center [496, 195] width 18 height 18
checkbox input "true"
click at [499, 226] on input "checkbox" at bounding box center [496, 225] width 18 height 18
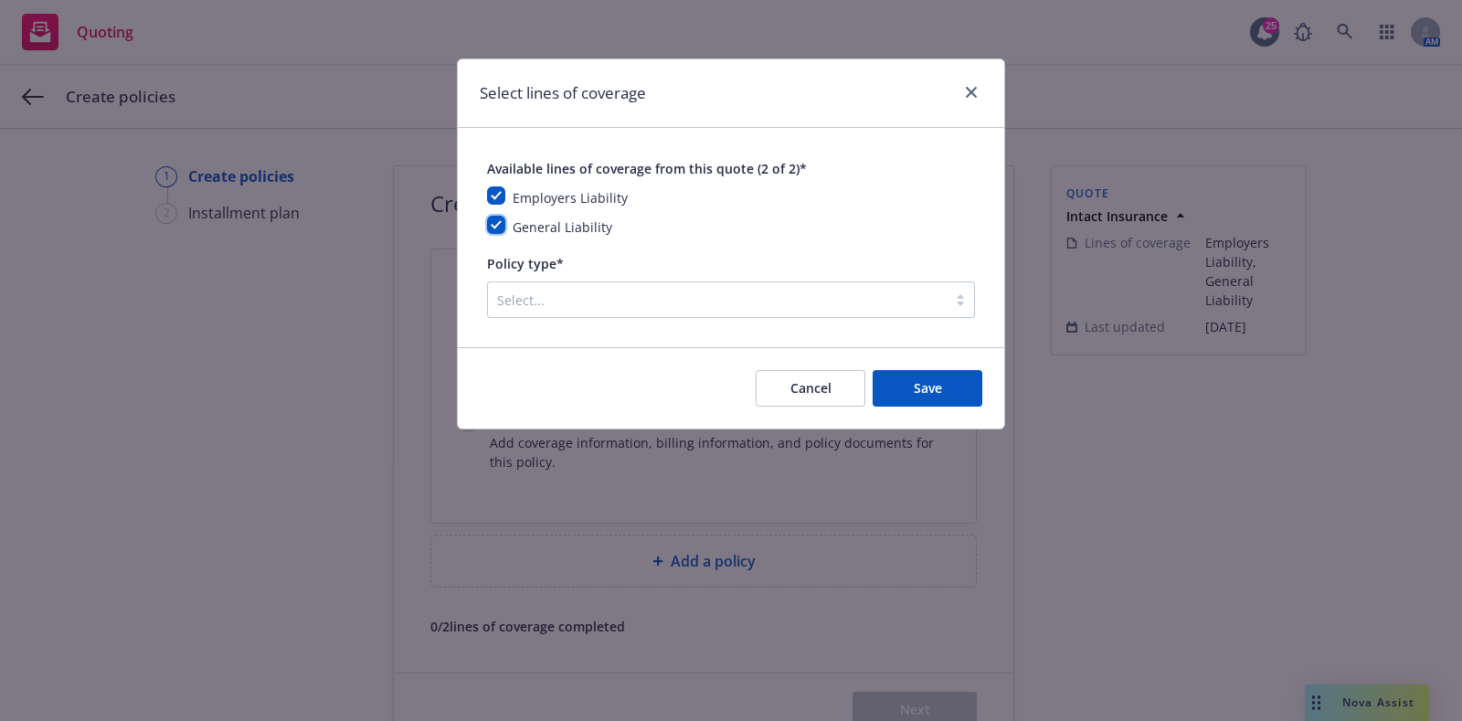
checkbox input "true"
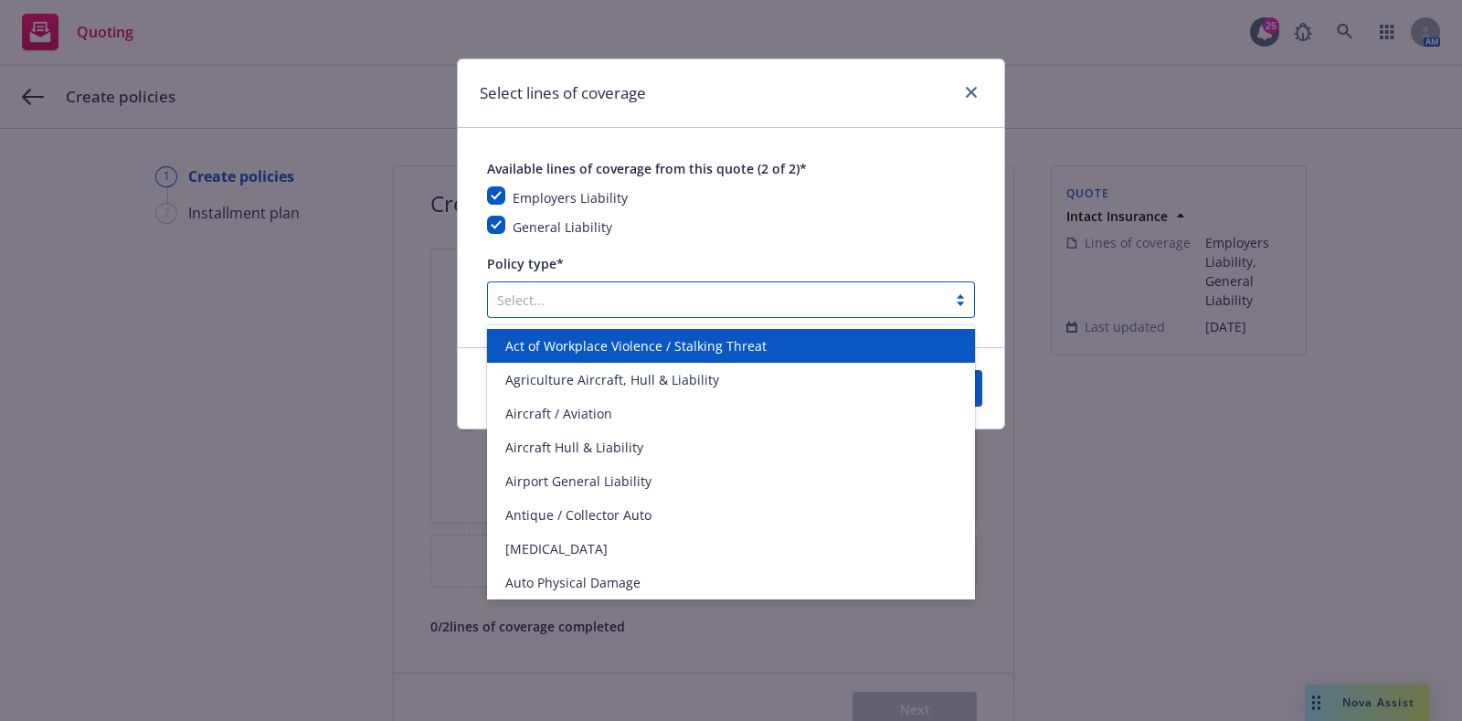
click at [556, 299] on div at bounding box center [717, 300] width 440 height 22
type input "local"
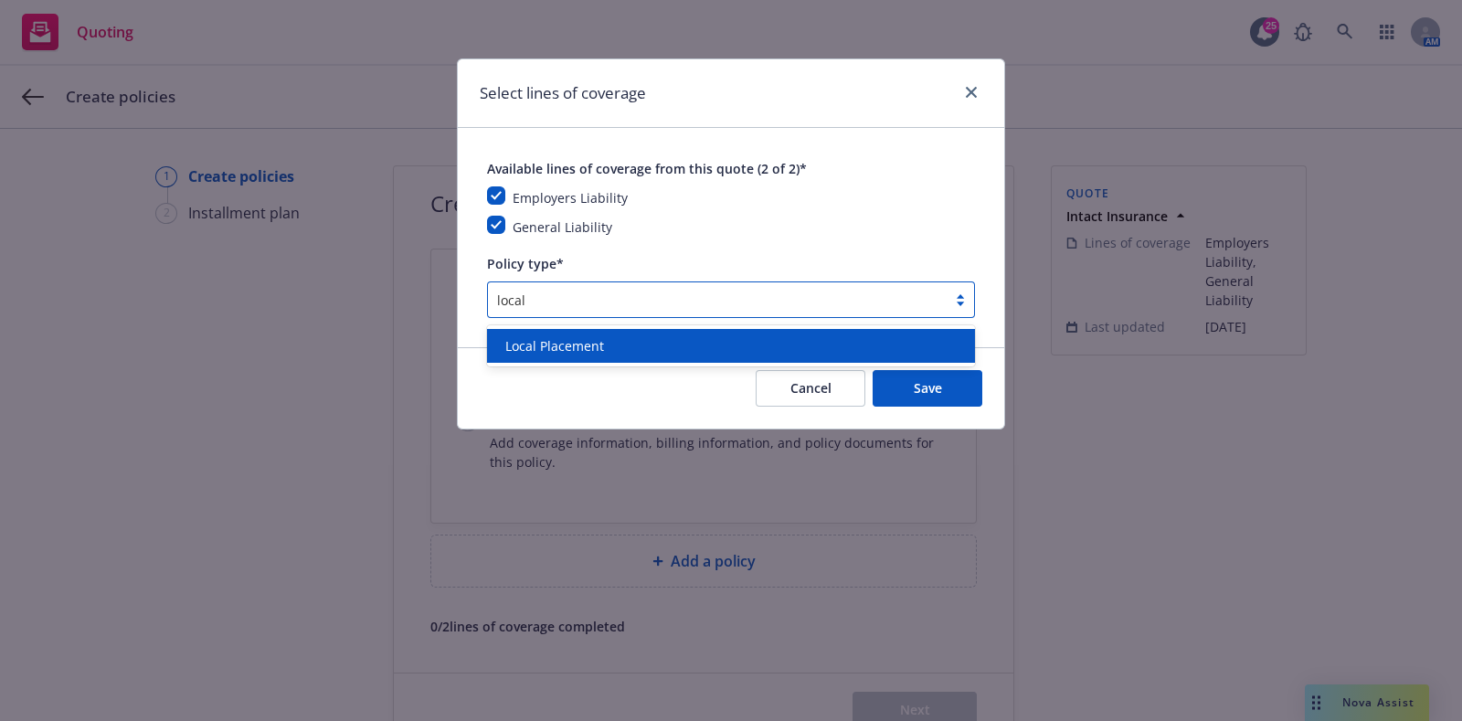
click at [579, 350] on span "Local Placement" at bounding box center [554, 345] width 99 height 19
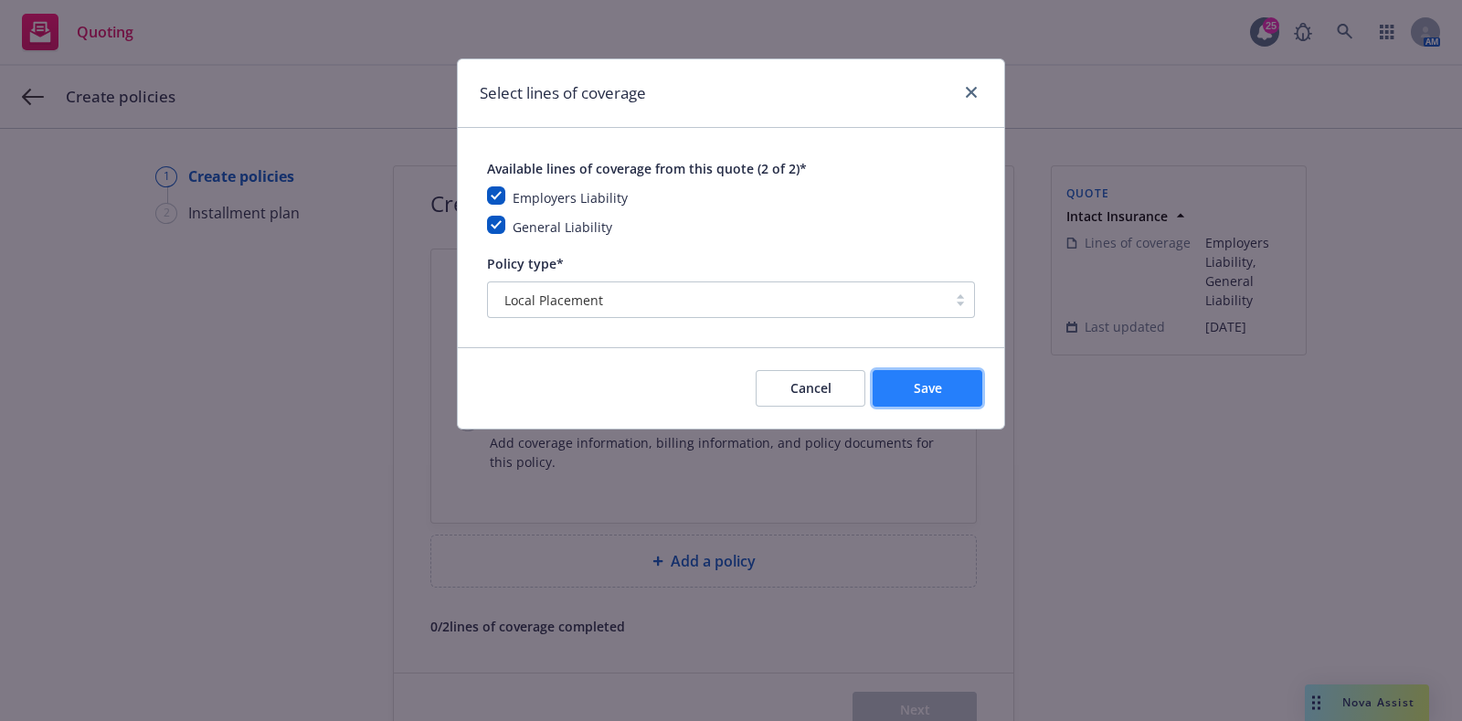
click at [959, 393] on button "Save" at bounding box center [928, 388] width 110 height 37
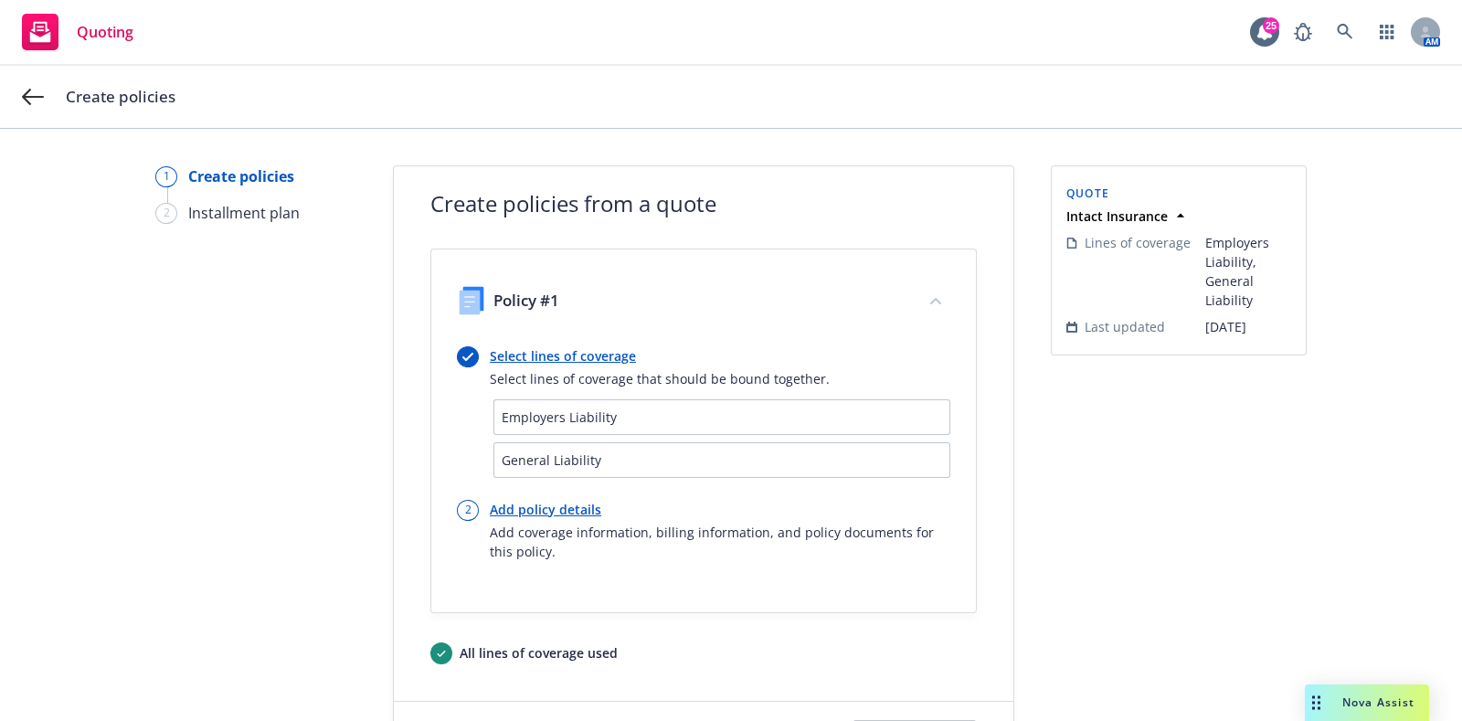
scroll to position [89, 0]
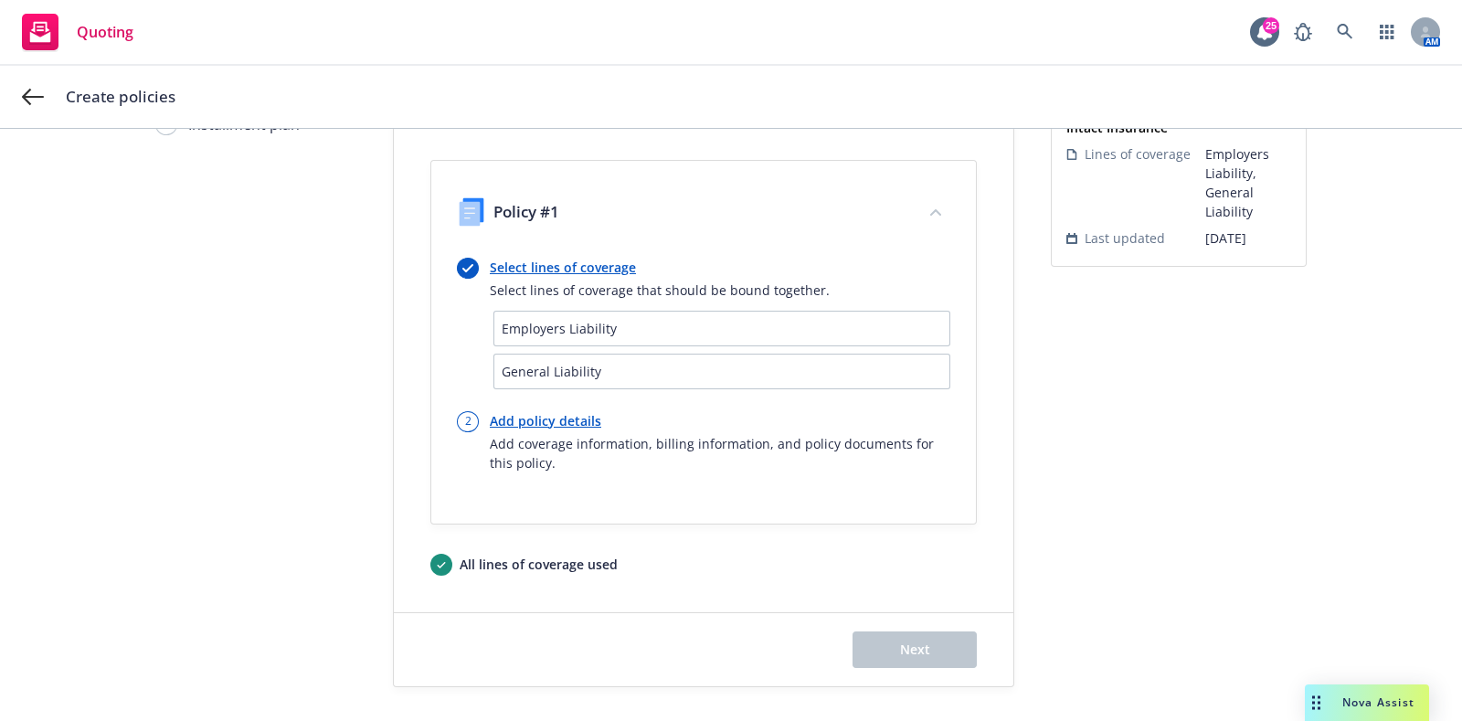
click at [560, 411] on link "Add policy details" at bounding box center [720, 420] width 461 height 19
select select "12"
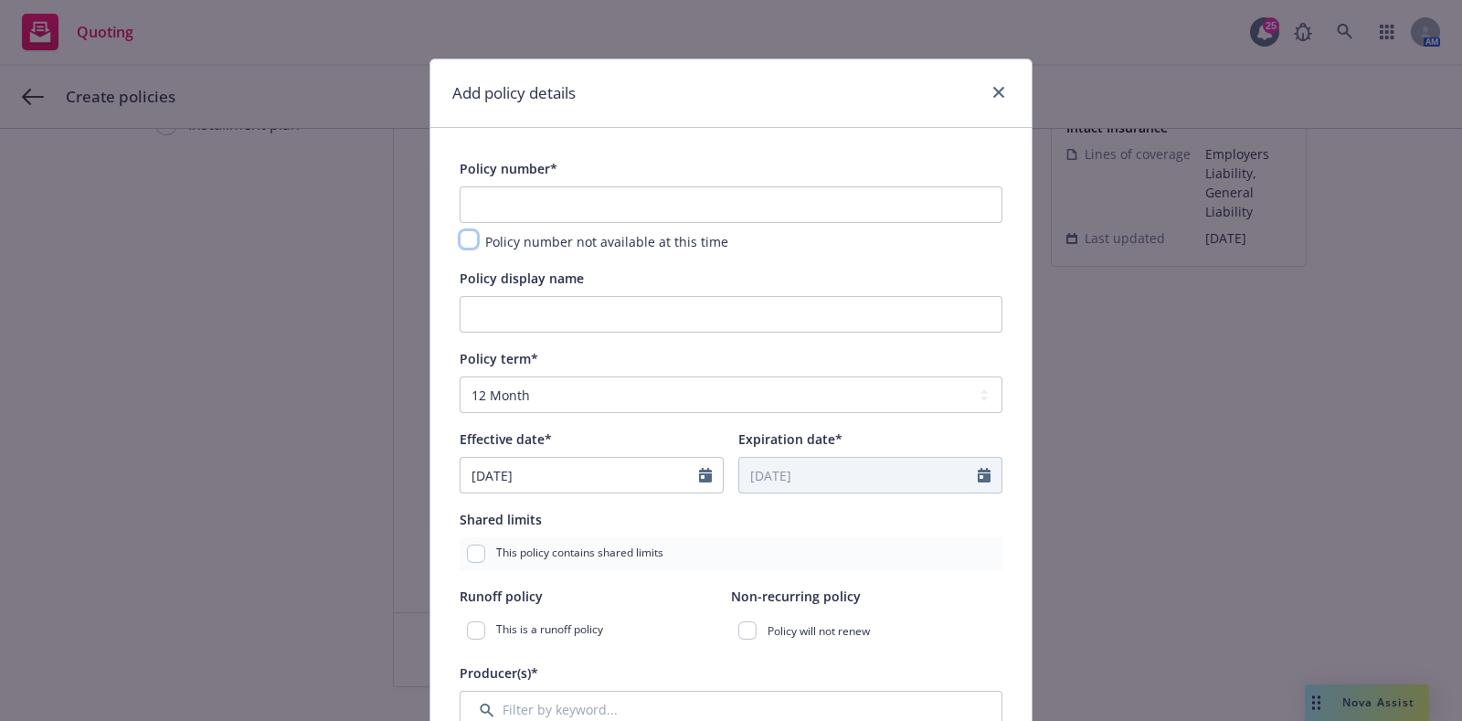
click at [460, 235] on input "checkbox" at bounding box center [469, 239] width 18 height 18
checkbox input "true"
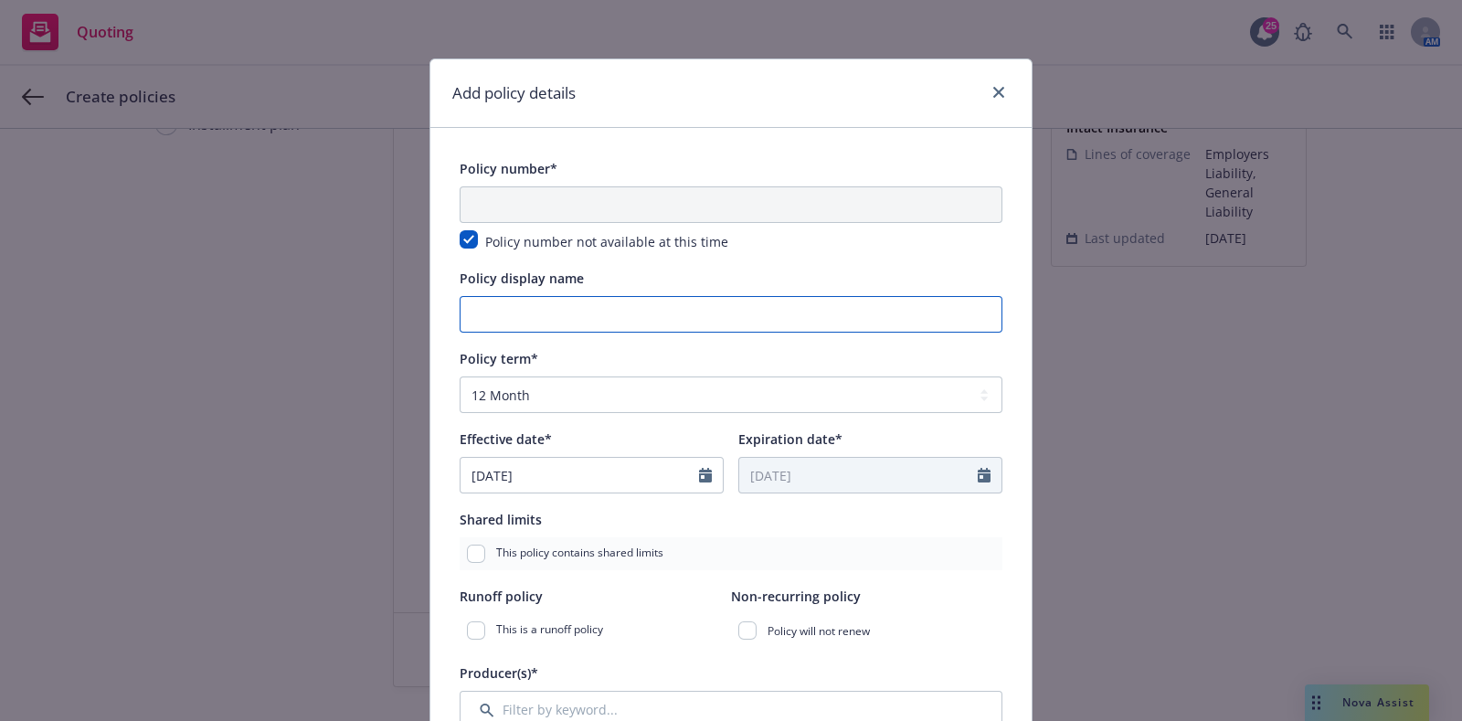
click at [501, 315] on input "Policy display name" at bounding box center [731, 314] width 543 height 37
type input "L"
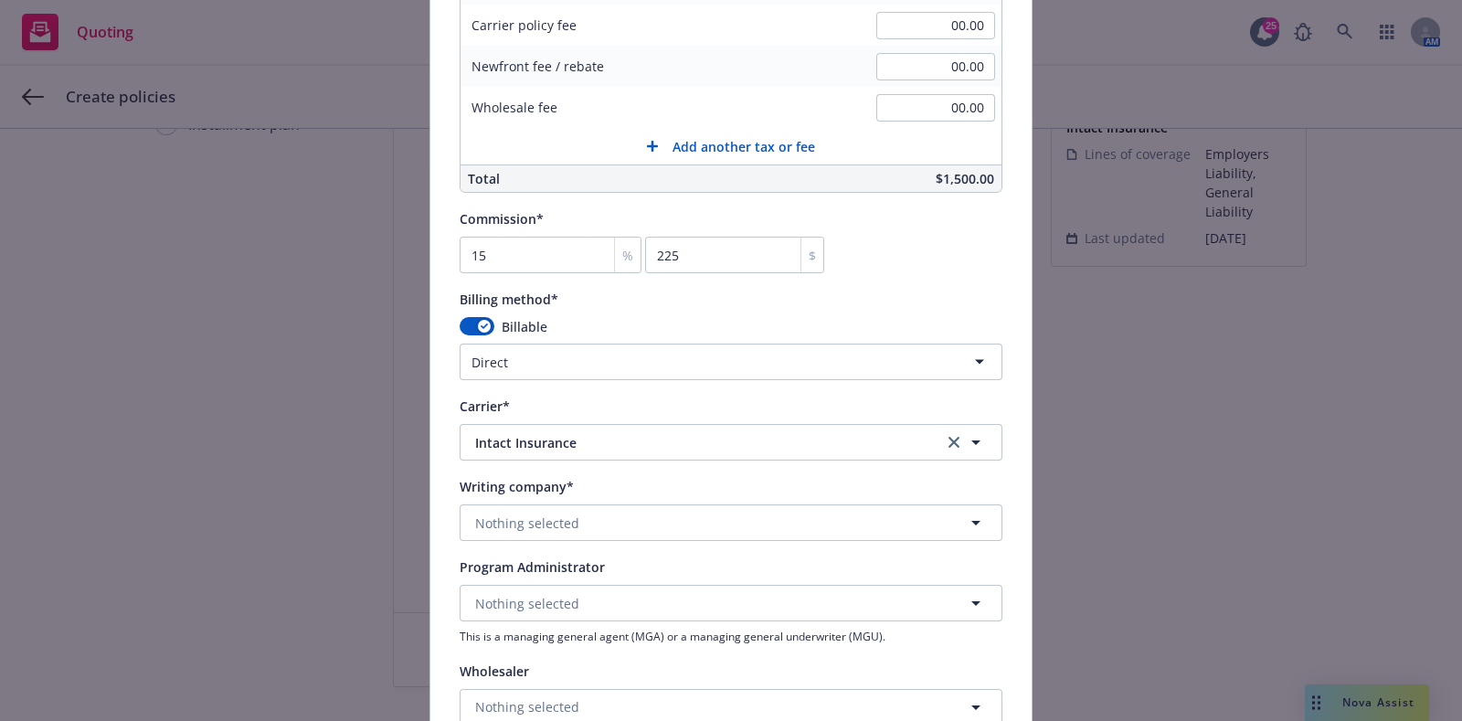
scroll to position [1851, 0]
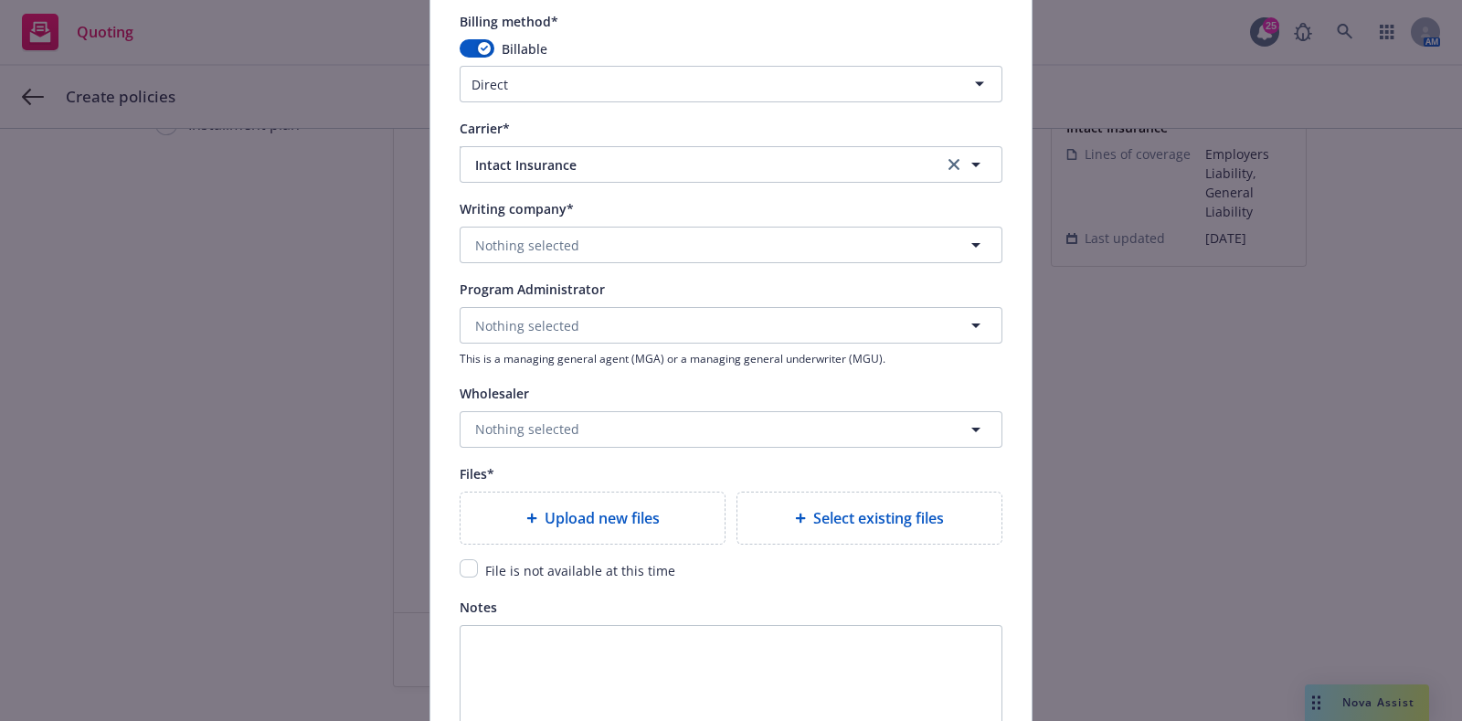
type input "[GEOGRAPHIC_DATA] - EL/GL"
click at [634, 160] on span "Intact Insurance" at bounding box center [695, 164] width 440 height 19
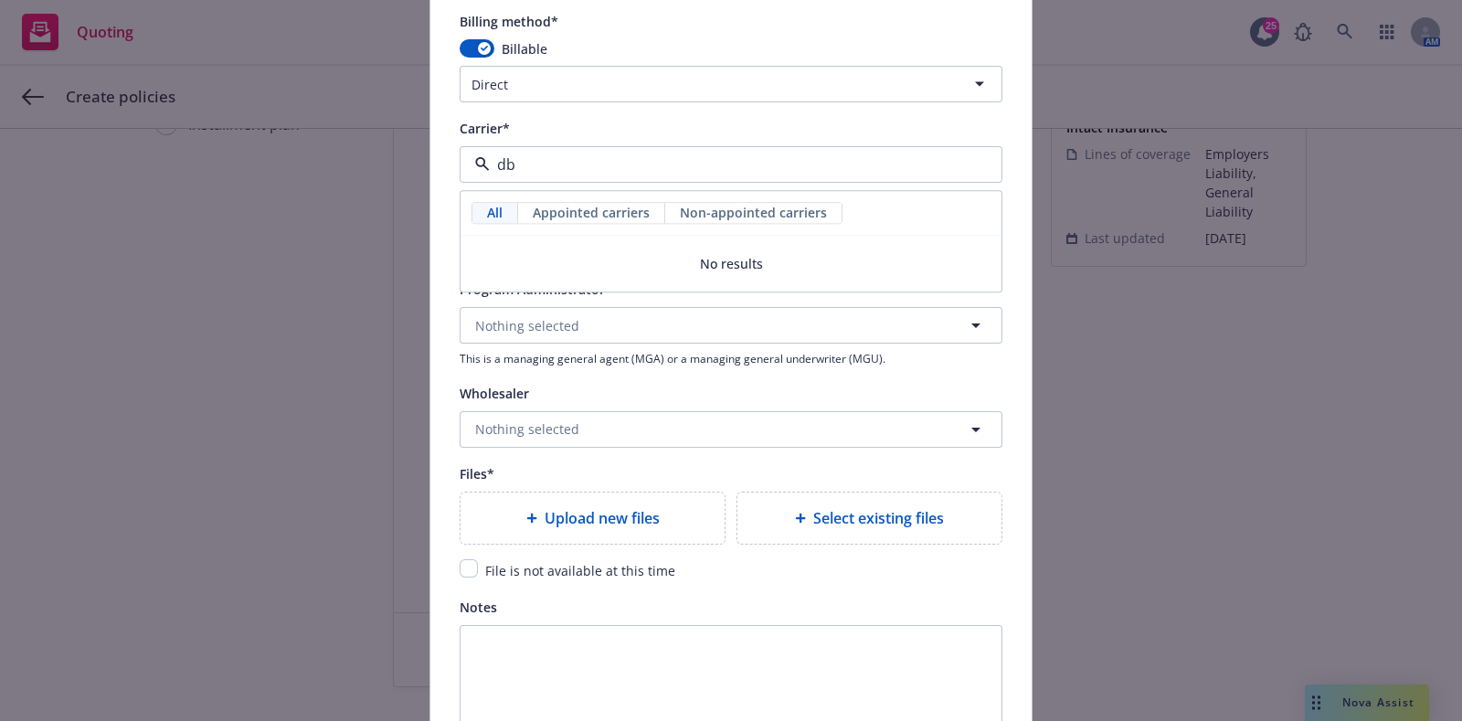
type input "d"
type input "DB insu"
click at [625, 140] on div "Carrier* DB insu All Appointed carriers Non-appointed carriers No results" at bounding box center [731, 150] width 543 height 66
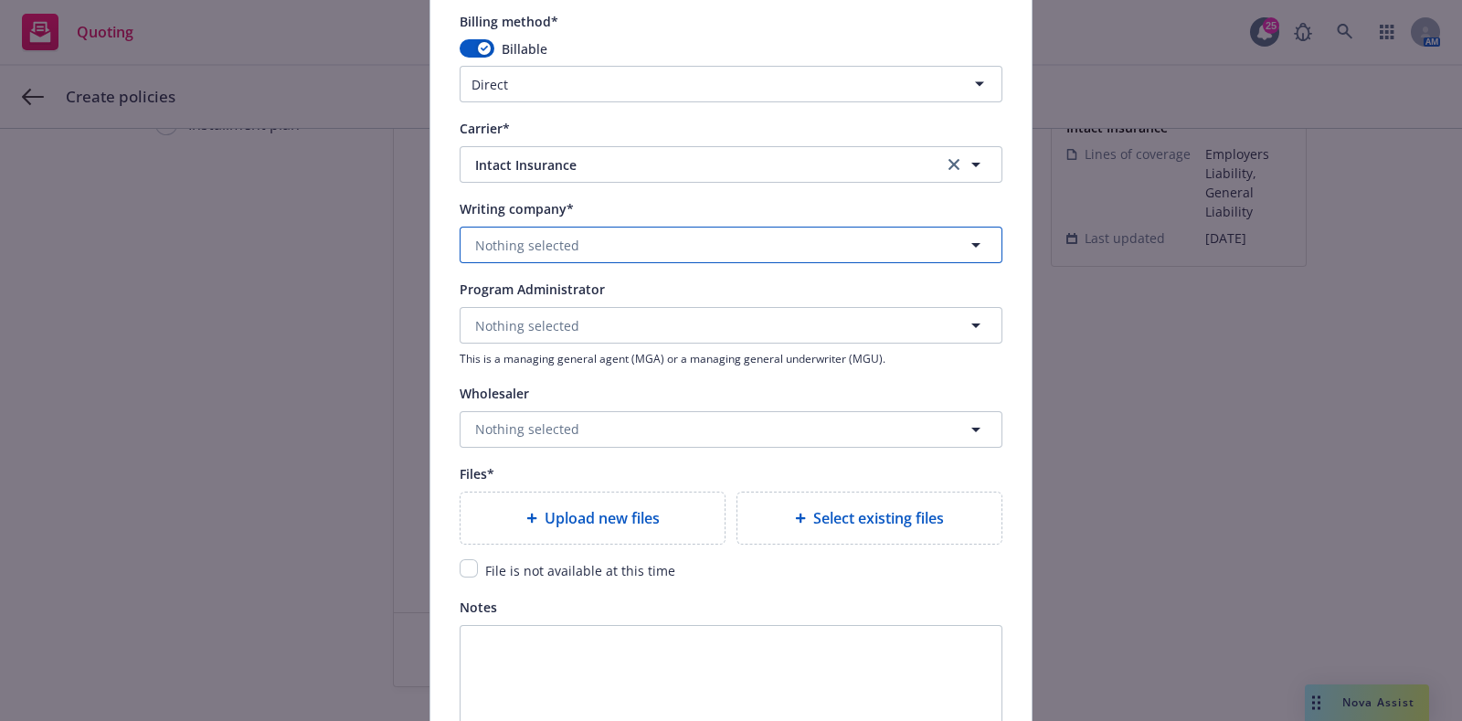
click at [607, 249] on button "Nothing selected" at bounding box center [731, 245] width 543 height 37
type input "d"
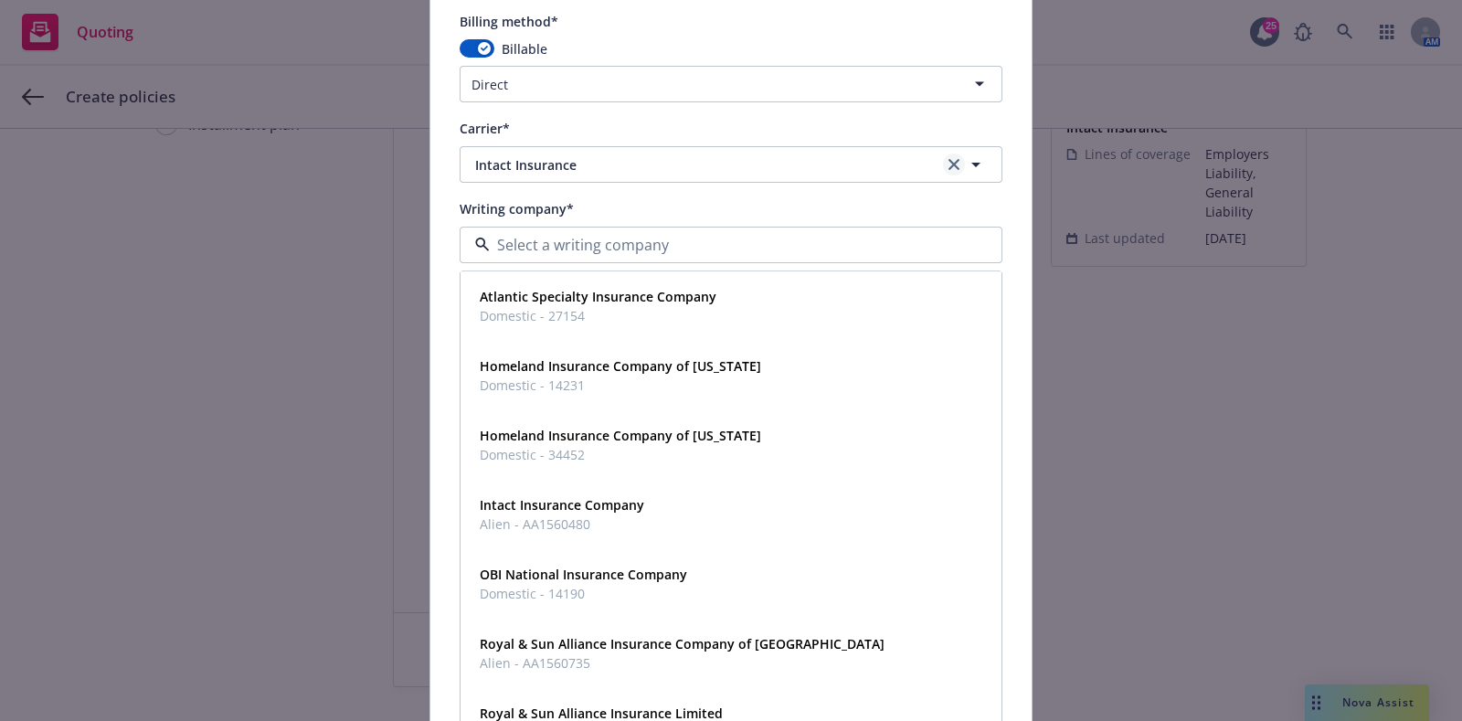
click at [949, 159] on icon "clear selection" at bounding box center [954, 164] width 11 height 11
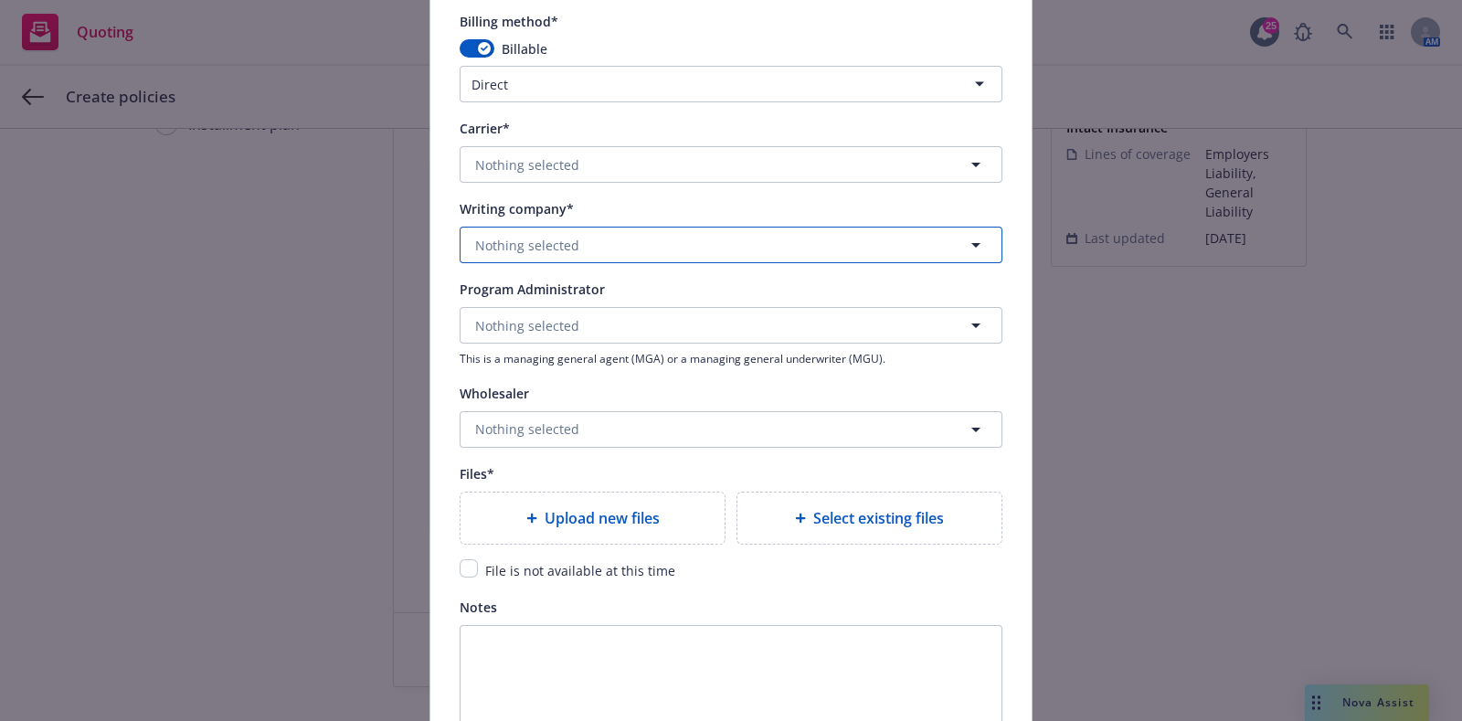
click at [760, 227] on button "Nothing selected" at bounding box center [731, 245] width 543 height 37
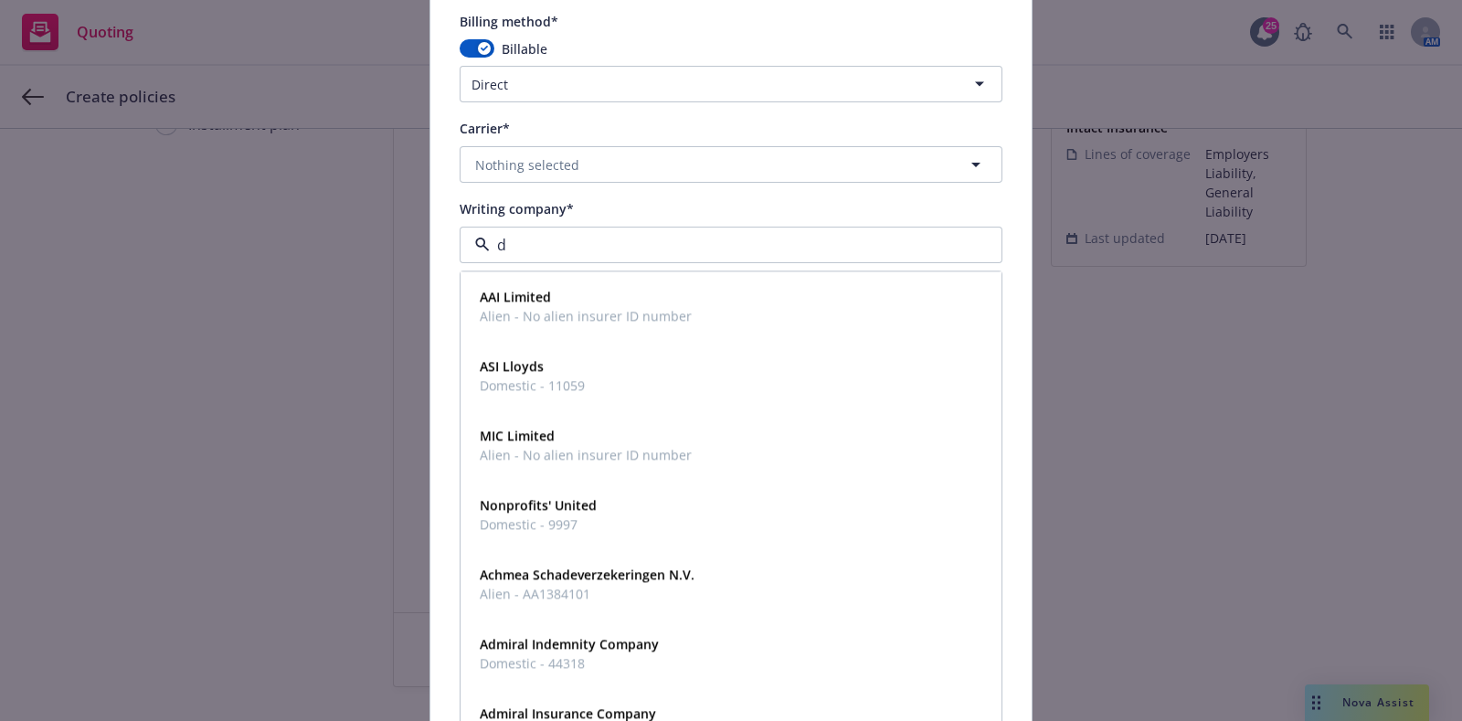
type input "db"
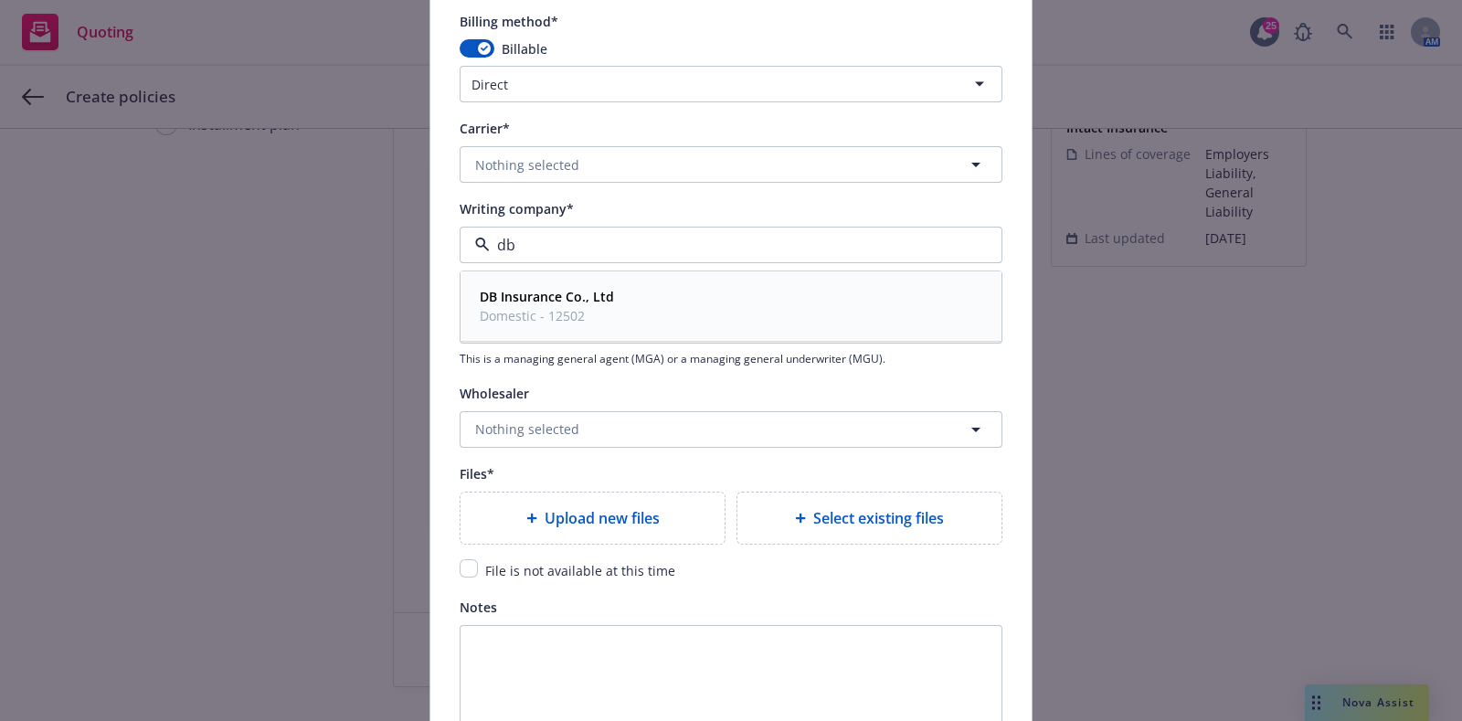
click at [583, 313] on span "Domestic - 12502" at bounding box center [547, 316] width 134 height 19
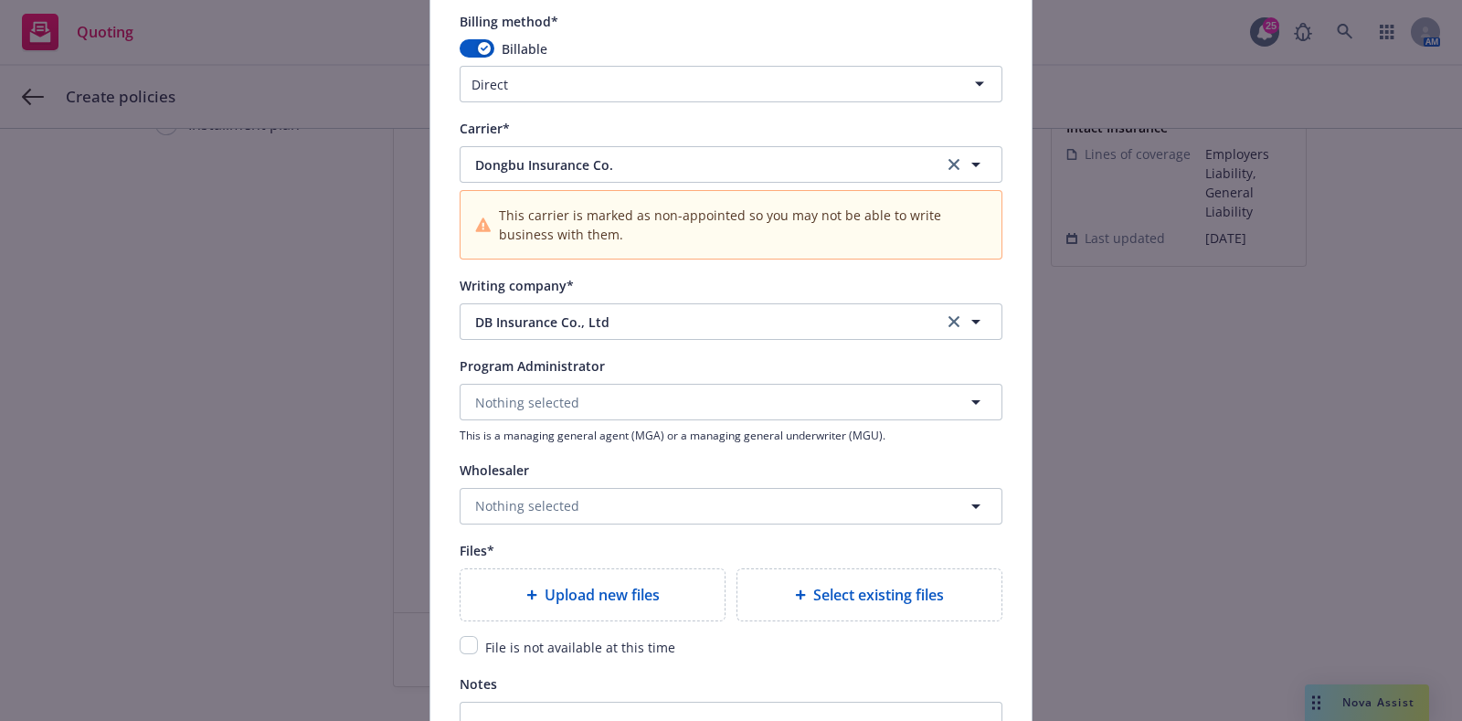
scroll to position [2033, 0]
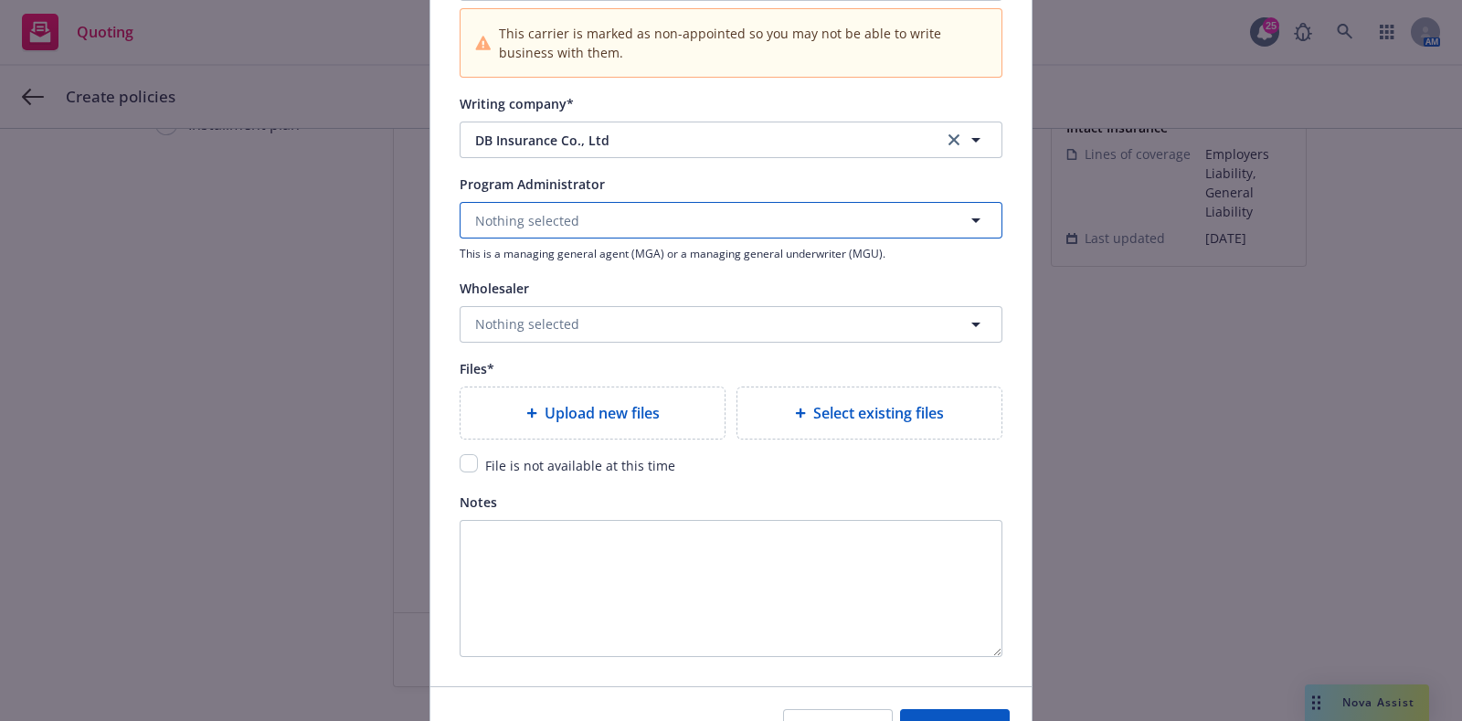
click at [599, 215] on button "Nothing selected" at bounding box center [731, 220] width 543 height 37
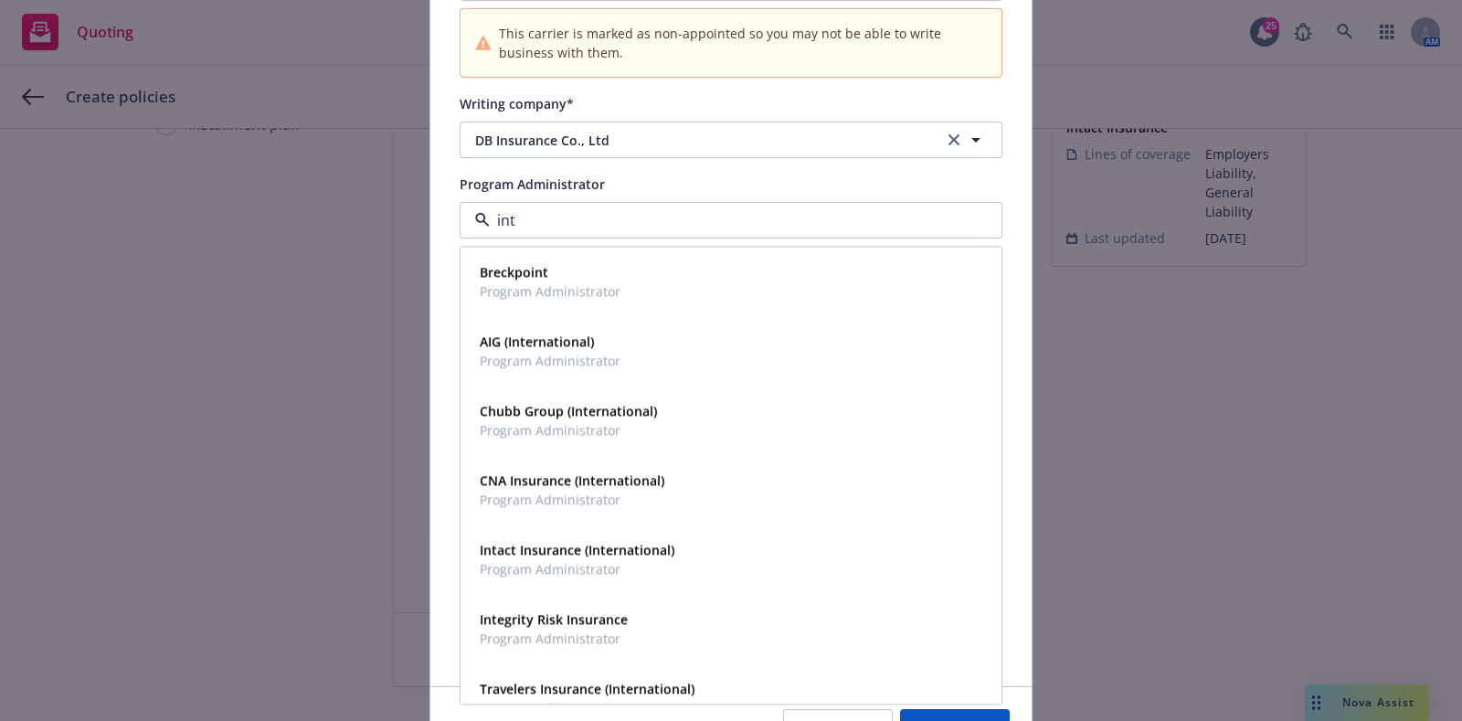
type input "inta"
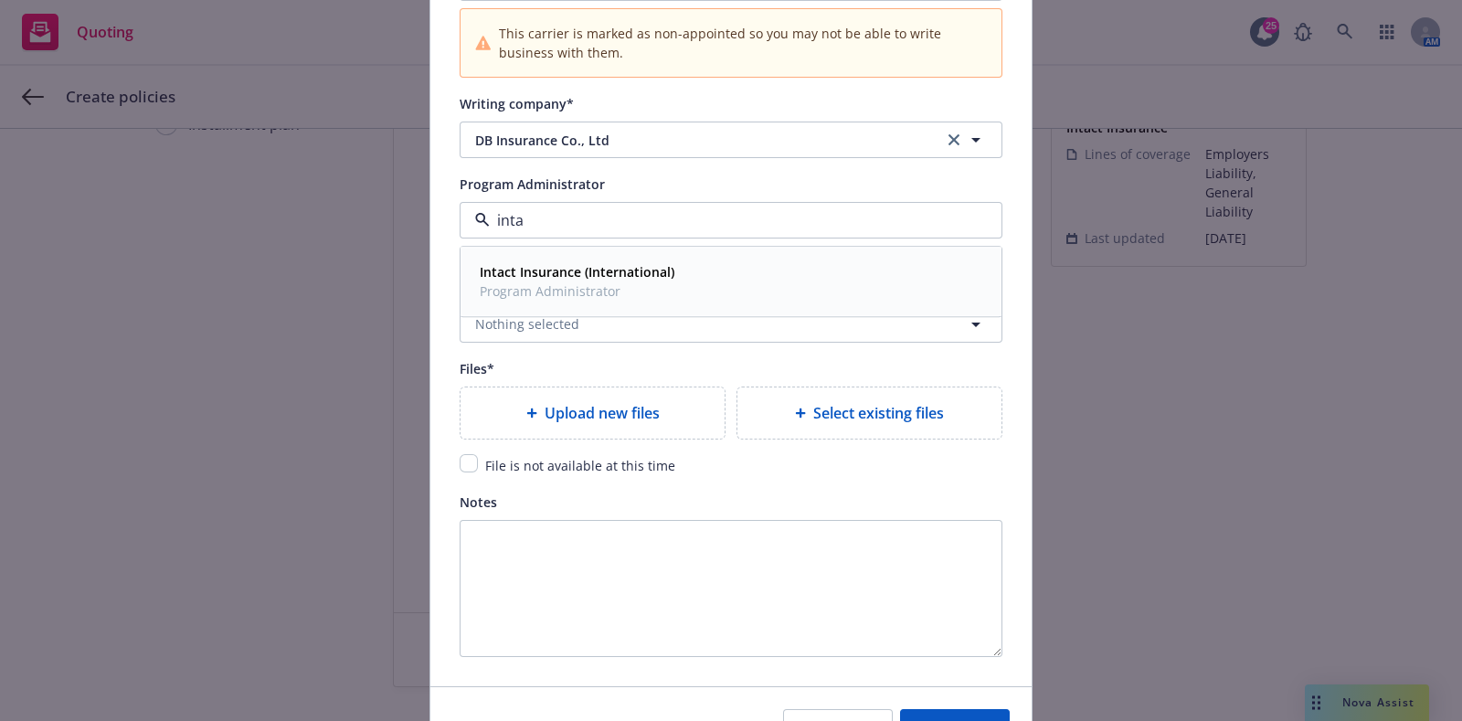
click at [608, 260] on div "Intact Insurance (International) Program Administrator" at bounding box center [575, 283] width 206 height 46
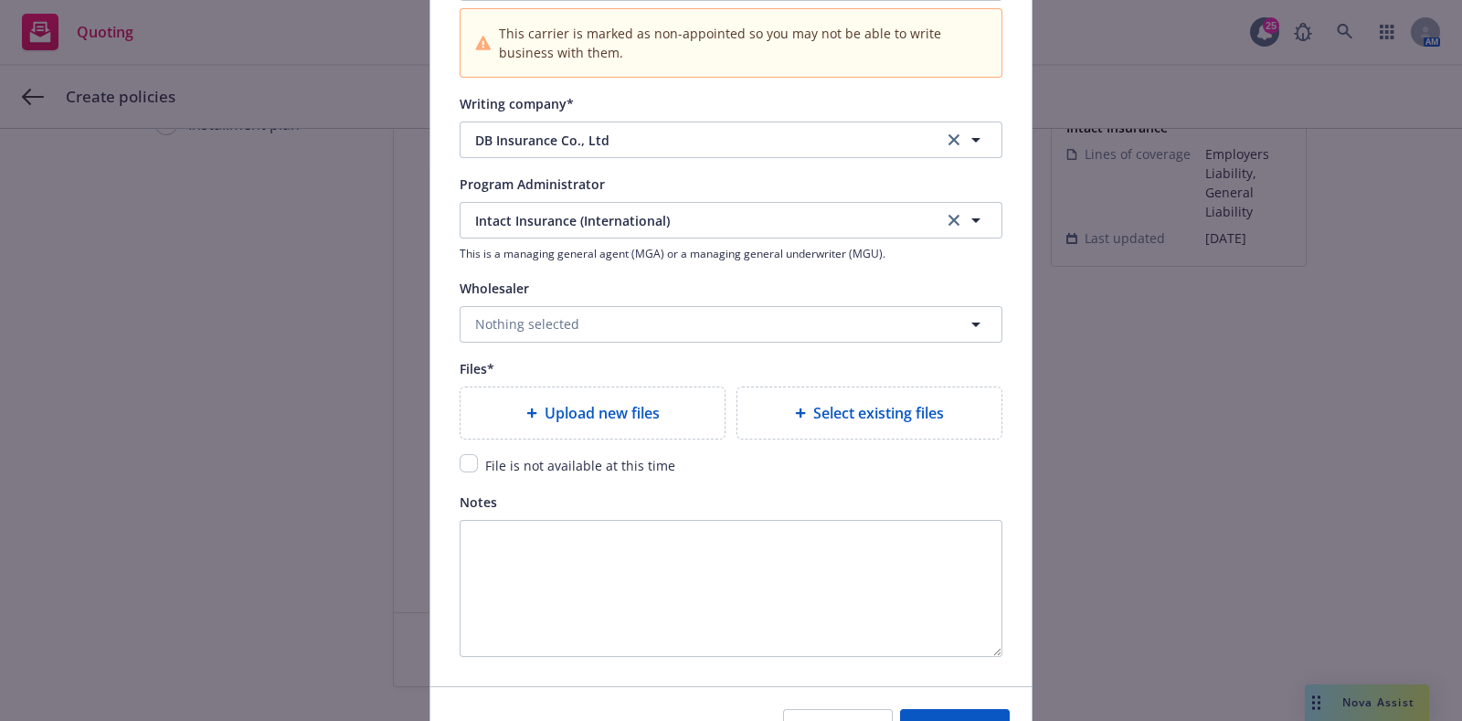
click at [548, 459] on span "File is not available at this time" at bounding box center [580, 465] width 190 height 17
click at [465, 463] on input "checkbox" at bounding box center [469, 463] width 18 height 18
checkbox input "true"
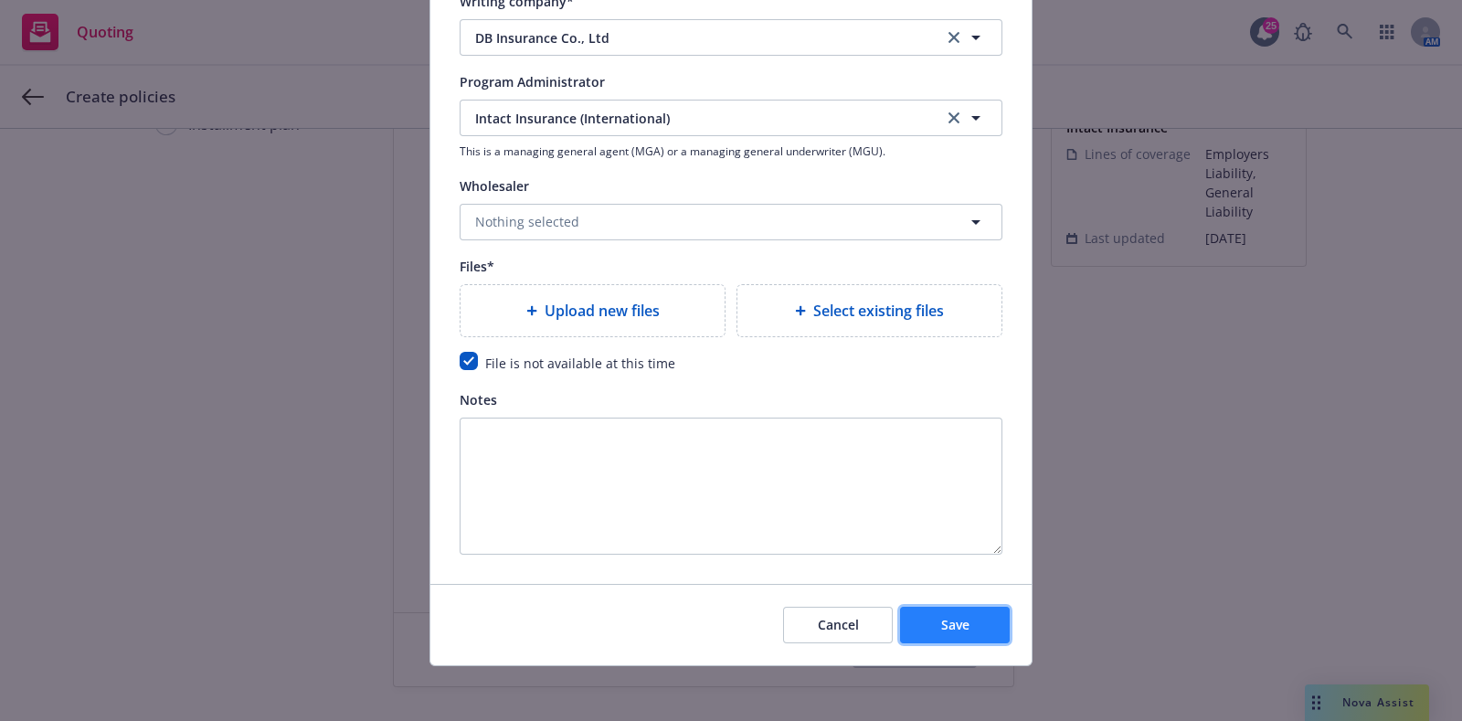
click at [910, 633] on button "Save" at bounding box center [955, 625] width 110 height 37
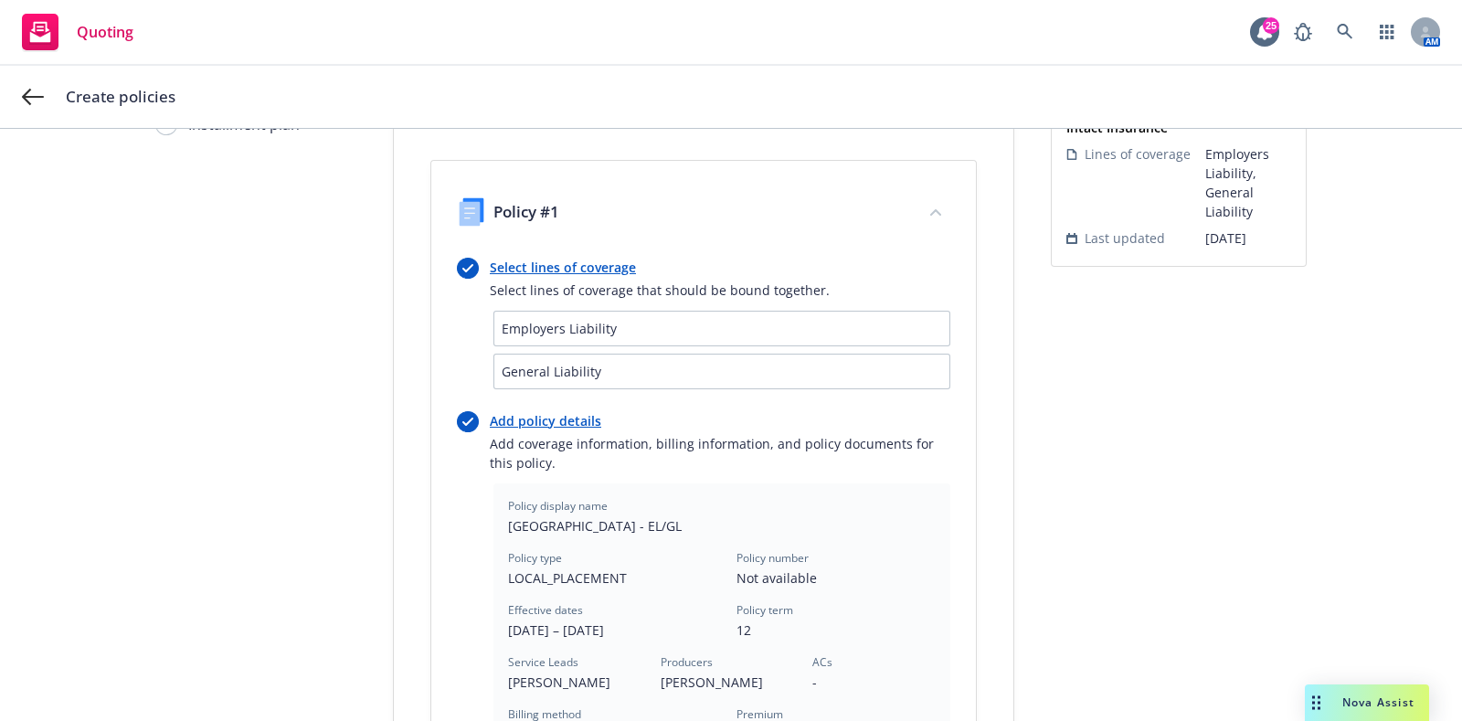
scroll to position [583, 0]
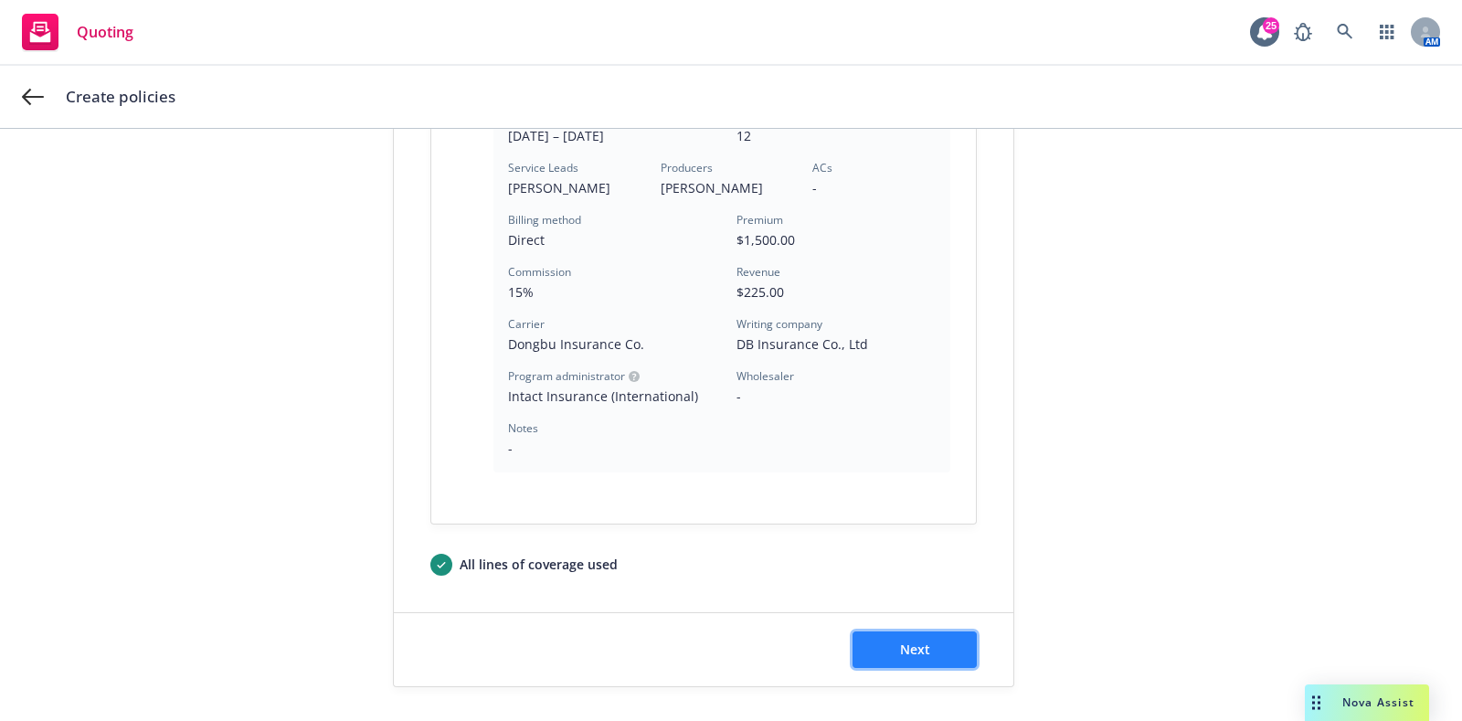
click at [868, 637] on button "Next" at bounding box center [915, 649] width 124 height 37
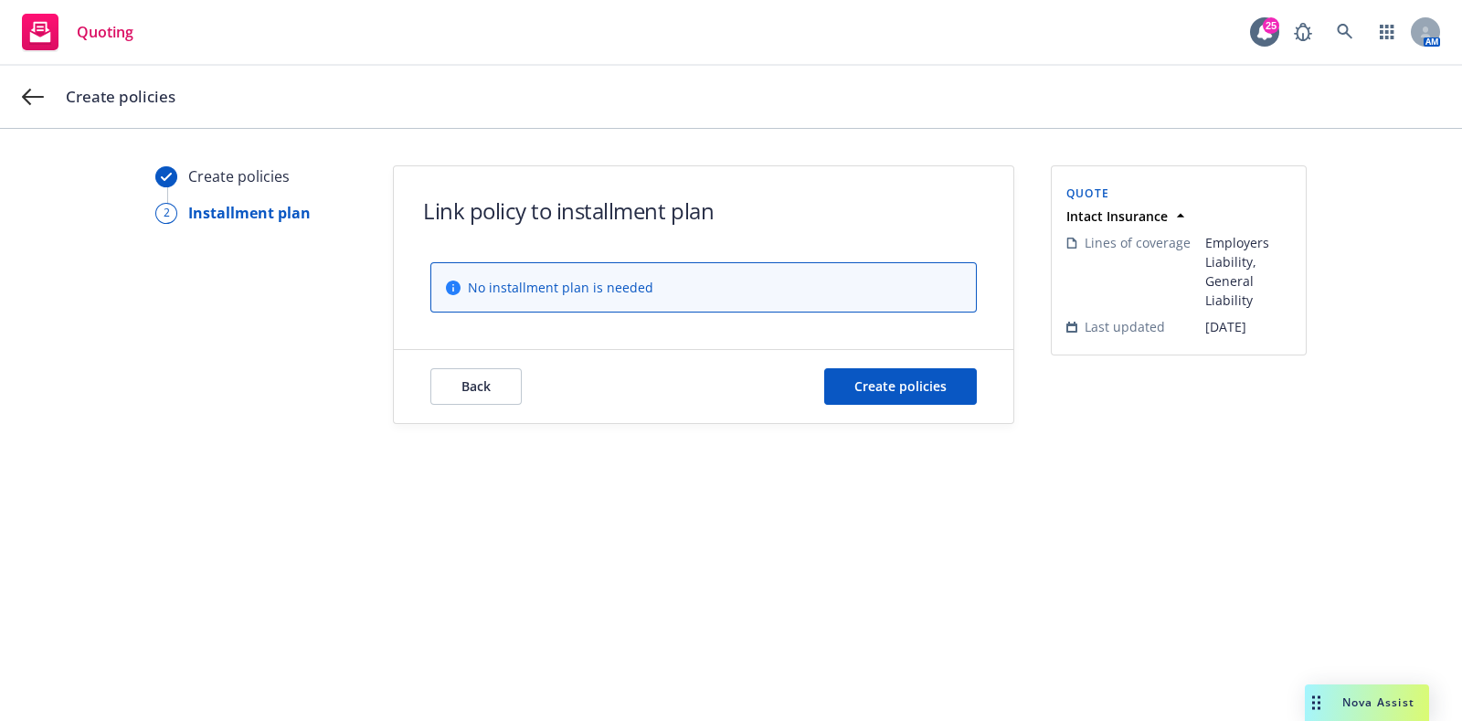
scroll to position [0, 0]
click at [860, 390] on span "Create policies" at bounding box center [900, 385] width 92 height 17
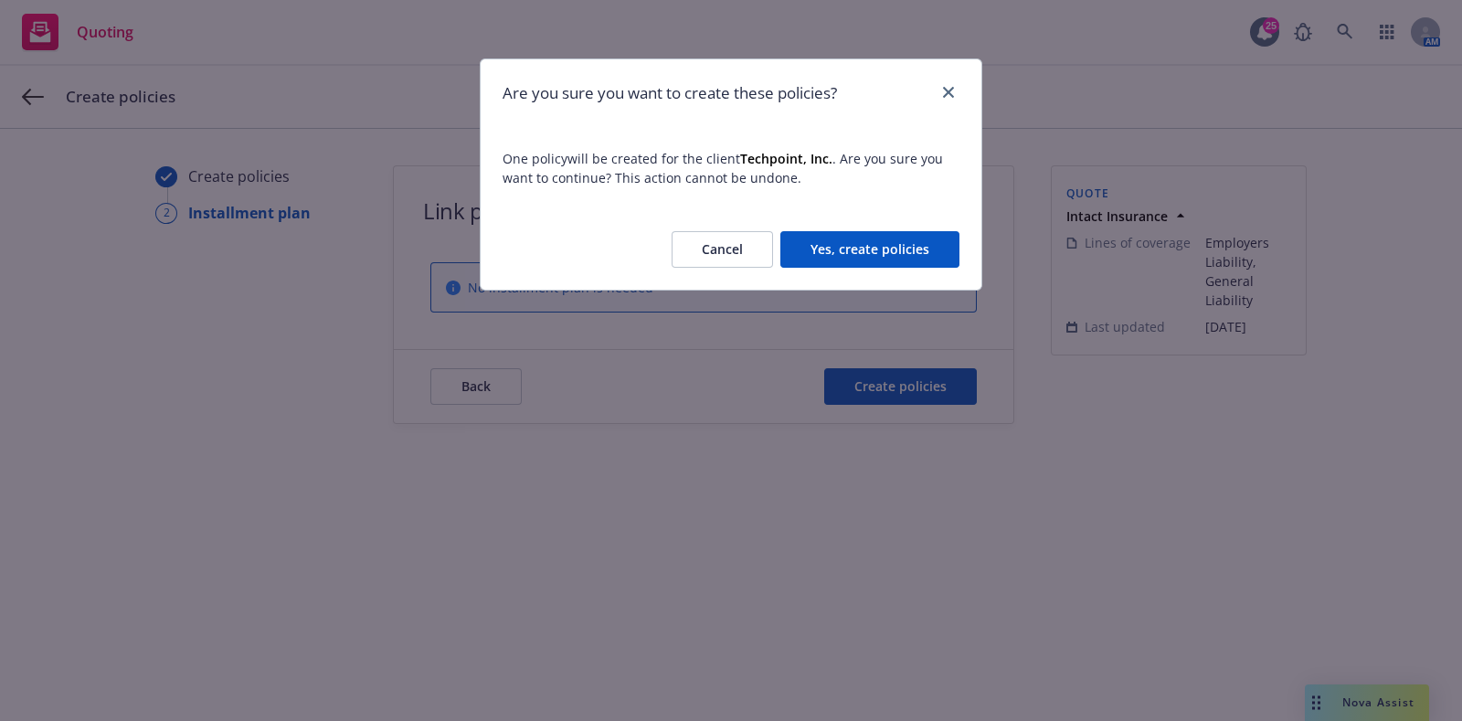
click at [851, 254] on button "Yes, create policies" at bounding box center [869, 249] width 179 height 37
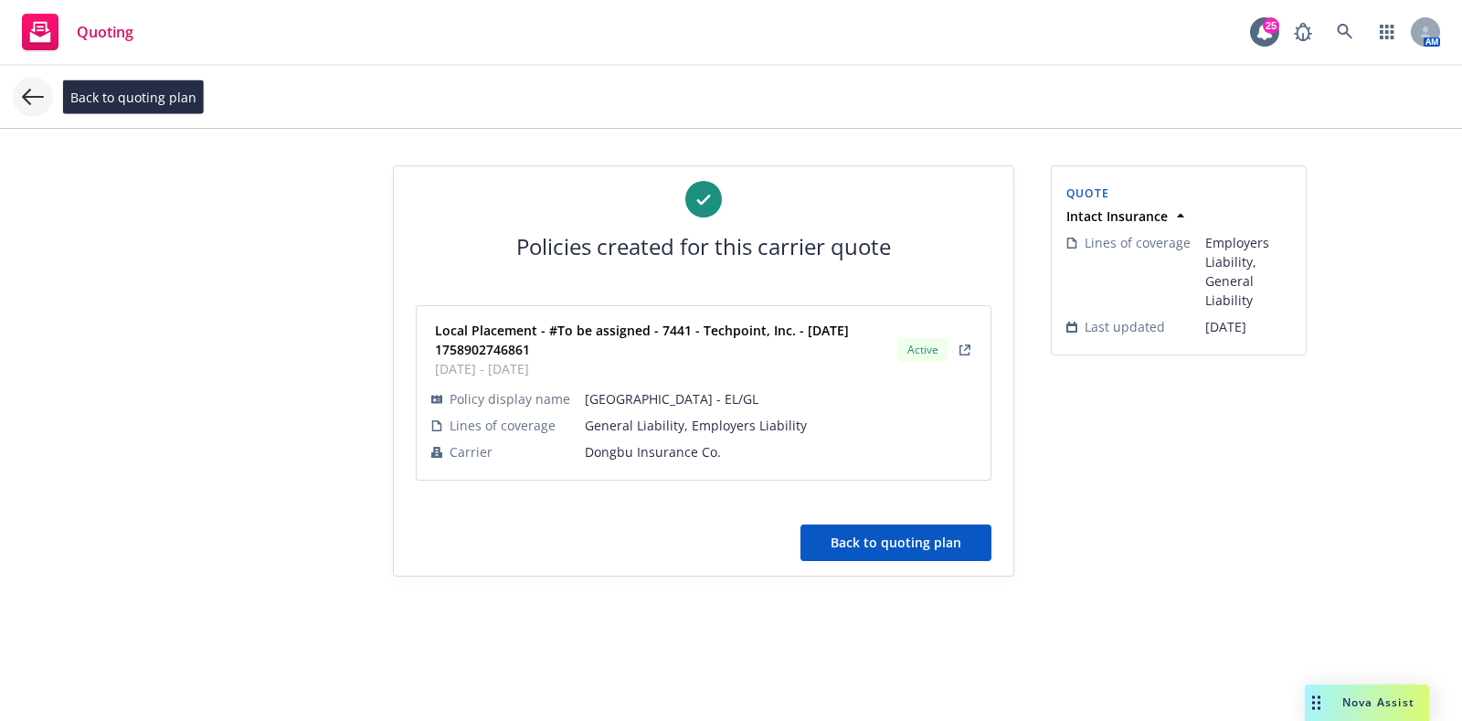
click at [32, 101] on icon at bounding box center [33, 97] width 22 height 22
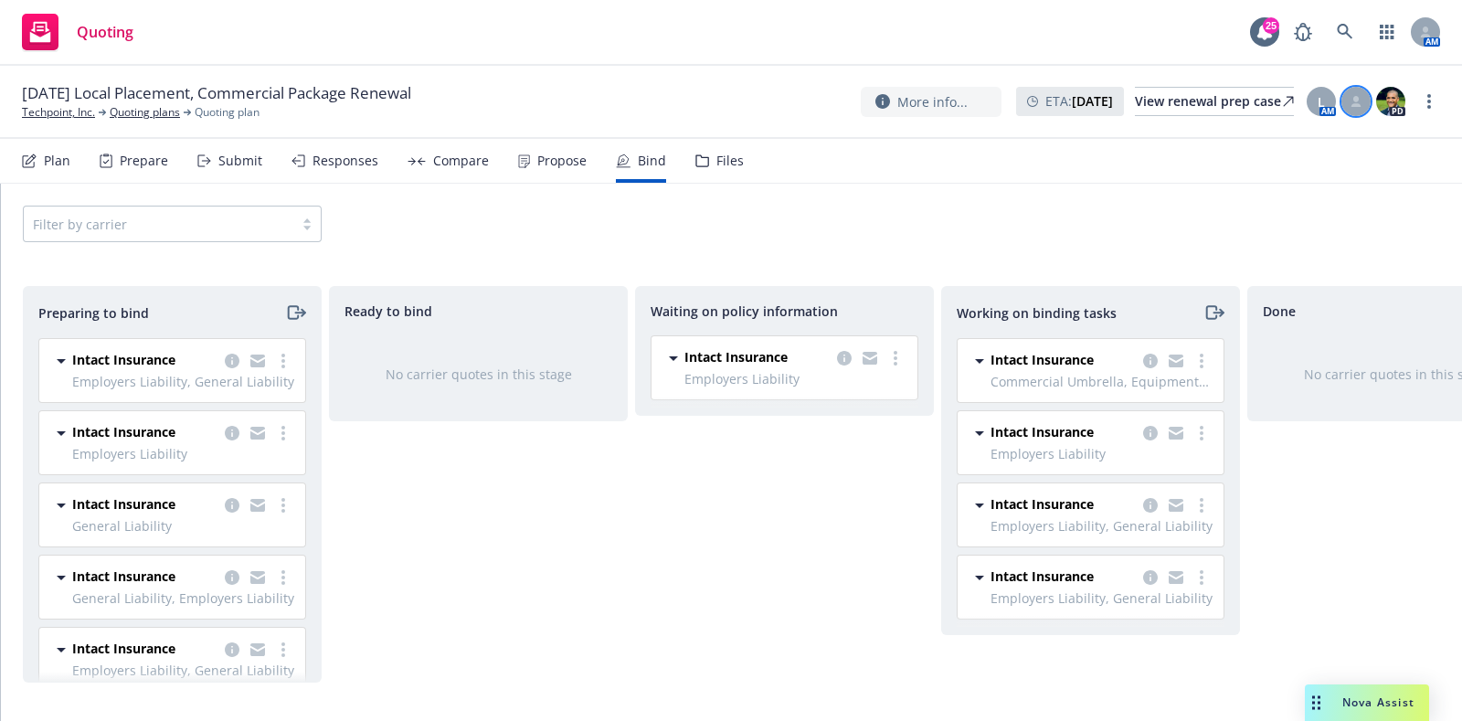
click at [1353, 104] on icon at bounding box center [1357, 105] width 10 height 4
click at [1426, 113] on div "More info... ETA : [DATE] View renewal prep case L AM Assign customer service a…" at bounding box center [1150, 101] width 579 height 33
click at [1426, 111] on link "more" at bounding box center [1429, 101] width 22 height 22
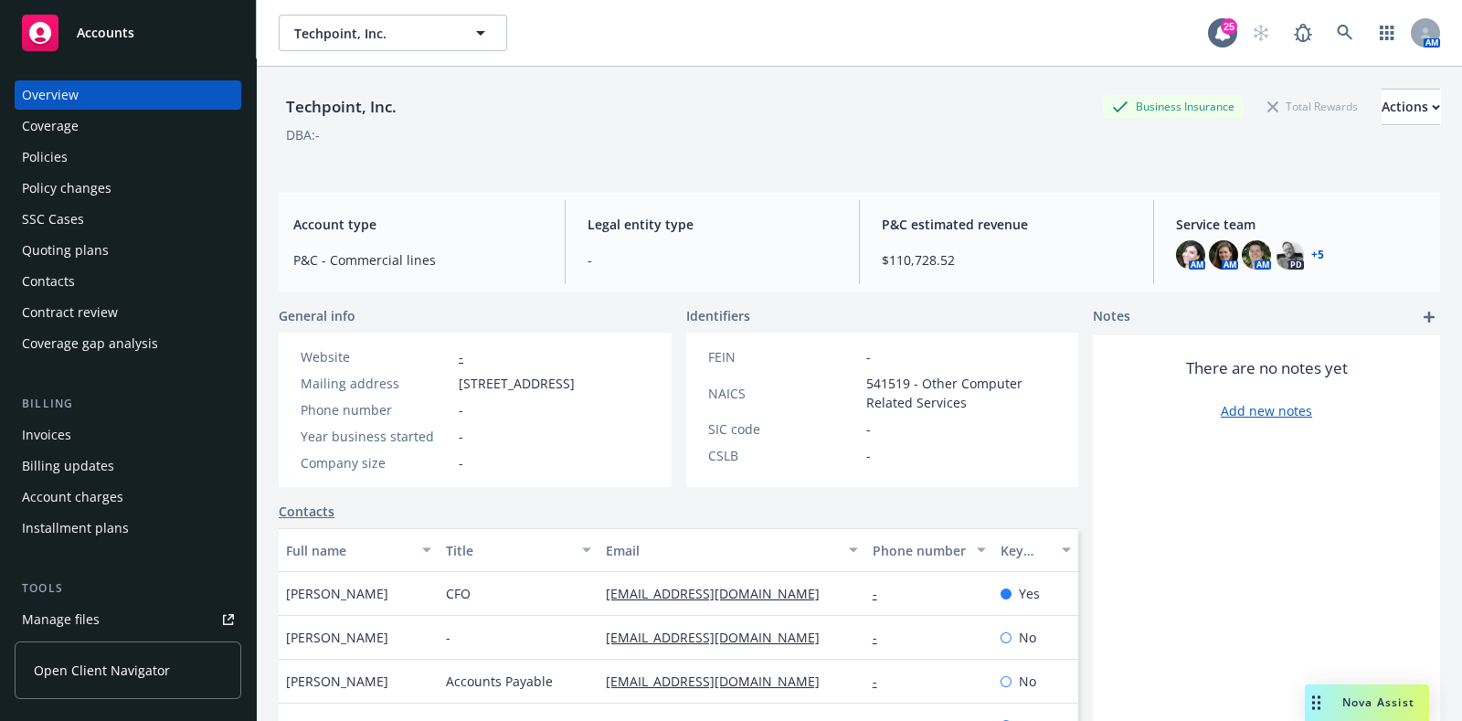
click at [141, 151] on div "Policies" at bounding box center [128, 157] width 212 height 29
